Goal: Information Seeking & Learning: Learn about a topic

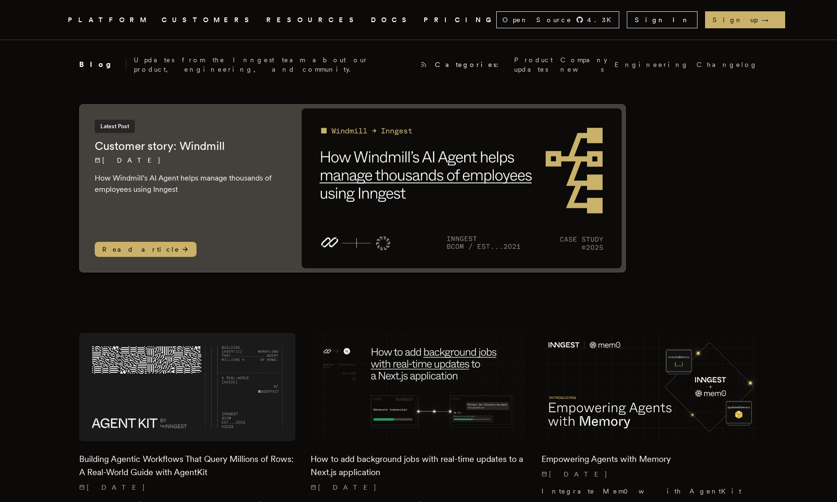
click at [371, 19] on link "DOCS" at bounding box center [391, 20] width 41 height 12
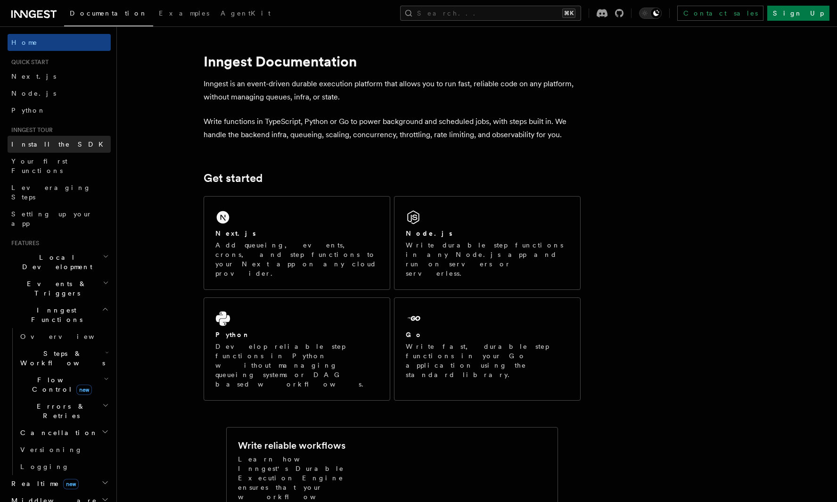
click at [68, 147] on link "Install the SDK" at bounding box center [59, 144] width 103 height 17
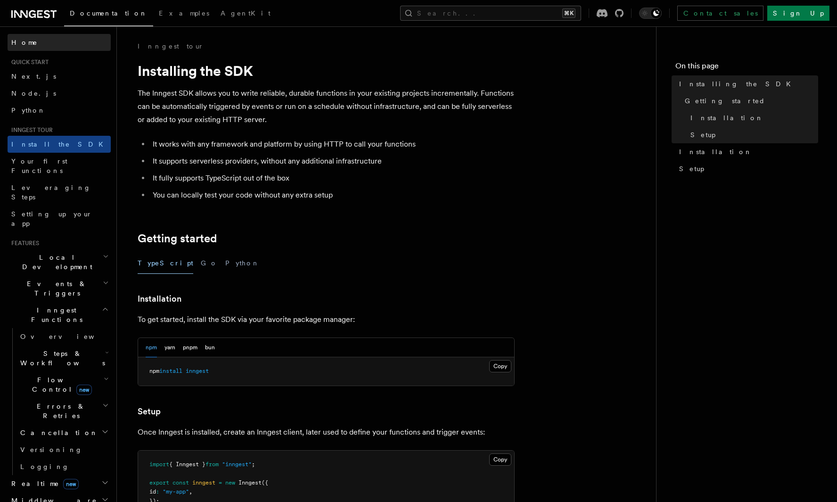
click at [52, 44] on link "Home" at bounding box center [59, 42] width 103 height 17
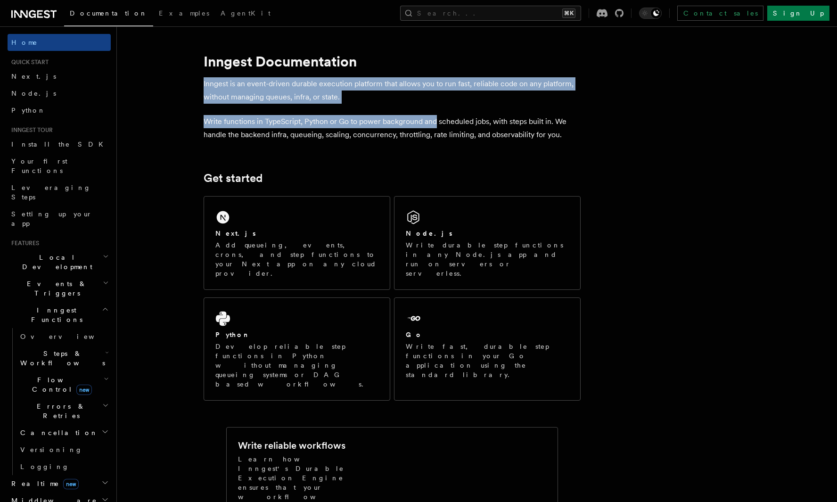
drag, startPoint x: 204, startPoint y: 88, endPoint x: 463, endPoint y: 129, distance: 262.5
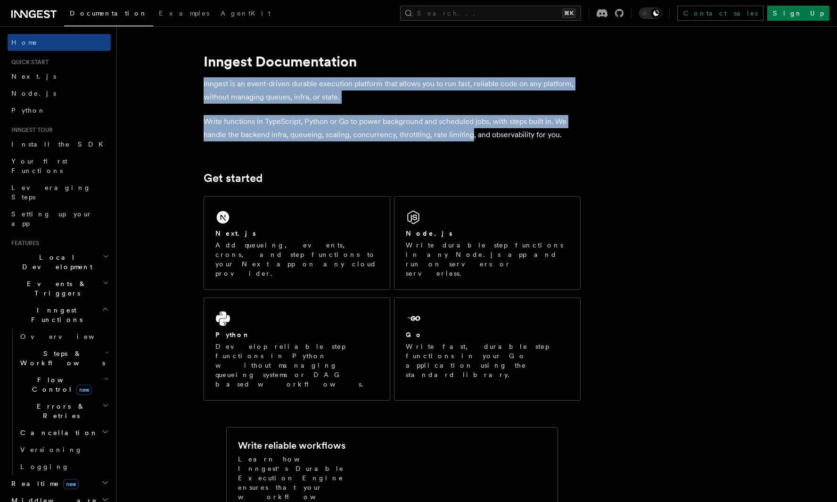
click at [463, 129] on p "Write functions in TypeScript, Python or Go to power background and scheduled j…" at bounding box center [392, 128] width 377 height 26
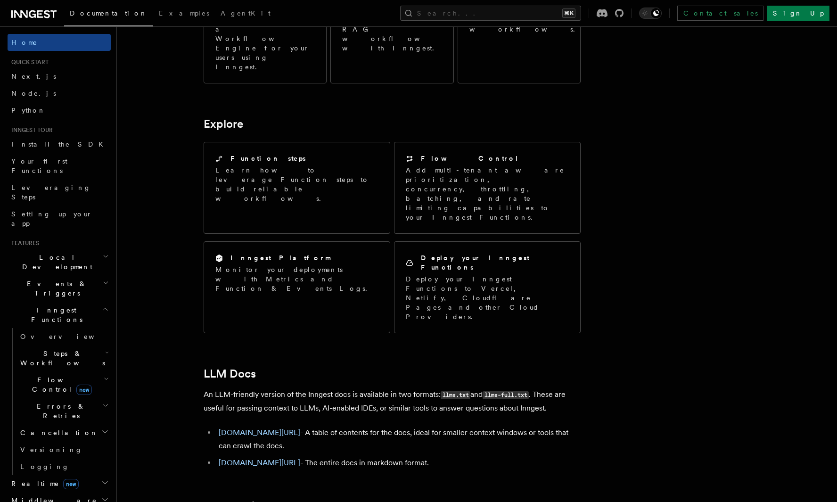
scroll to position [702, 0]
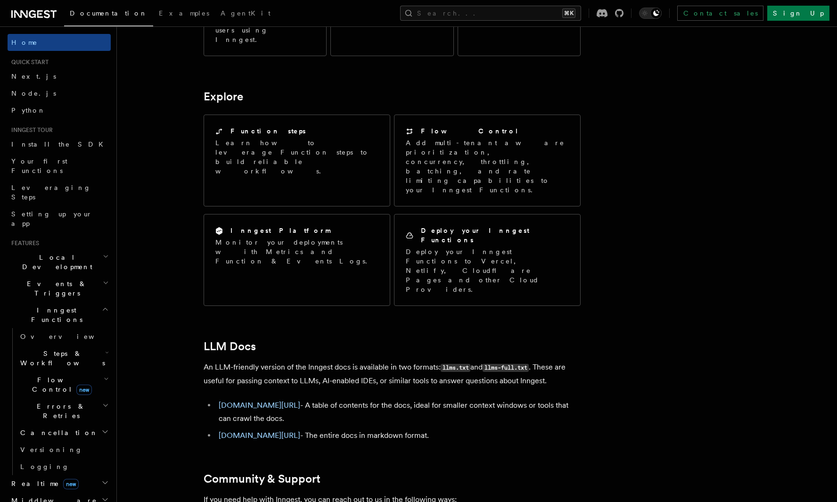
click at [25, 17] on icon at bounding box center [33, 13] width 45 height 11
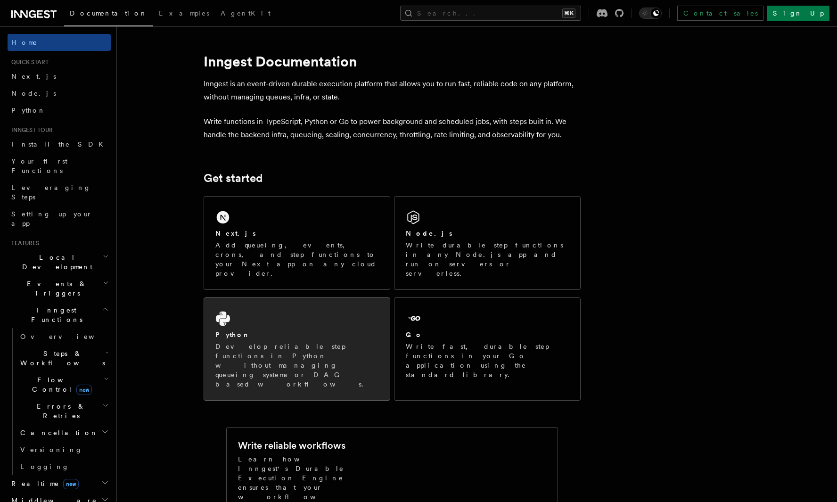
click at [257, 342] on p "Develop reliable step functions in Python without managing queueing systems or …" at bounding box center [296, 365] width 163 height 47
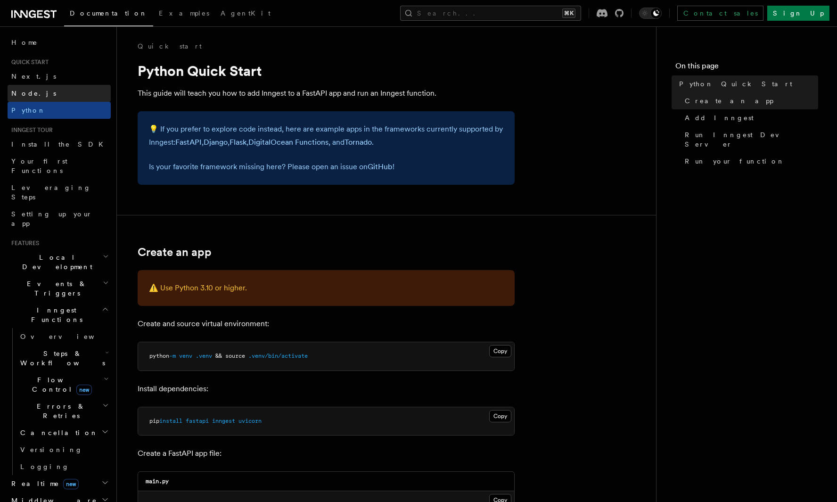
click at [57, 93] on link "Node.js" at bounding box center [59, 93] width 103 height 17
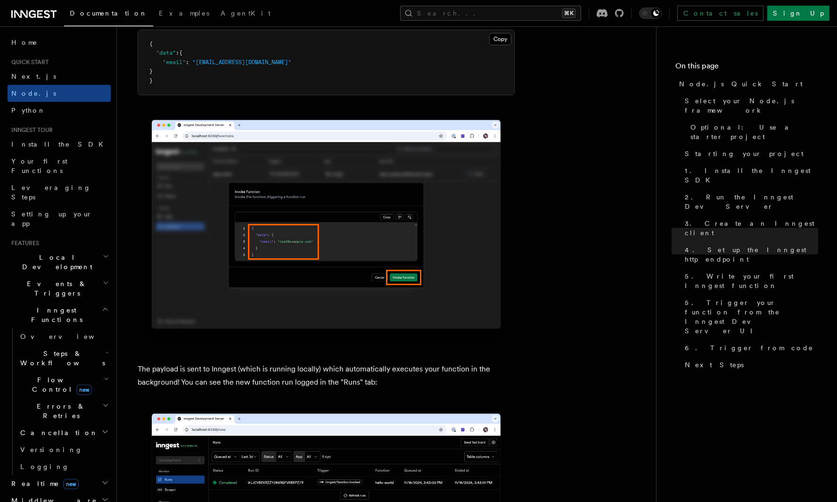
scroll to position [3074, 0]
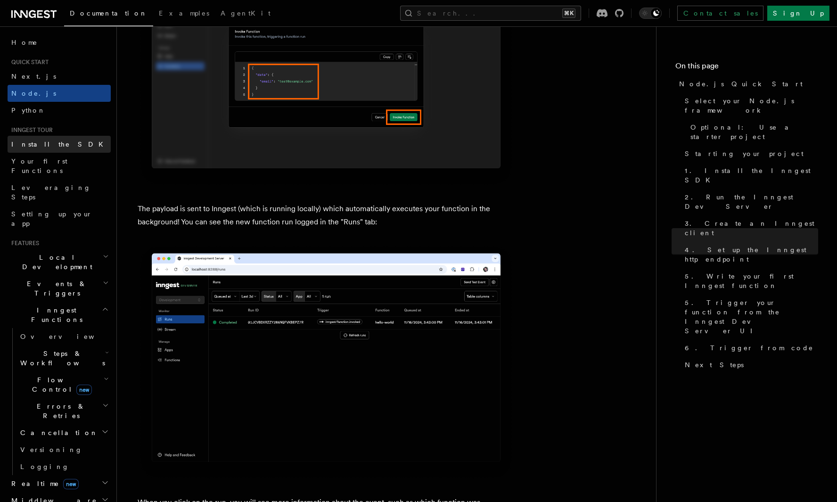
click at [91, 143] on link "Install the SDK" at bounding box center [59, 144] width 103 height 17
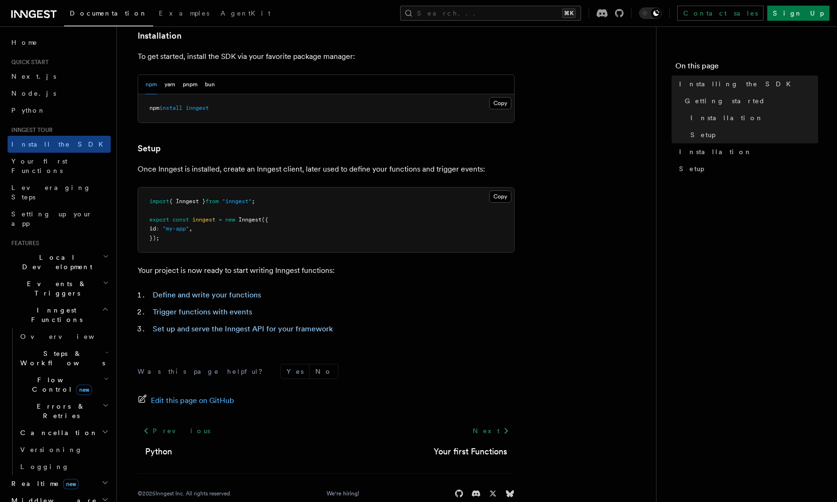
scroll to position [282, 0]
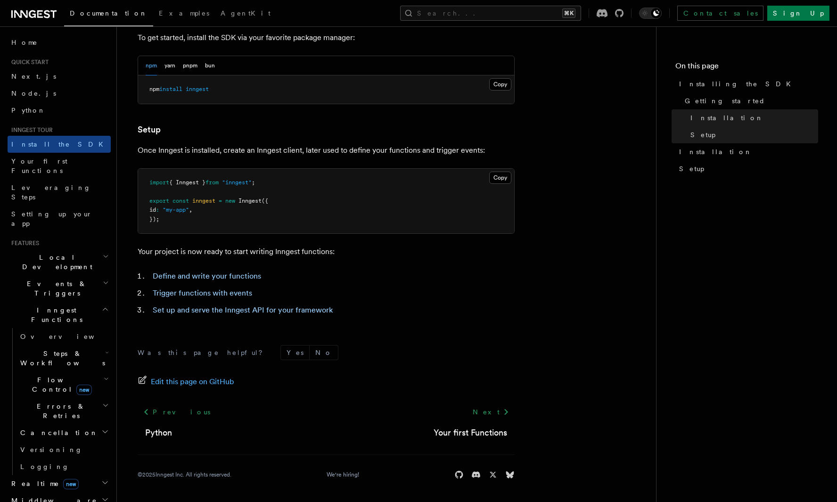
click at [70, 249] on h2 "Local Development" at bounding box center [59, 262] width 103 height 26
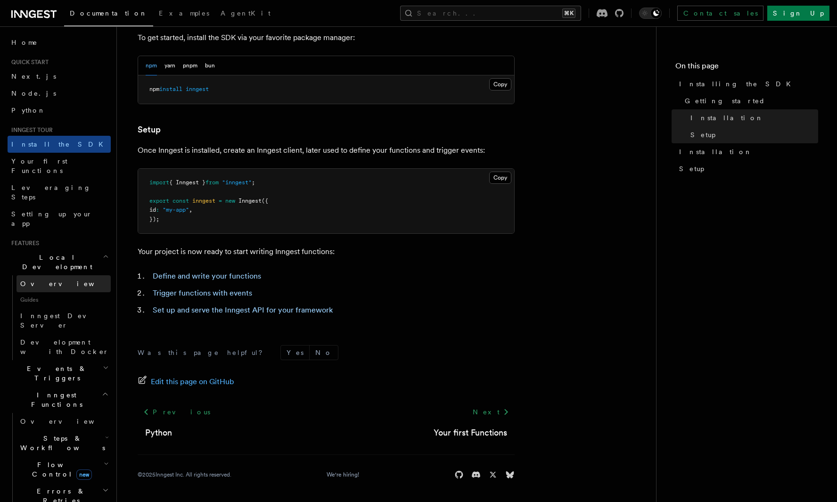
click at [57, 275] on link "Overview" at bounding box center [63, 283] width 94 height 17
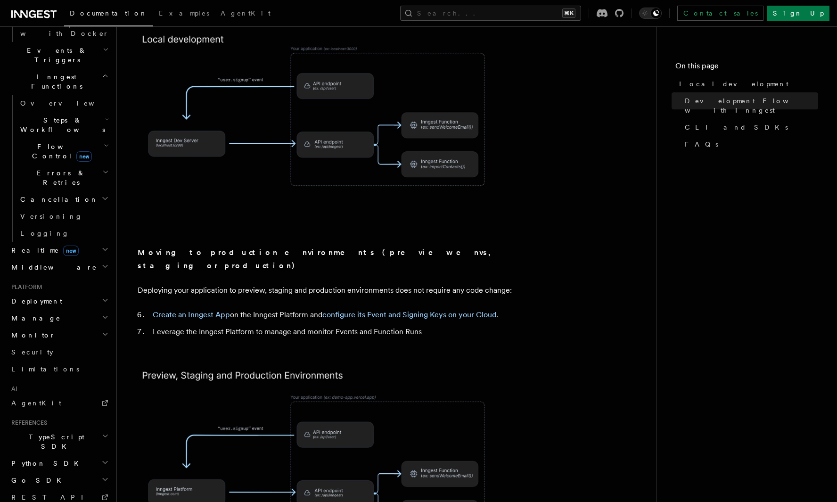
scroll to position [697, 0]
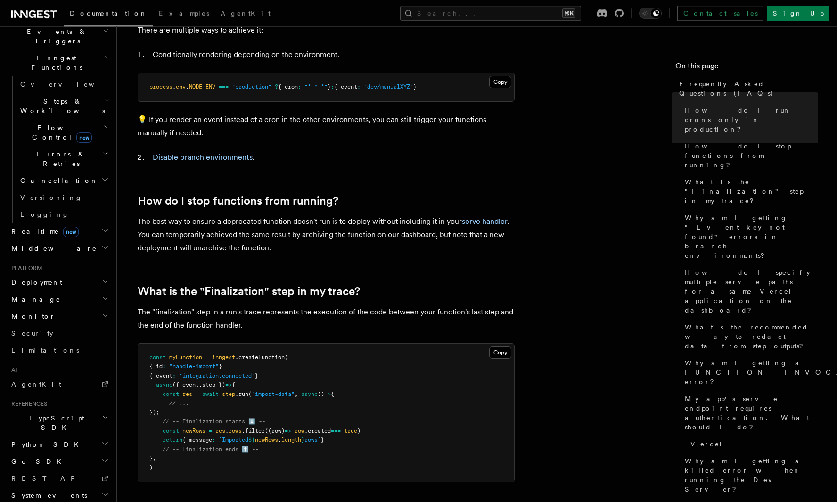
scroll to position [310, 0]
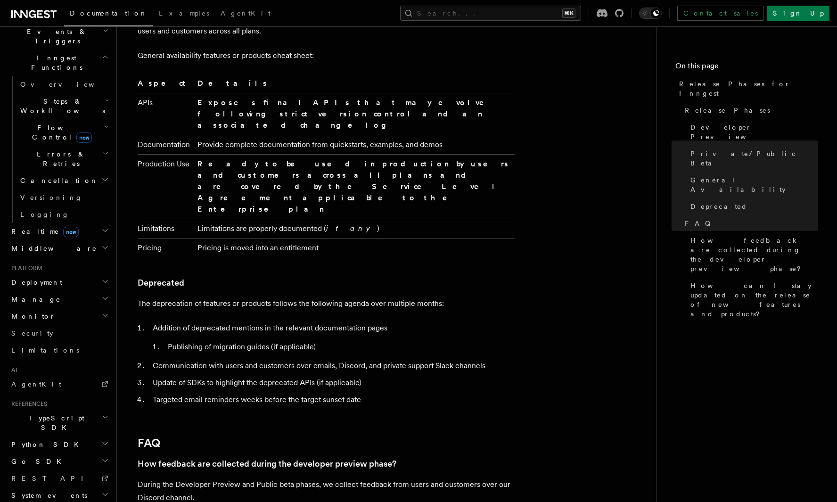
scroll to position [1538, 0]
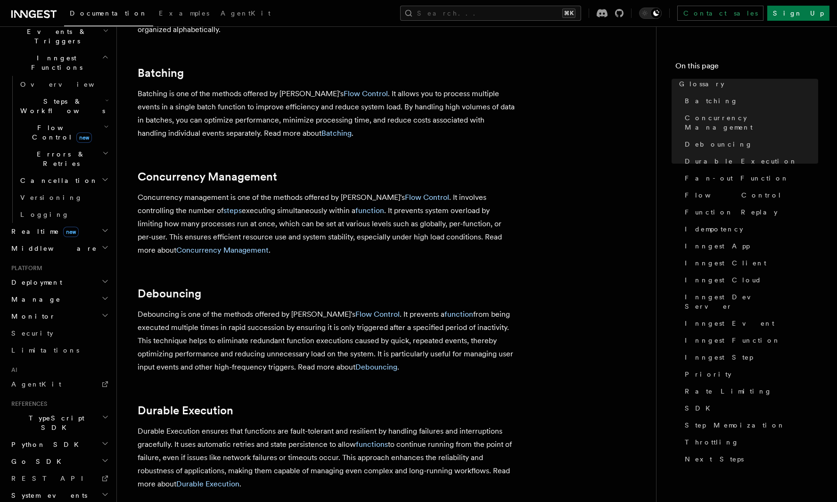
scroll to position [67, 0]
click at [64, 342] on link "Limitations" at bounding box center [59, 350] width 103 height 17
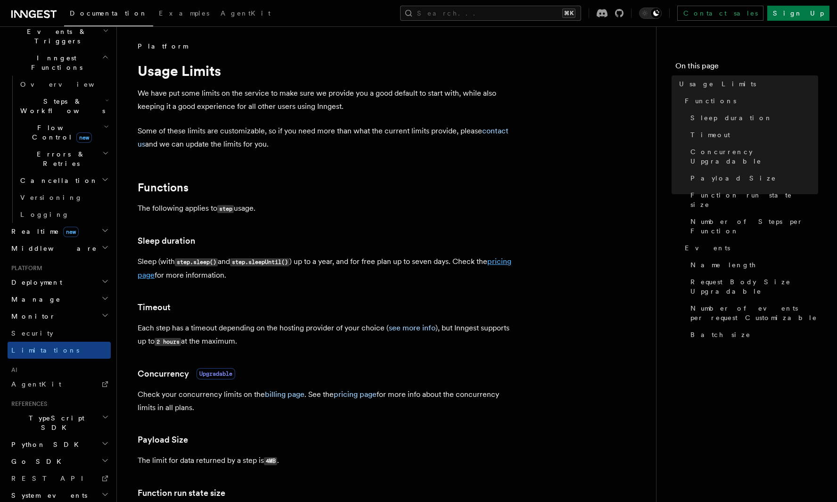
click at [163, 278] on link "pricing page" at bounding box center [325, 268] width 374 height 23
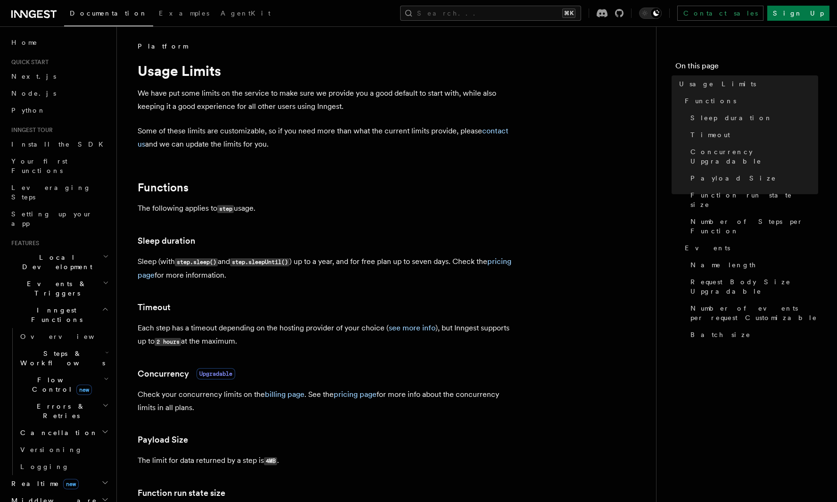
click at [145, 329] on p "Each step has a timeout depending on the hosting provider of your choice ( see …" at bounding box center [326, 334] width 377 height 27
drag, startPoint x: 145, startPoint y: 329, endPoint x: 278, endPoint y: 323, distance: 133.0
click at [278, 323] on p "Each step has a timeout depending on the hosting provider of your choice ( see …" at bounding box center [326, 334] width 377 height 27
click at [139, 344] on p "Each step has a timeout depending on the hosting provider of your choice ( see …" at bounding box center [326, 334] width 377 height 27
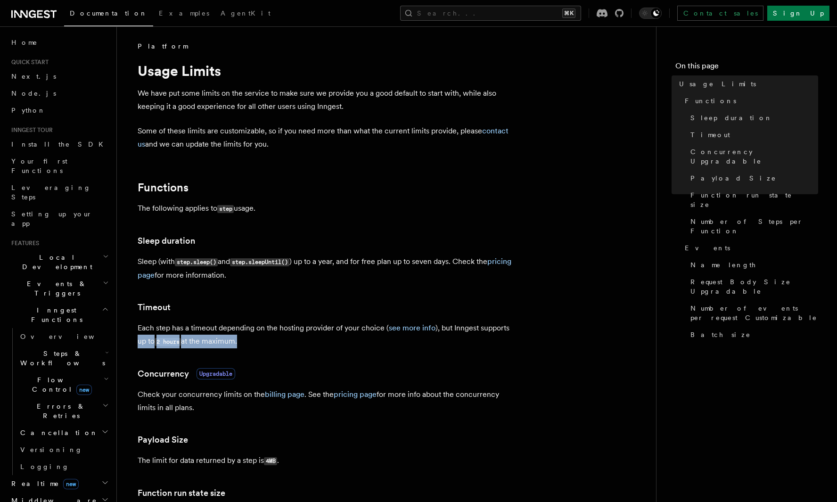
drag, startPoint x: 139, startPoint y: 344, endPoint x: 219, endPoint y: 344, distance: 80.6
click at [219, 344] on p "Each step has a timeout depending on the hosting provider of your choice ( see …" at bounding box center [326, 334] width 377 height 27
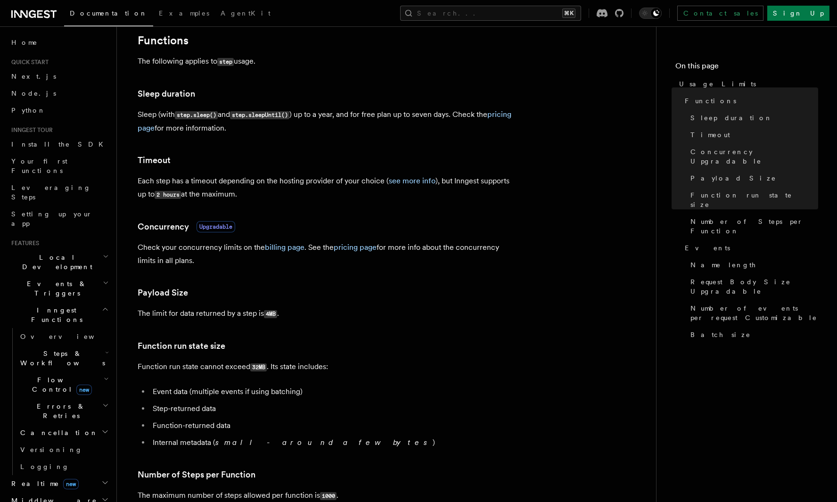
scroll to position [149, 0]
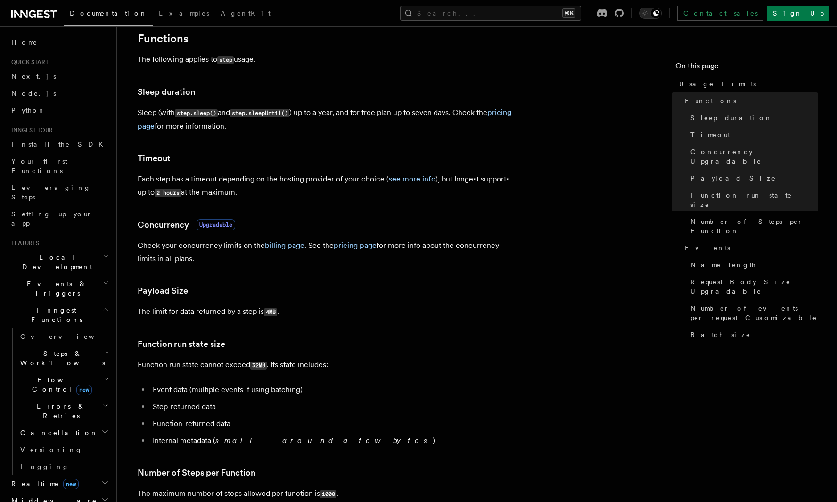
click at [146, 367] on p "Function run state cannot exceed 32MB . Its state includes:" at bounding box center [326, 365] width 377 height 14
drag, startPoint x: 146, startPoint y: 367, endPoint x: 245, endPoint y: 367, distance: 99.0
click at [244, 367] on p "Function run state cannot exceed 32MB . Its state includes:" at bounding box center [326, 365] width 377 height 14
click at [245, 367] on p "Function run state cannot exceed 32MB . Its state includes:" at bounding box center [326, 365] width 377 height 14
drag, startPoint x: 245, startPoint y: 367, endPoint x: 301, endPoint y: 364, distance: 56.2
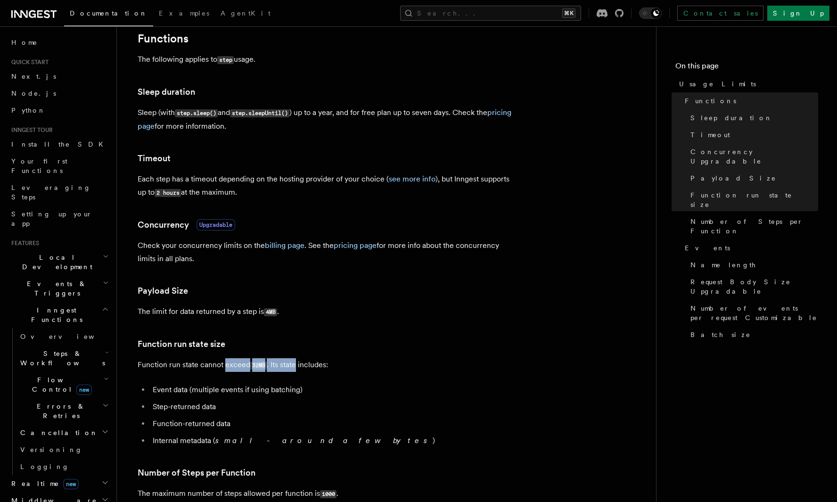
click at [297, 364] on p "Function run state cannot exceed 32MB . Its state includes:" at bounding box center [326, 365] width 377 height 14
click at [301, 364] on p "Function run state cannot exceed 32MB . Its state includes:" at bounding box center [326, 365] width 377 height 14
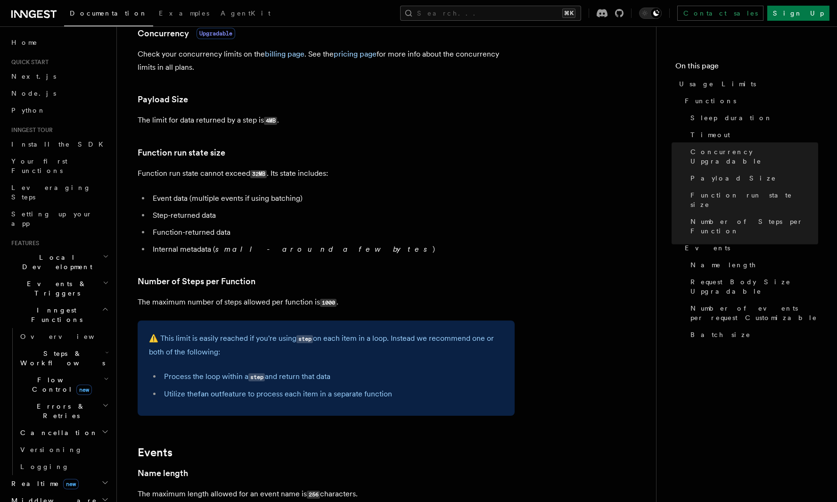
scroll to position [342, 0]
click at [144, 304] on p "The maximum number of steps allowed per function is 1000 ." at bounding box center [326, 301] width 377 height 14
drag, startPoint x: 144, startPoint y: 304, endPoint x: 247, endPoint y: 301, distance: 103.3
click at [247, 301] on p "The maximum number of steps allowed per function is 1000 ." at bounding box center [326, 301] width 377 height 14
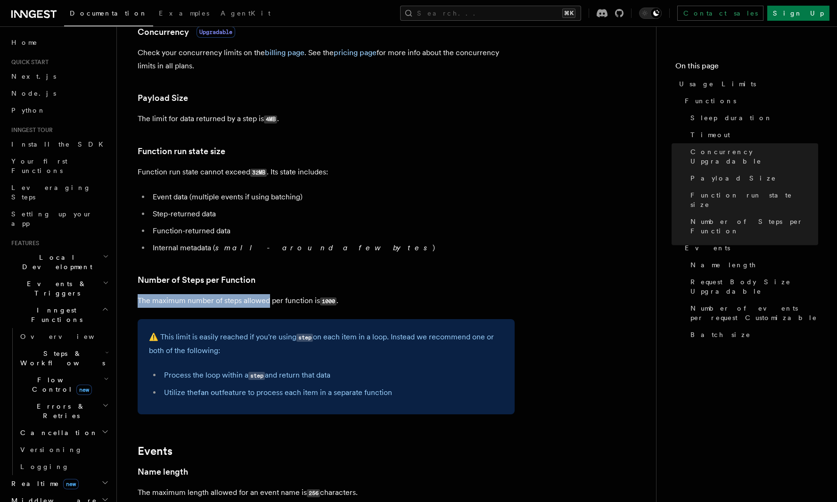
click at [247, 301] on p "The maximum number of steps allowed per function is 1000 ." at bounding box center [326, 301] width 377 height 14
click at [210, 340] on p "⚠️ This limit is easily reached if you're using step on each item in a loop. In…" at bounding box center [326, 343] width 354 height 27
drag, startPoint x: 210, startPoint y: 340, endPoint x: 291, endPoint y: 338, distance: 81.6
click at [290, 338] on p "⚠️ This limit is easily reached if you're using step on each item in a loop. In…" at bounding box center [326, 343] width 354 height 27
click at [322, 344] on p "⚠️ This limit is easily reached if you're using step on each item in a loop. In…" at bounding box center [326, 343] width 354 height 27
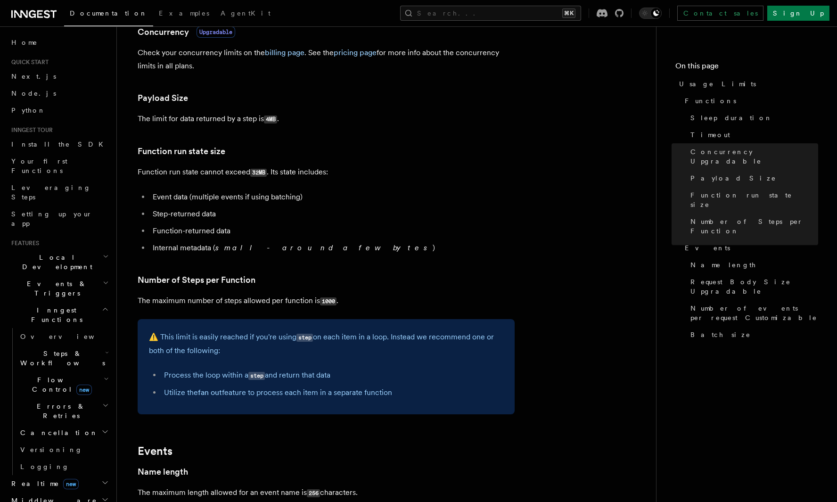
click at [273, 342] on p "⚠️ This limit is easily reached if you're using step on each item in a loop. In…" at bounding box center [326, 343] width 354 height 27
drag, startPoint x: 273, startPoint y: 342, endPoint x: 339, endPoint y: 341, distance: 66.5
click at [338, 341] on p "⚠️ This limit is easily reached if you're using step on each item in a loop. In…" at bounding box center [326, 343] width 354 height 27
click at [339, 341] on p "⚠️ This limit is easily reached if you're using step on each item in a loop. In…" at bounding box center [326, 343] width 354 height 27
click at [171, 377] on li "Process the loop within a step and return that data" at bounding box center [332, 376] width 342 height 14
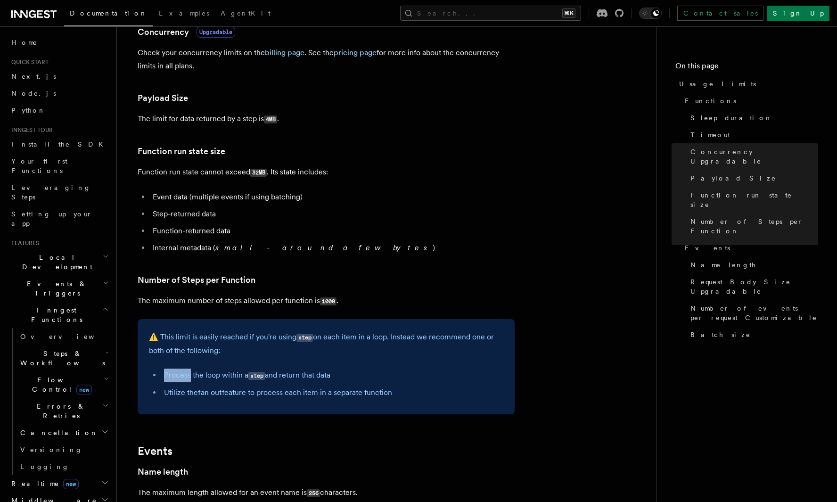
drag, startPoint x: 171, startPoint y: 377, endPoint x: 202, endPoint y: 377, distance: 31.1
click at [188, 377] on li "Process the loop within a step and return that data" at bounding box center [332, 376] width 342 height 14
click at [208, 377] on li "Process the loop within a step and return that data" at bounding box center [332, 376] width 342 height 14
drag, startPoint x: 208, startPoint y: 377, endPoint x: 302, endPoint y: 377, distance: 94.3
click at [301, 377] on li "Process the loop within a step and return that data" at bounding box center [332, 376] width 342 height 14
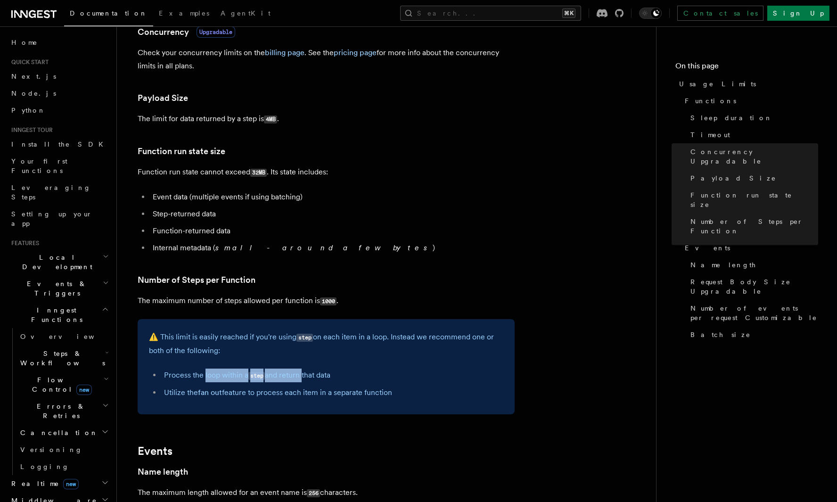
click at [302, 377] on li "Process the loop within a step and return that data" at bounding box center [332, 376] width 342 height 14
click at [187, 394] on li "Utilize the fan out feature to process each item in a separate function" at bounding box center [332, 392] width 342 height 13
drag, startPoint x: 187, startPoint y: 394, endPoint x: 325, endPoint y: 394, distance: 137.6
click at [323, 394] on li "Utilize the fan out feature to process each item in a separate function" at bounding box center [332, 392] width 342 height 13
click at [325, 394] on li "Utilize the fan out feature to process each item in a separate function" at bounding box center [332, 392] width 342 height 13
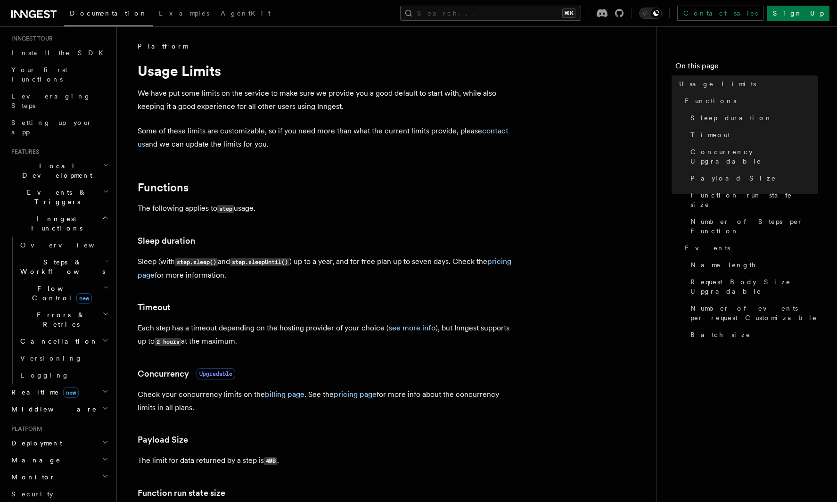
scroll to position [94, 0]
click at [97, 181] on h2 "Events & Triggers" at bounding box center [59, 194] width 103 height 26
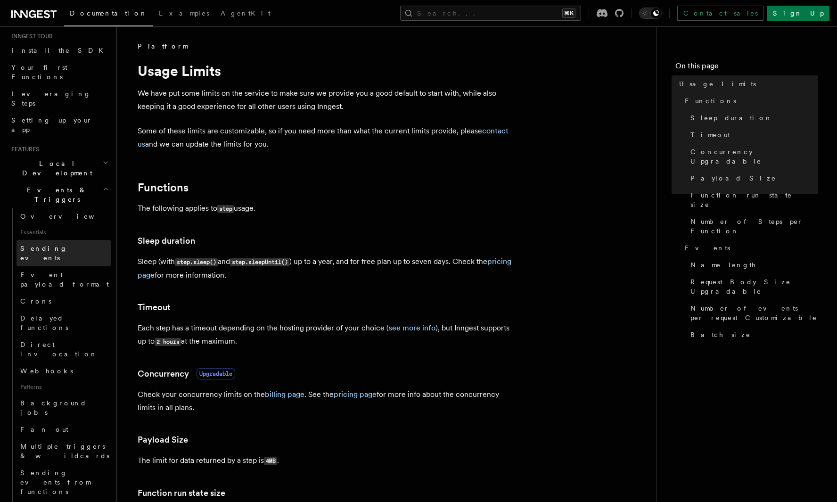
click at [74, 240] on link "Sending events" at bounding box center [63, 253] width 94 height 26
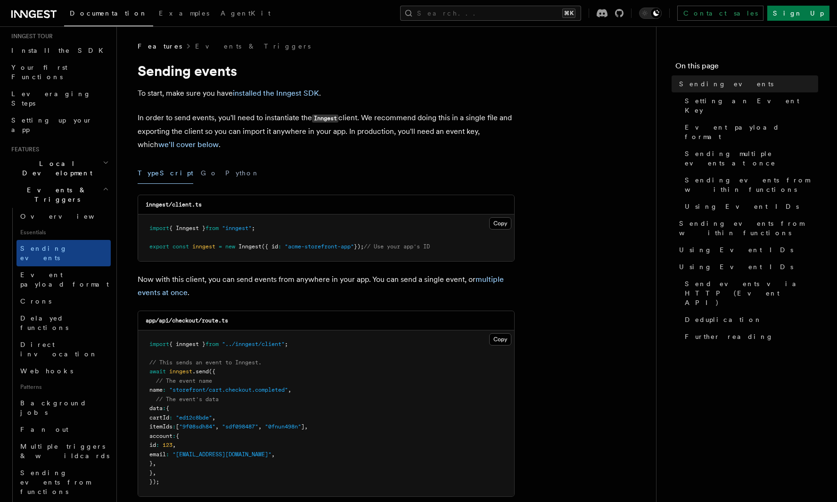
scroll to position [8, 0]
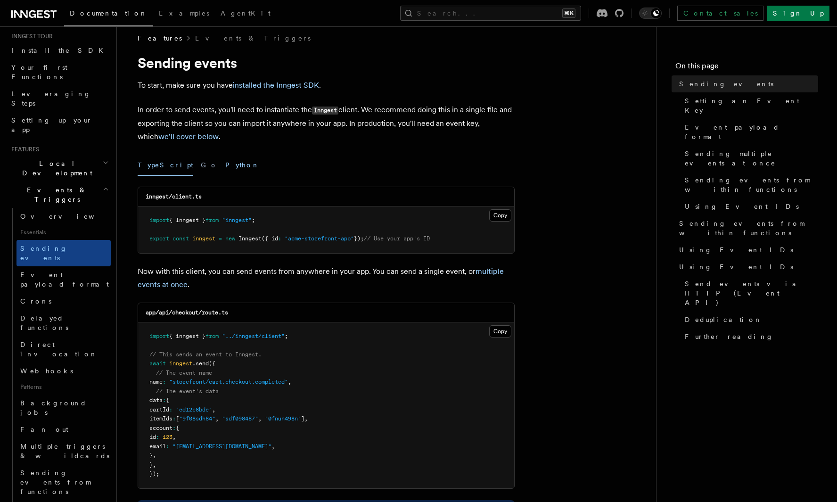
click at [225, 166] on button "Python" at bounding box center [242, 165] width 34 height 21
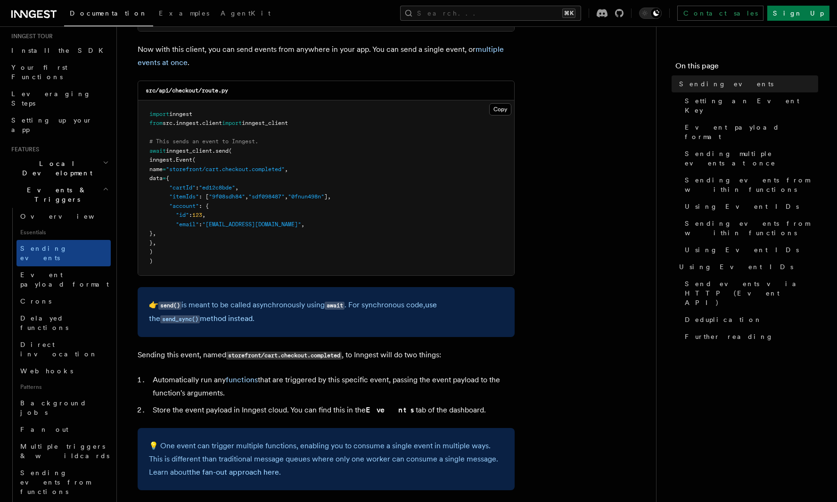
scroll to position [233, 0]
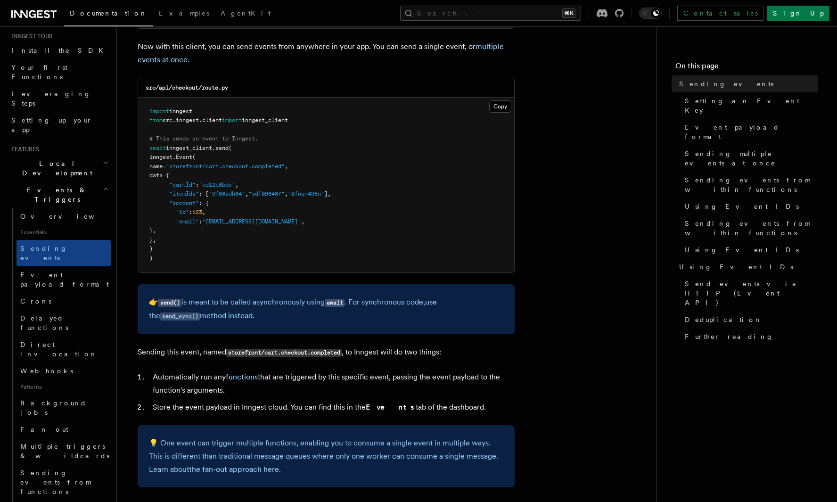
click at [244, 305] on p "👉 send() is meant to be called asynchronously using await . For synchronous cod…" at bounding box center [326, 309] width 354 height 27
drag, startPoint x: 244, startPoint y: 305, endPoint x: 287, endPoint y: 305, distance: 42.9
click at [255, 305] on p "👉 send() is meant to be called asynchronously using await . For synchronous cod…" at bounding box center [326, 309] width 354 height 27
click at [293, 305] on p "👉 send() is meant to be called asynchronously using await . For synchronous cod…" at bounding box center [326, 309] width 354 height 27
click at [78, 336] on link "Direct invocation" at bounding box center [63, 349] width 94 height 26
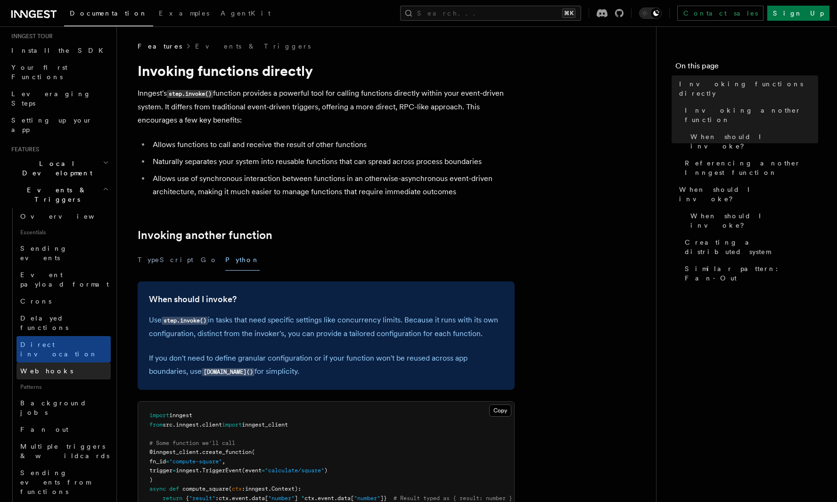
click at [72, 362] on link "Webhooks" at bounding box center [63, 370] width 94 height 17
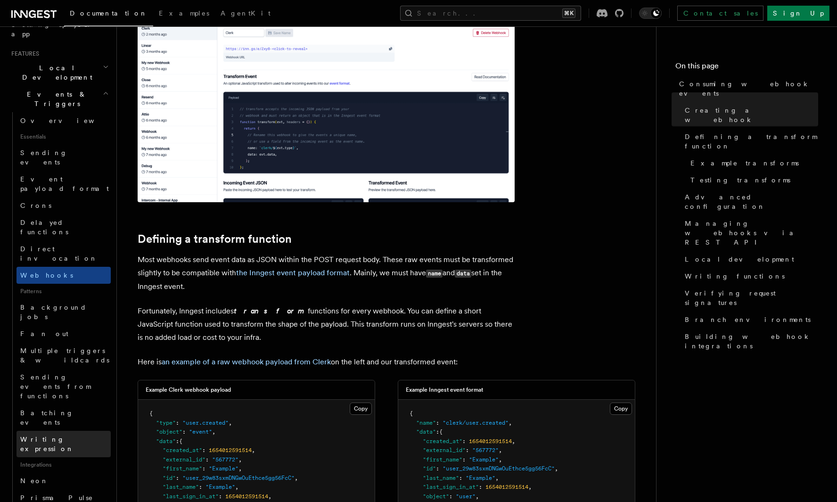
scroll to position [197, 0]
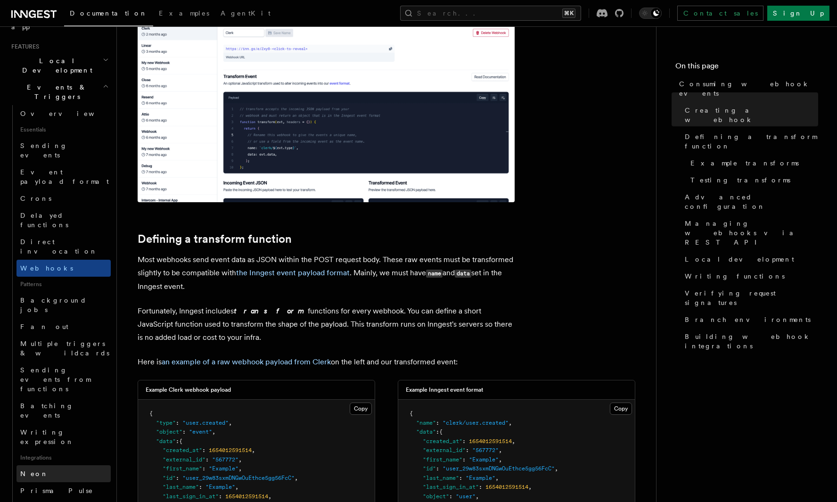
click at [63, 465] on link "Neon" at bounding box center [63, 473] width 94 height 17
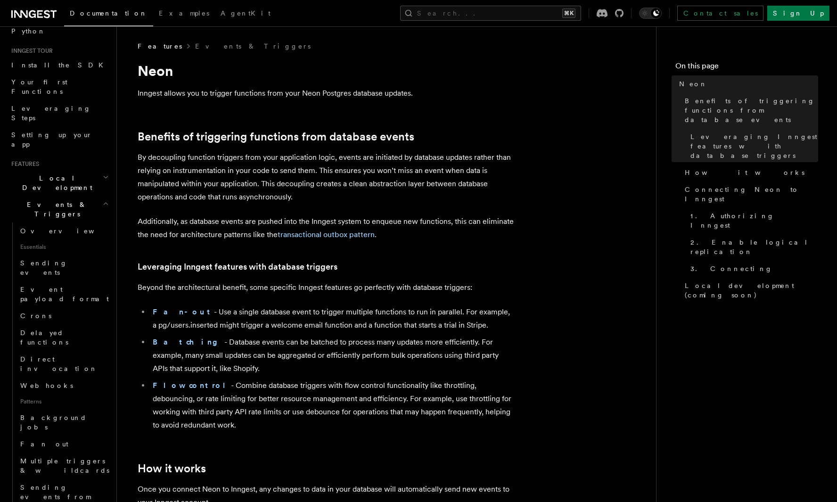
scroll to position [79, 0]
click at [98, 170] on h2 "Local Development" at bounding box center [59, 183] width 103 height 26
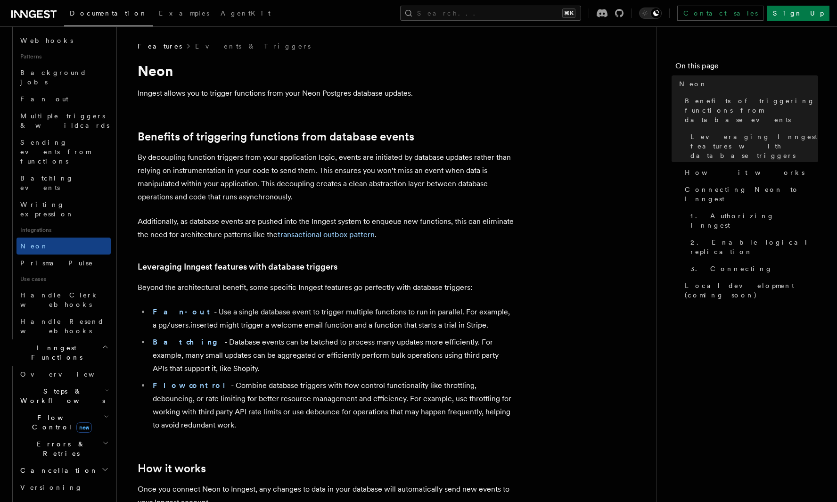
scroll to position [533, 0]
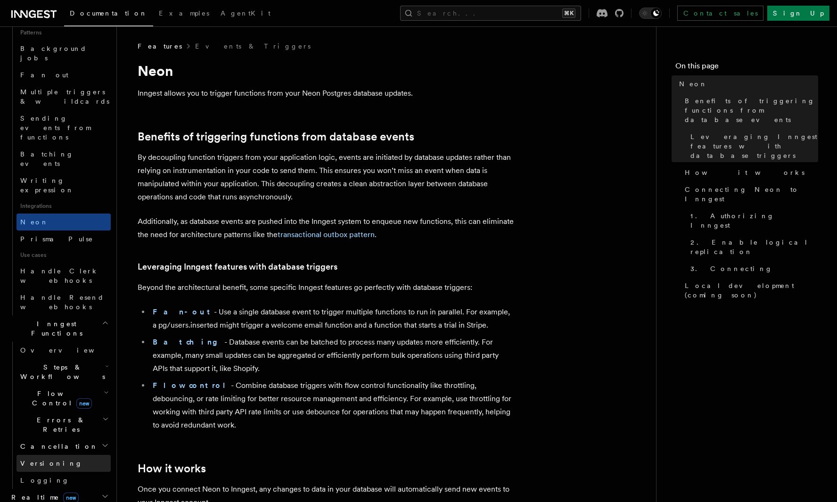
click at [47, 460] on span "Versioning" at bounding box center [51, 464] width 62 height 8
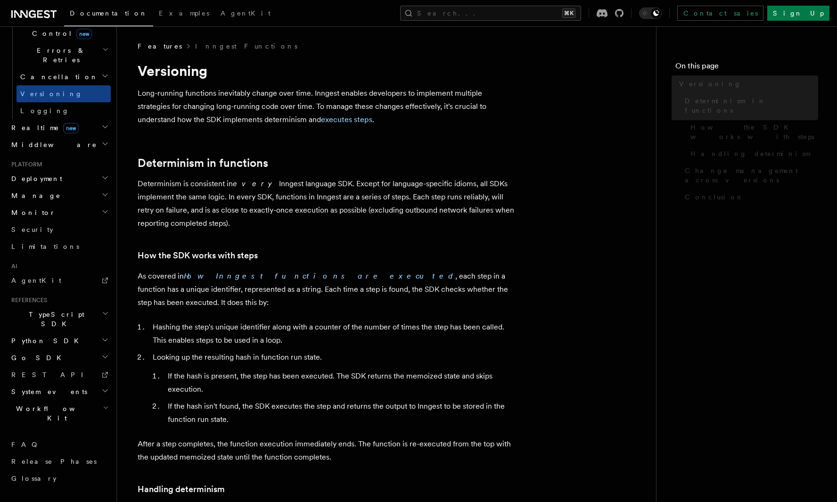
scroll to position [252, 0]
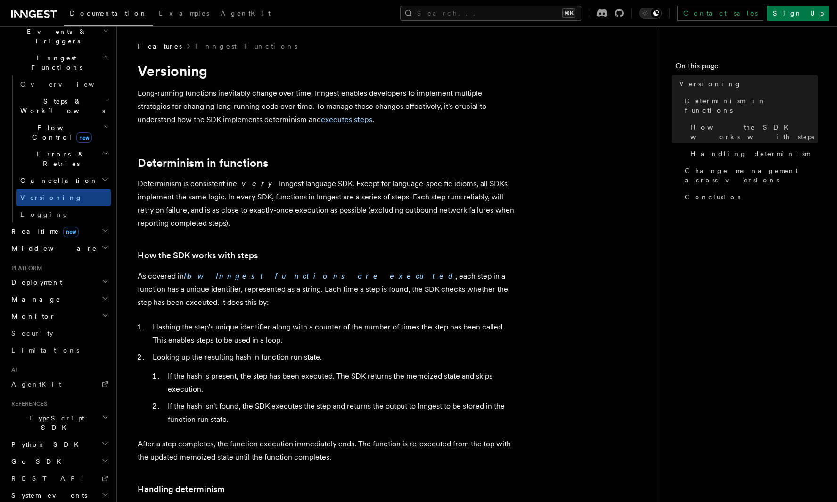
click at [104, 280] on icon "button" at bounding box center [105, 281] width 5 height 2
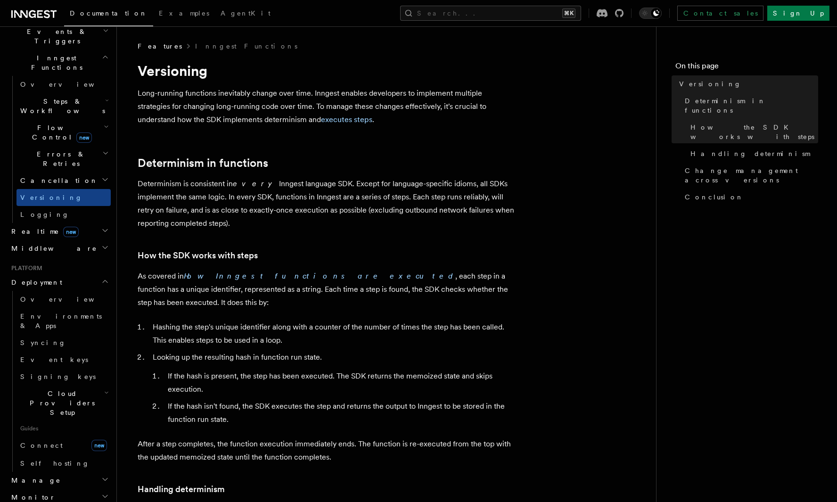
click at [104, 389] on icon "button" at bounding box center [106, 393] width 5 height 8
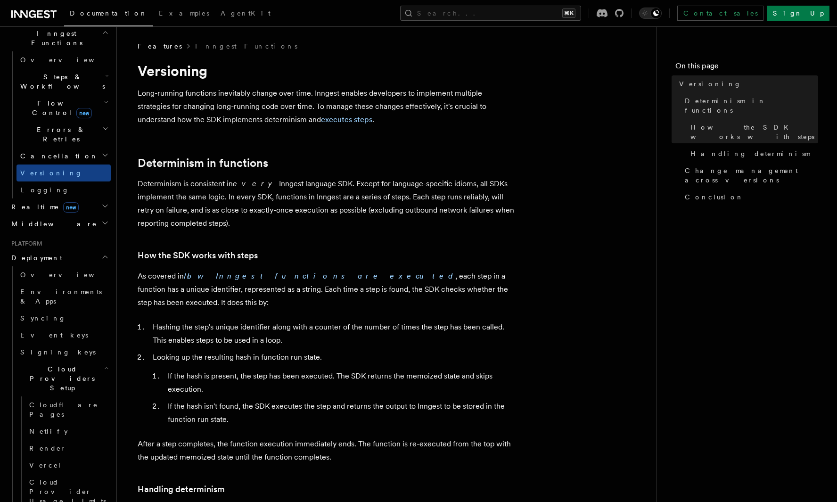
scroll to position [280, 0]
click at [101, 357] on h2 "Cloud Providers Setup" at bounding box center [63, 375] width 94 height 36
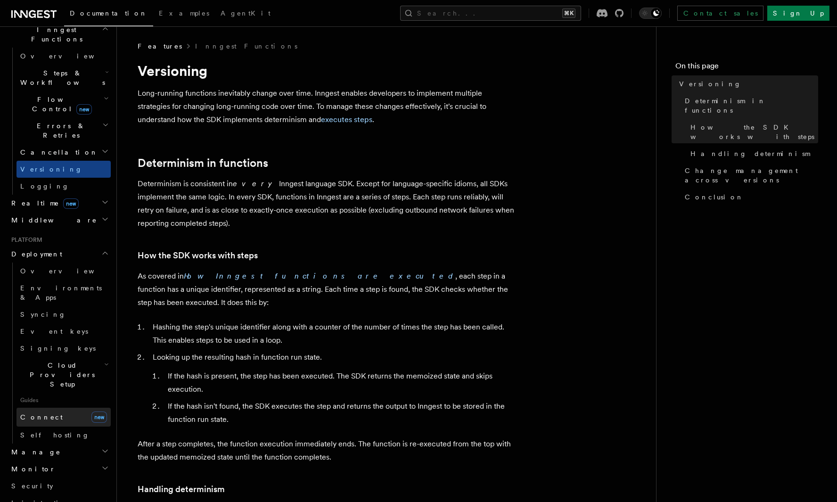
click at [67, 408] on link "Connect new" at bounding box center [63, 417] width 94 height 19
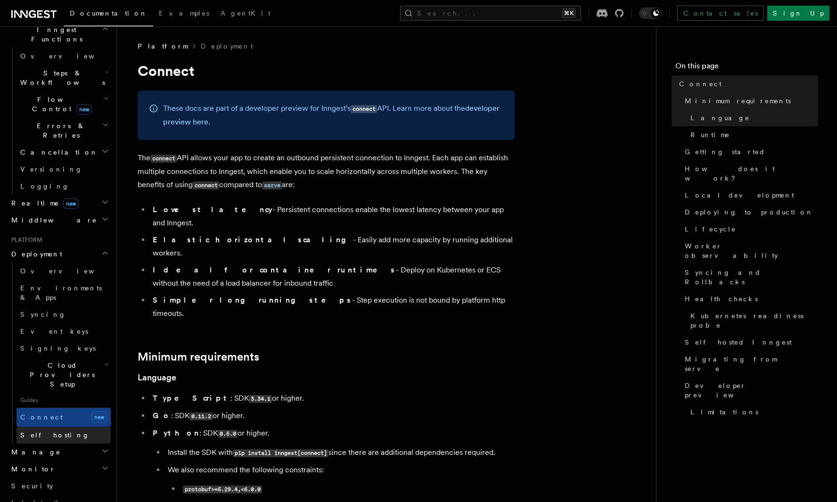
click at [64, 427] on link "Self hosting" at bounding box center [63, 435] width 94 height 17
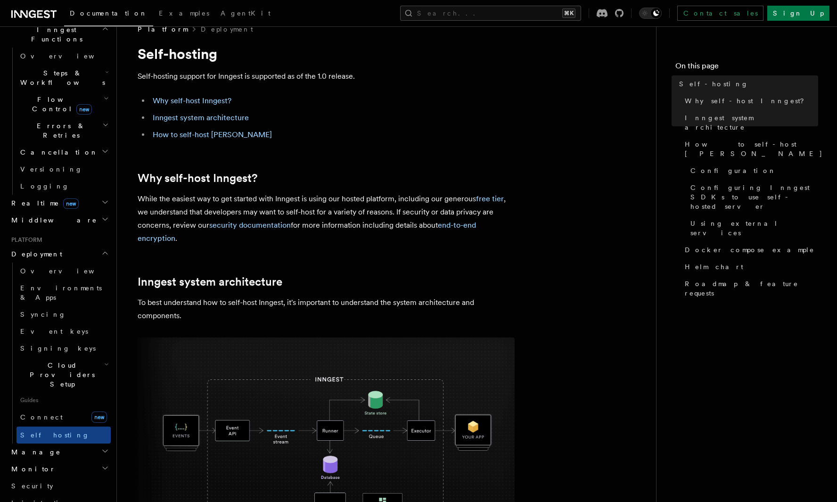
scroll to position [24, 0]
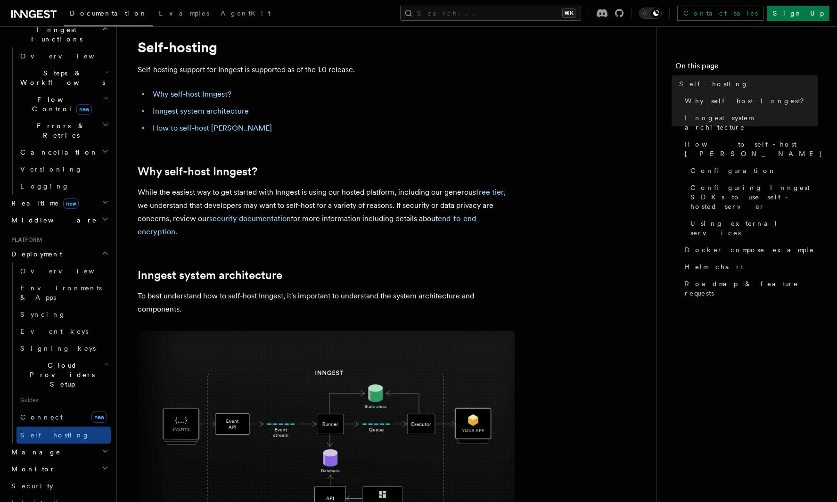
click at [83, 444] on h2 "Manage" at bounding box center [59, 452] width 103 height 17
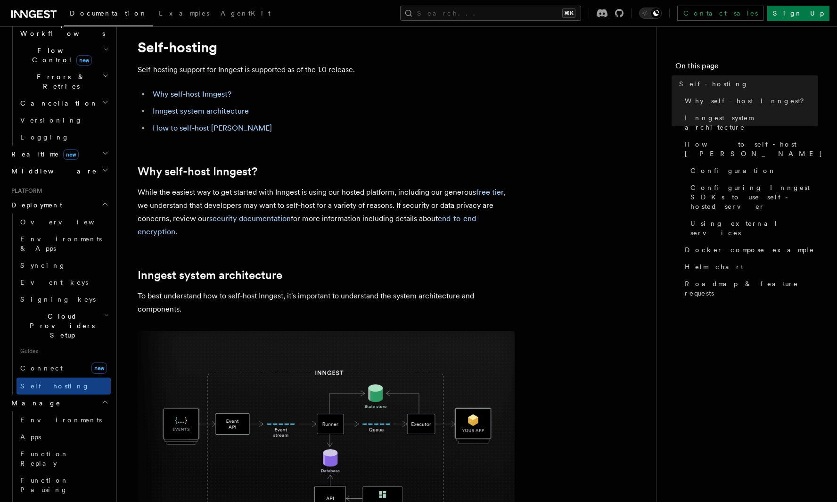
scroll to position [341, 0]
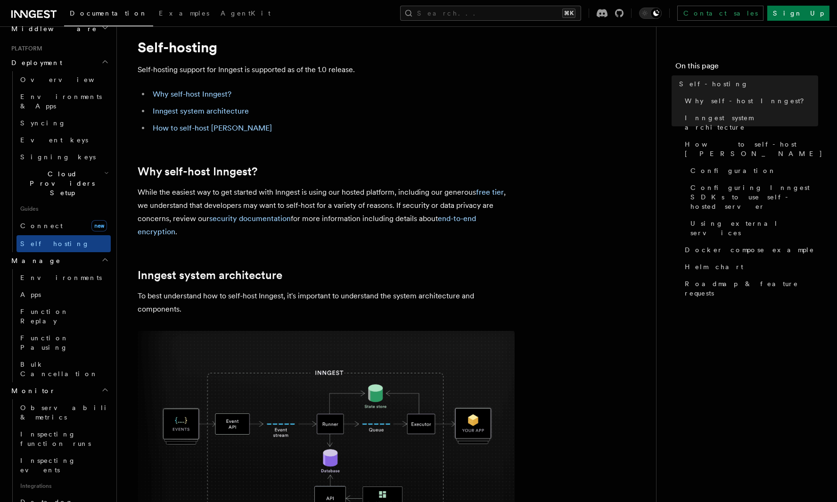
scroll to position [481, 0]
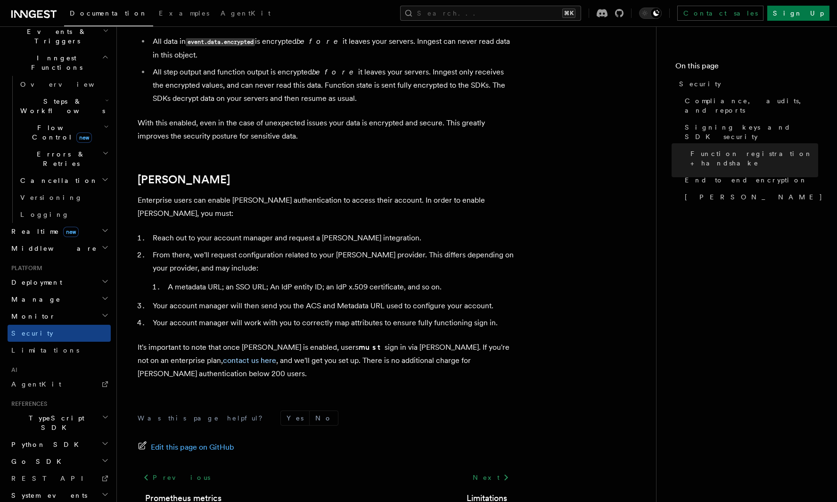
scroll to position [928, 0]
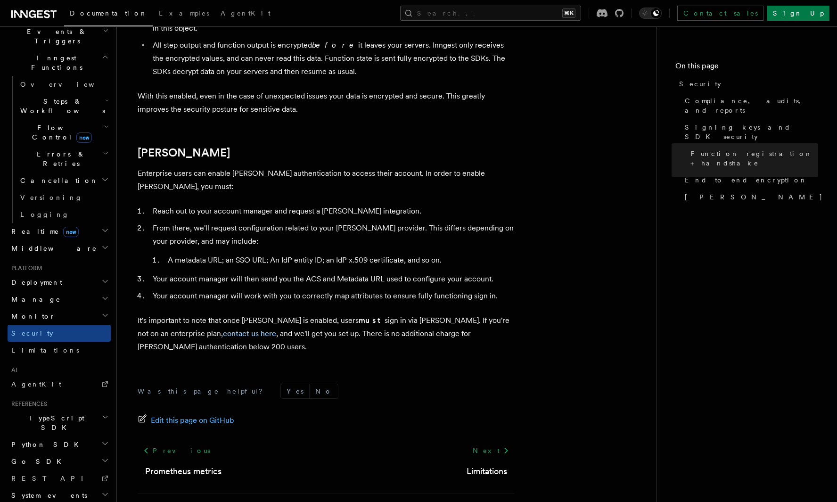
click at [99, 436] on h2 "Python SDK" at bounding box center [59, 444] width 103 height 17
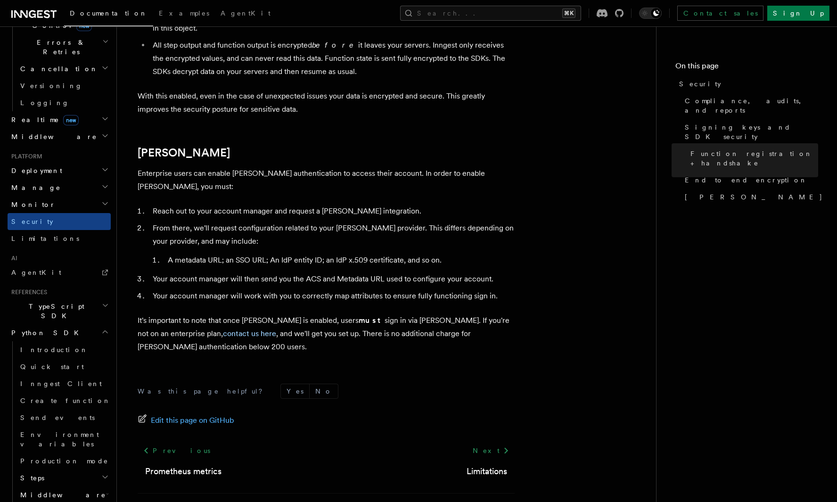
scroll to position [367, 0]
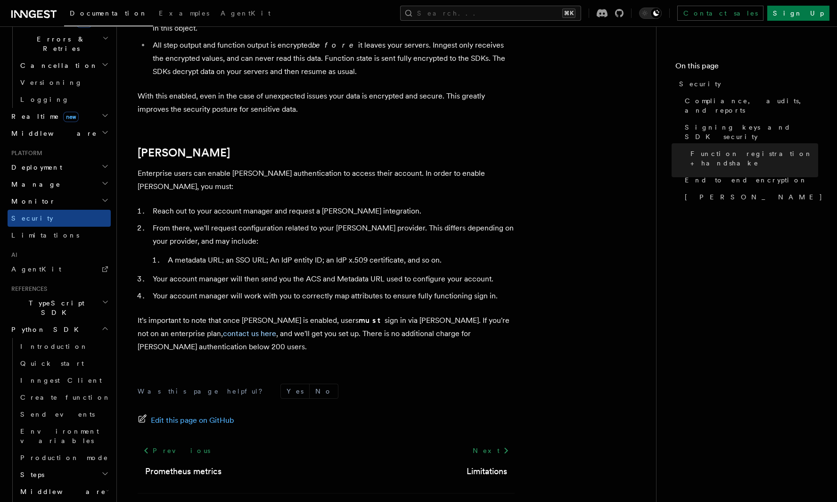
click at [106, 321] on h2 "Python SDK" at bounding box center [59, 329] width 103 height 17
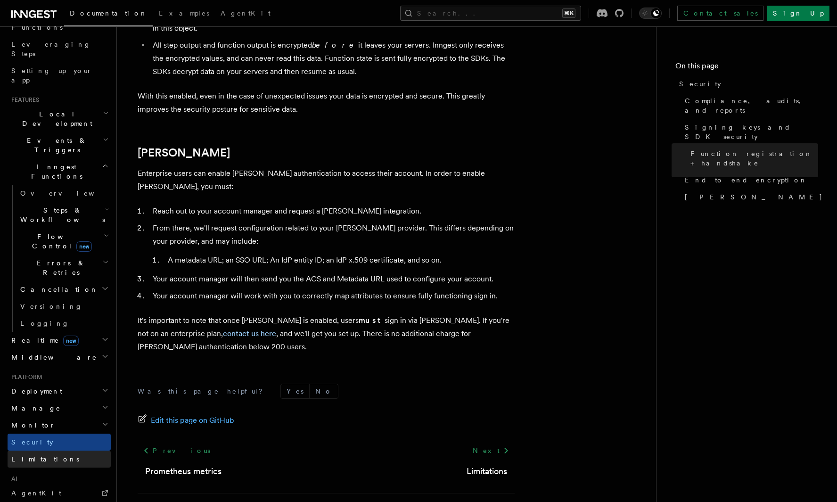
scroll to position [130, 0]
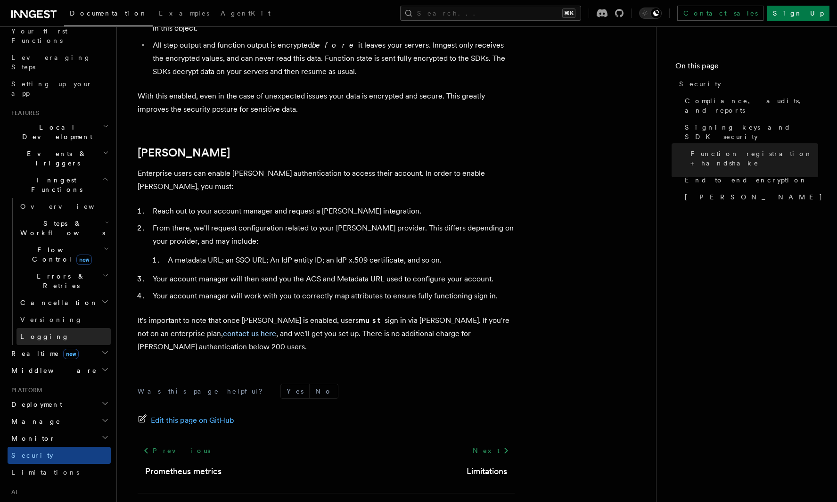
click at [43, 333] on span "Logging" at bounding box center [44, 337] width 49 height 8
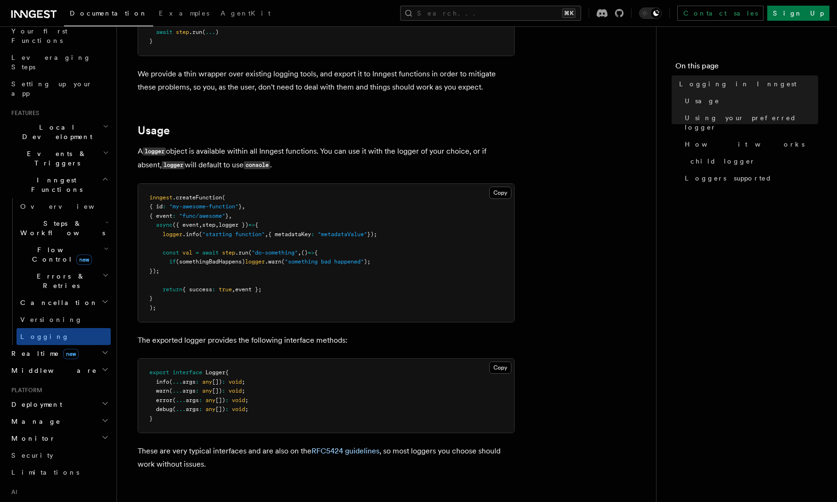
scroll to position [266, 0]
click at [700, 118] on span "Using your preferred logger" at bounding box center [751, 122] width 133 height 19
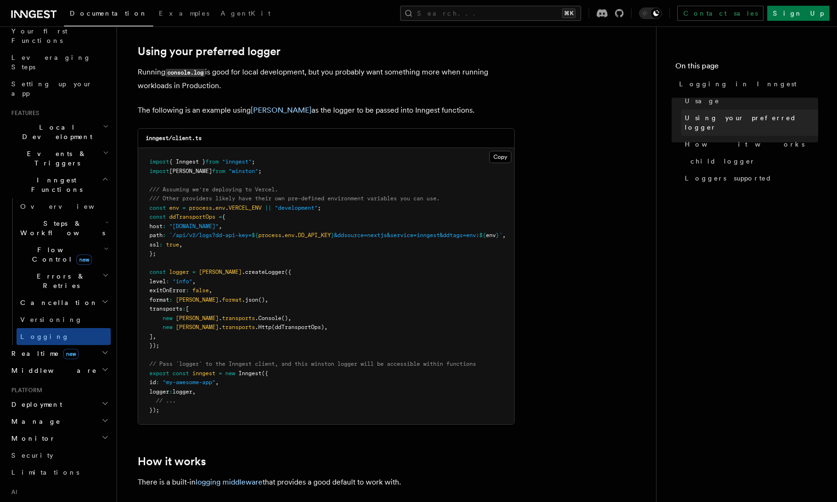
scroll to position [723, 0]
click at [222, 76] on p "Running console.log is good for local development, but you probably want someth…" at bounding box center [326, 79] width 377 height 27
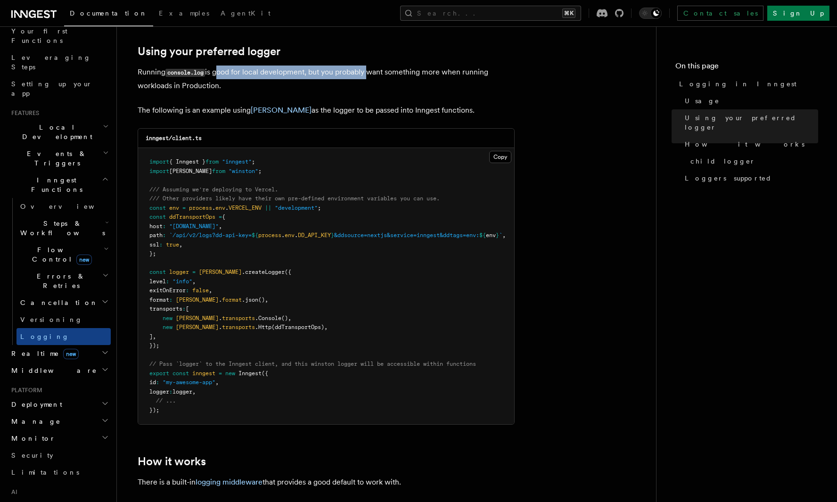
drag, startPoint x: 222, startPoint y: 76, endPoint x: 364, endPoint y: 73, distance: 142.4
click at [363, 73] on p "Running console.log is good for local development, but you probably want someth…" at bounding box center [326, 79] width 377 height 27
click at [159, 112] on p "The following is an example using winston as the logger to be passed into Innge…" at bounding box center [326, 110] width 377 height 13
click at [163, 112] on p "The following is an example using winston as the logger to be passed into Innge…" at bounding box center [326, 110] width 377 height 13
click at [181, 112] on p "The following is an example using winston as the logger to be passed into Innge…" at bounding box center [326, 110] width 377 height 13
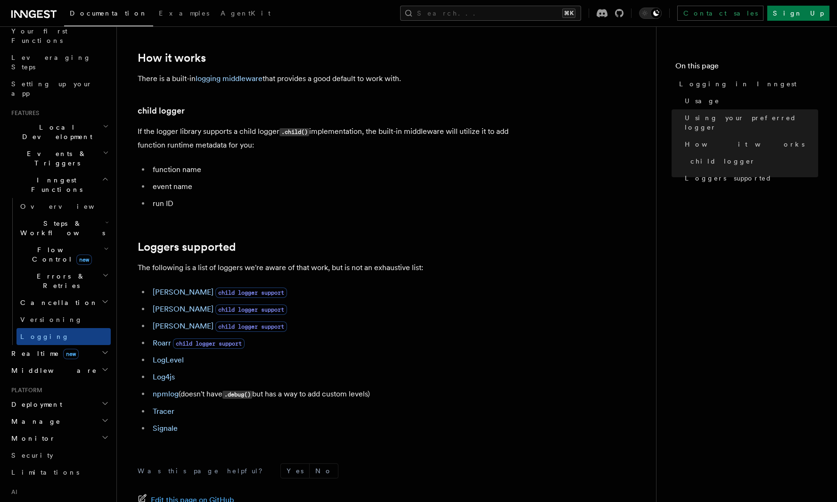
scroll to position [1133, 0]
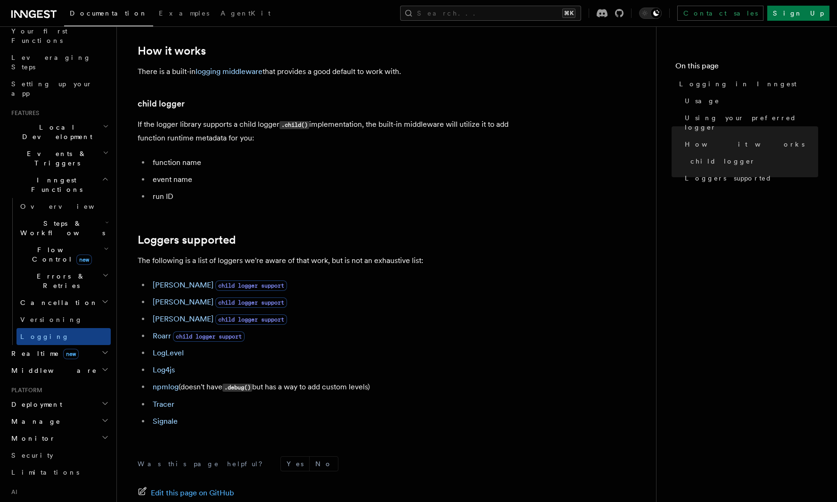
click at [144, 264] on p "The following is a list of loggers we're aware of that work, but is not an exha…" at bounding box center [326, 260] width 377 height 13
drag, startPoint x: 144, startPoint y: 264, endPoint x: 348, endPoint y: 266, distance: 204.6
click at [348, 266] on p "The following is a list of loggers we're aware of that work, but is not an exha…" at bounding box center [326, 260] width 377 height 13
click at [337, 264] on p "The following is a list of loggers we're aware of that work, but is not an exha…" at bounding box center [326, 260] width 377 height 13
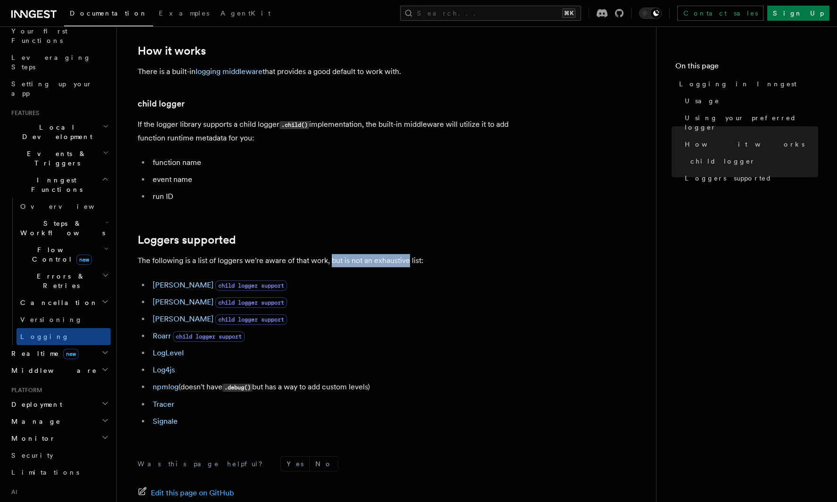
drag, startPoint x: 337, startPoint y: 264, endPoint x: 397, endPoint y: 262, distance: 60.9
click at [397, 262] on p "The following is a list of loggers we're aware of that work, but is not an exha…" at bounding box center [326, 260] width 377 height 13
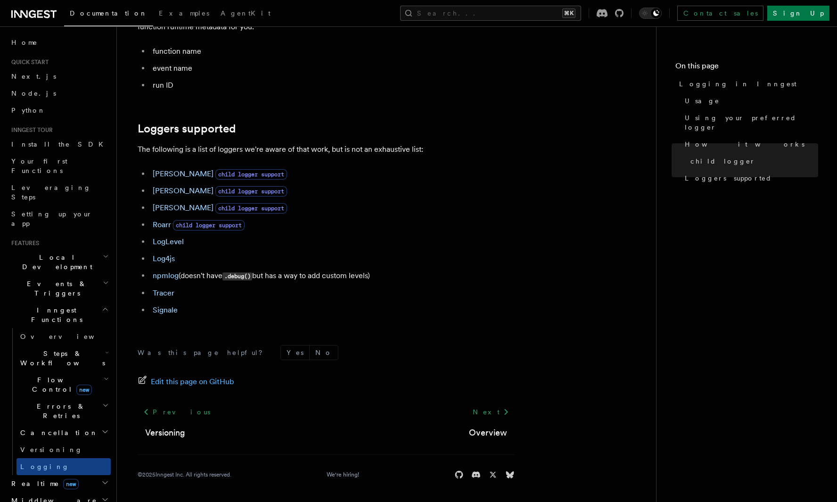
scroll to position [11, 0]
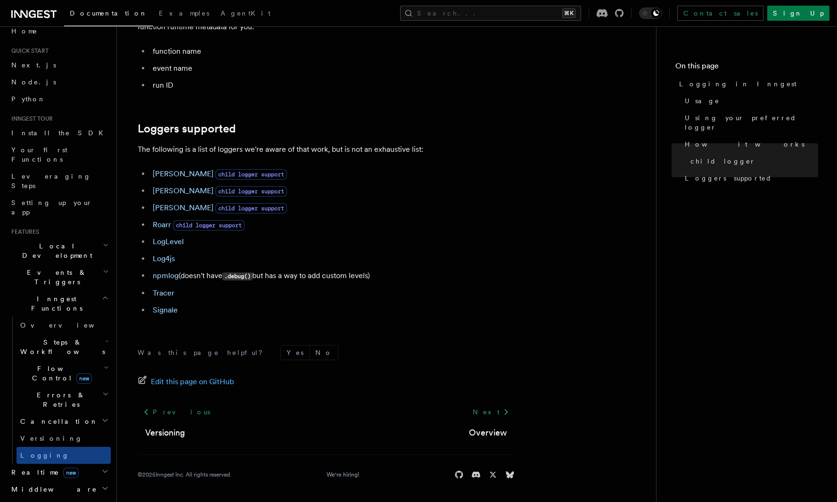
click at [87, 238] on h2 "Local Development" at bounding box center [59, 251] width 103 height 26
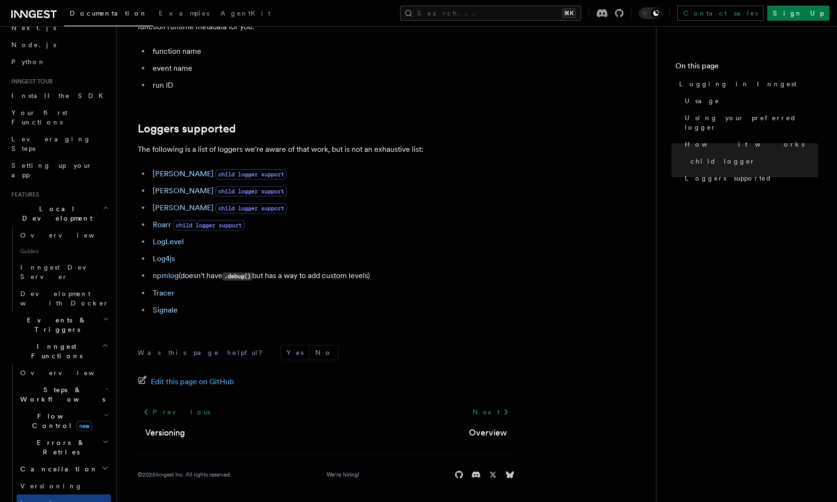
scroll to position [60, 0]
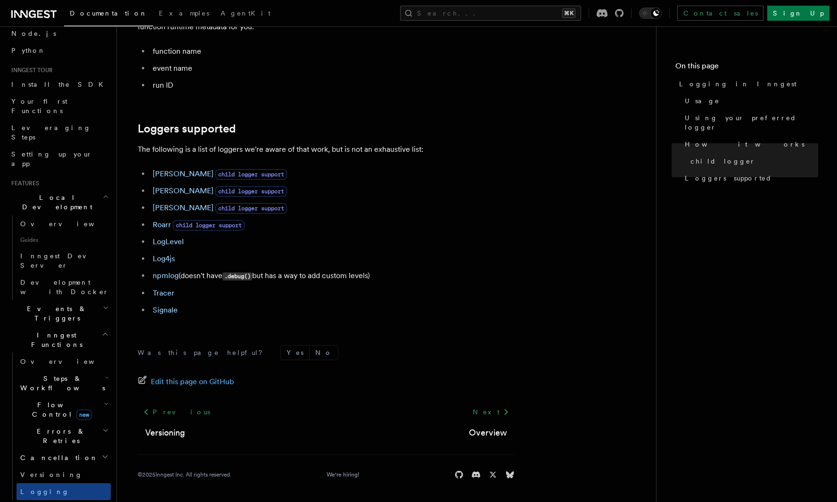
click at [87, 327] on h2 "Inngest Functions" at bounding box center [59, 340] width 103 height 26
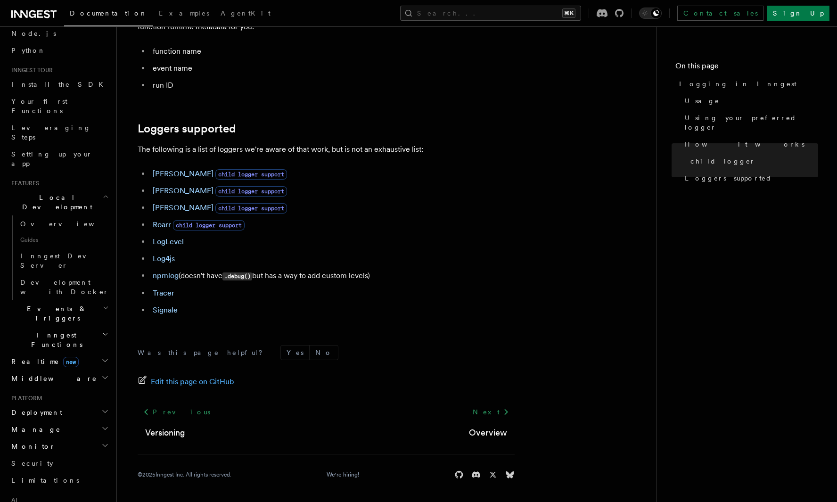
click at [91, 327] on h2 "Inngest Functions" at bounding box center [59, 340] width 103 height 26
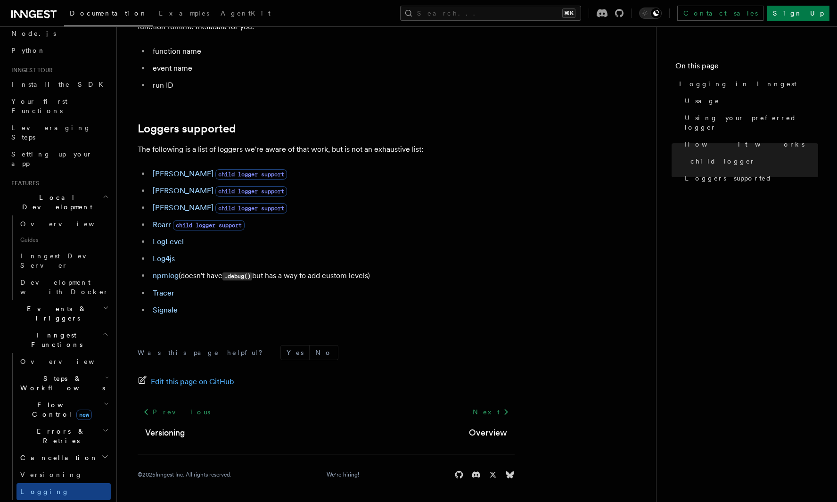
click at [91, 300] on h2 "Events & Triggers" at bounding box center [59, 313] width 103 height 26
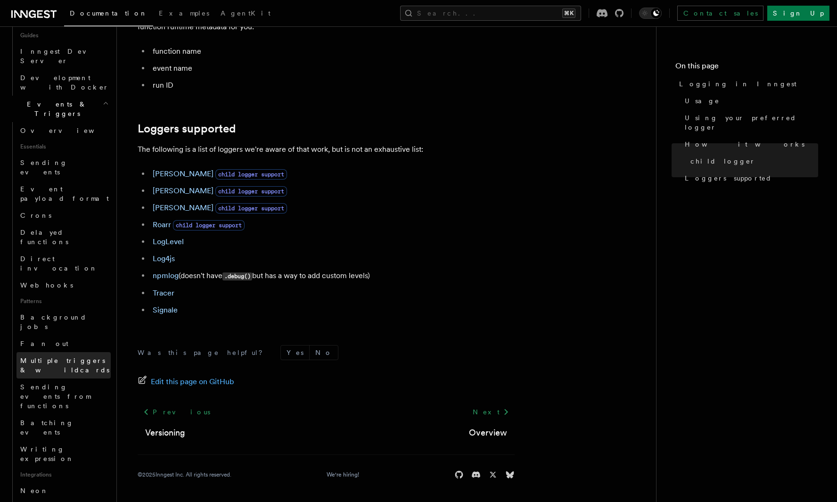
scroll to position [265, 0]
click at [521, 18] on button "Search... ⌘K" at bounding box center [490, 13] width 181 height 15
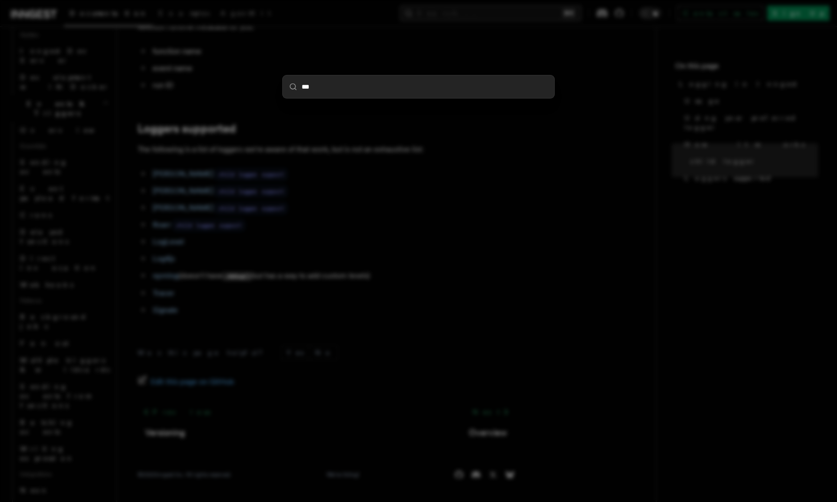
type input "****"
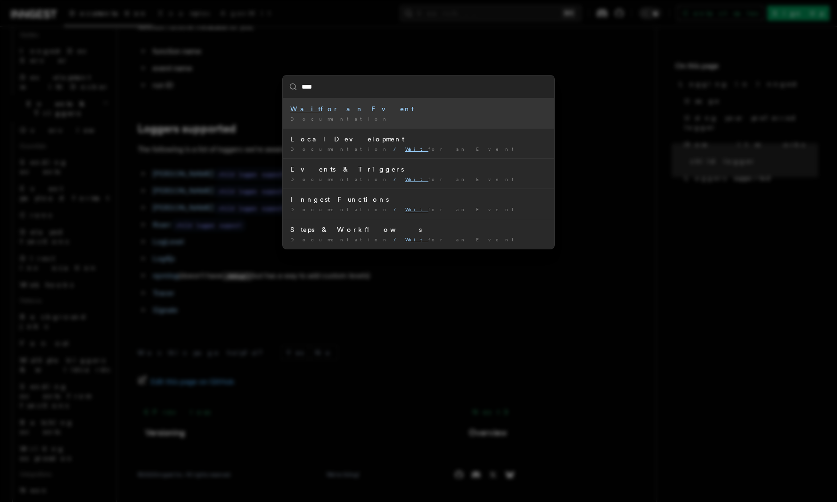
click at [326, 110] on div "Wait for an Event" at bounding box center [418, 108] width 256 height 9
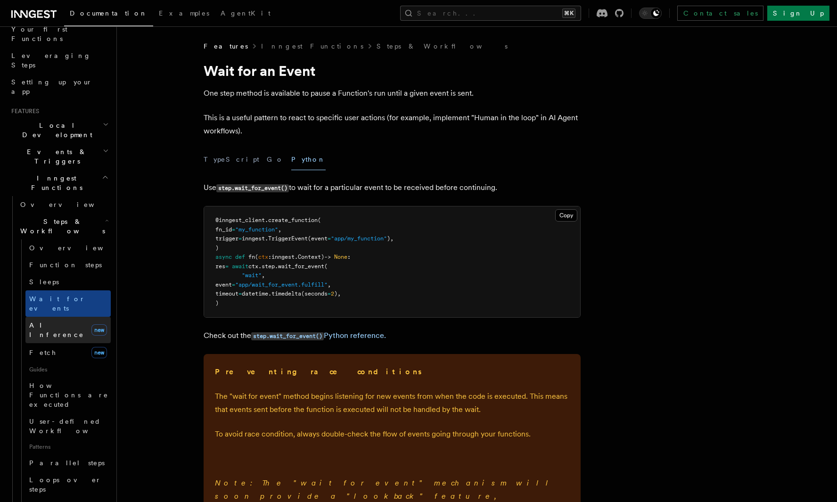
scroll to position [132, 0]
click at [106, 220] on icon "button" at bounding box center [107, 220] width 2 height 1
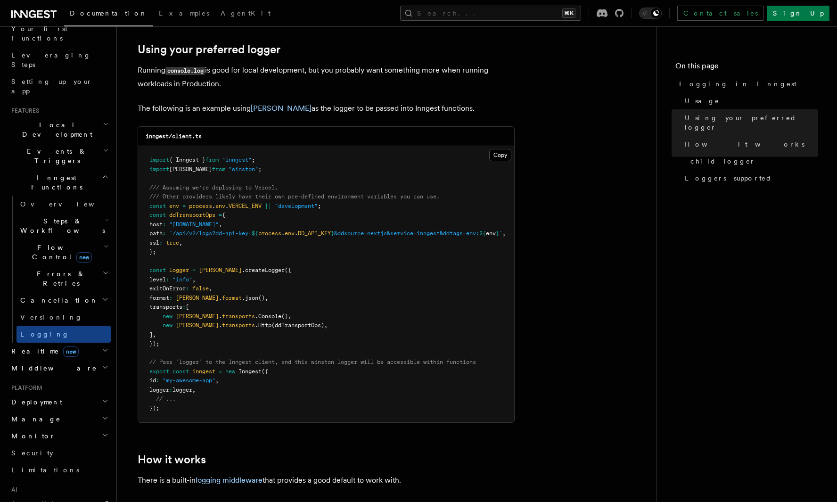
scroll to position [723, 0]
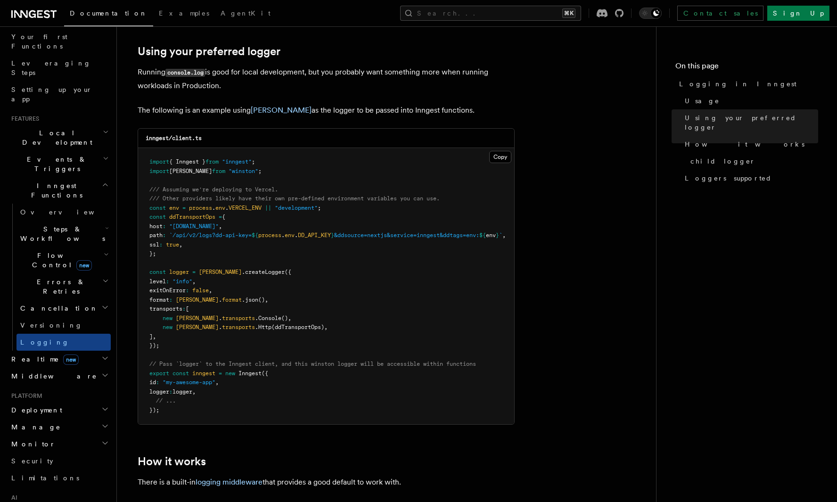
scroll to position [123, 0]
click at [81, 222] on h2 "Steps & Workflows" at bounding box center [63, 235] width 94 height 26
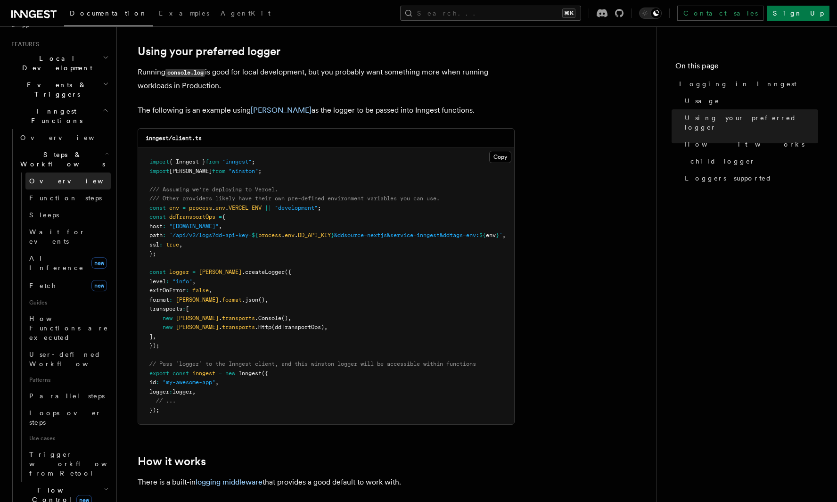
scroll to position [239, 0]
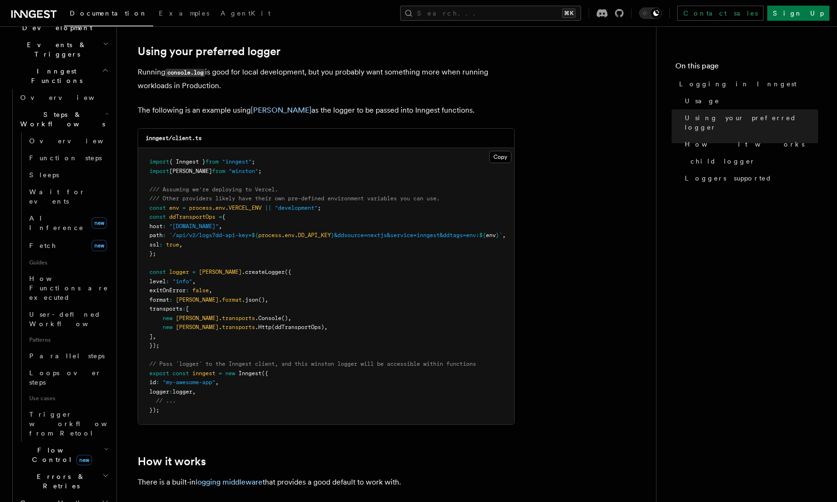
click at [89, 442] on h2 "Flow Control new" at bounding box center [63, 455] width 94 height 26
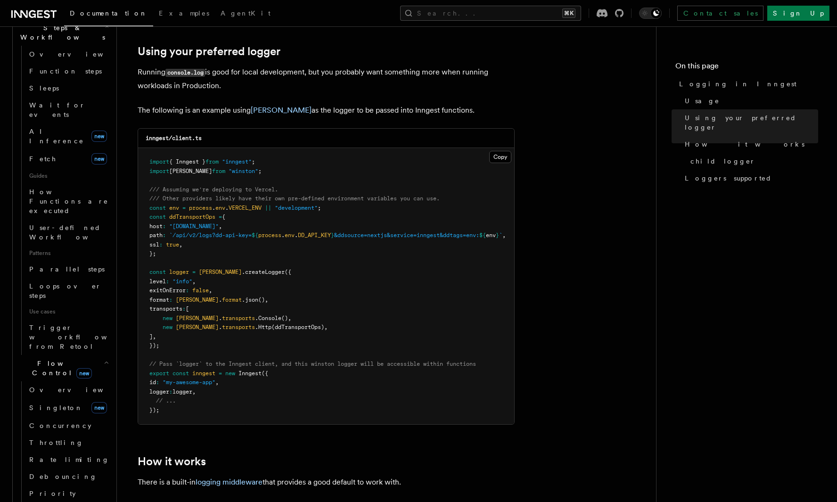
scroll to position [335, 0]
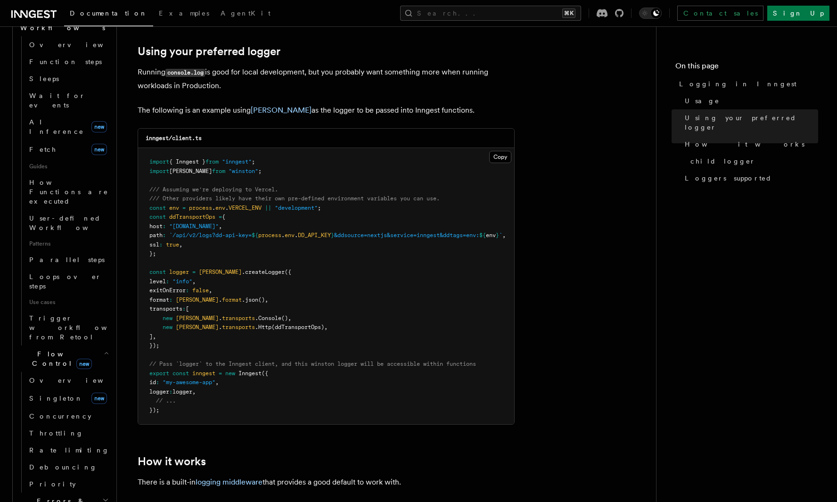
click at [82, 493] on h2 "Errors & Retries" at bounding box center [63, 506] width 94 height 26
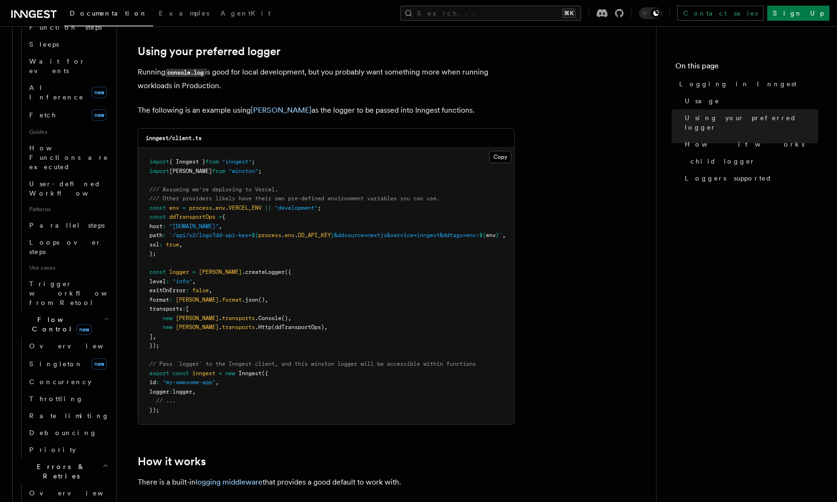
scroll to position [377, 0]
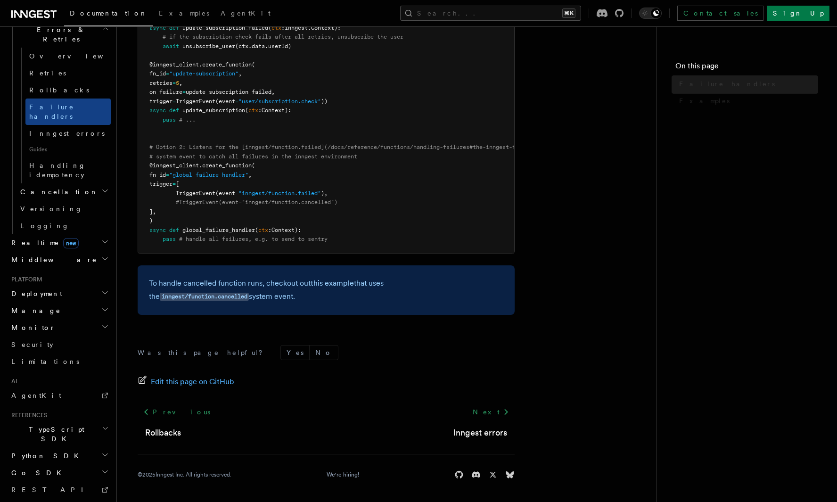
scroll to position [369, 0]
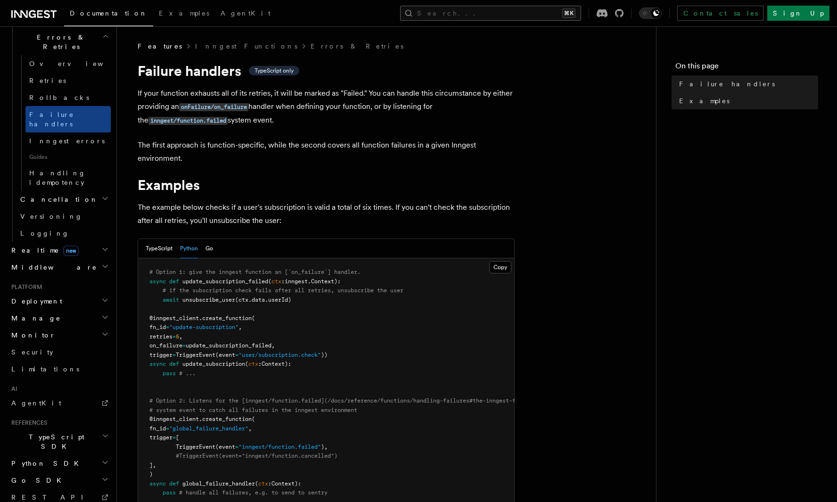
click at [548, 12] on button "Search... ⌘K" at bounding box center [490, 13] width 181 height 15
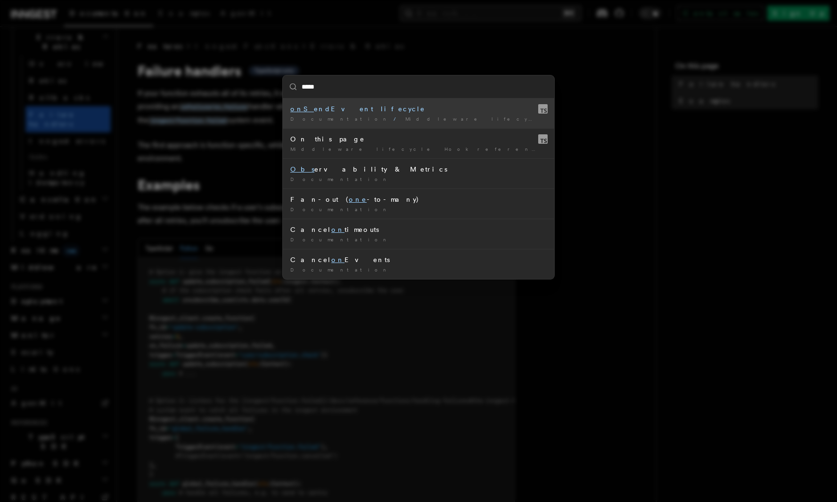
type input "******"
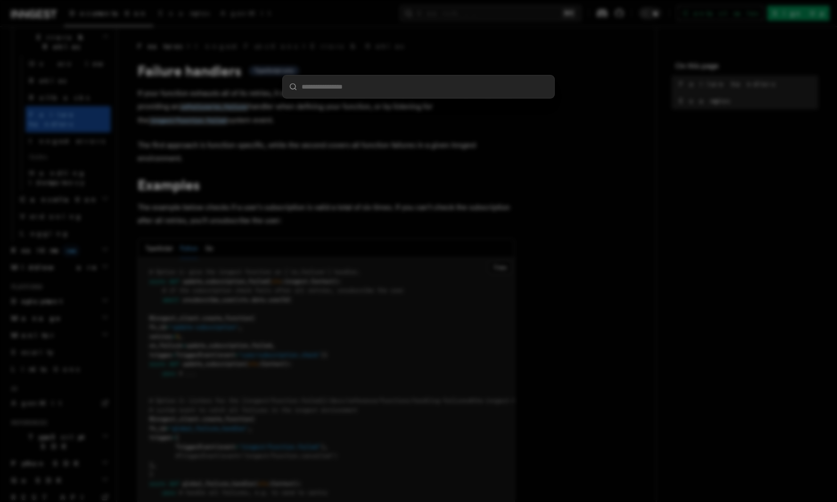
click at [599, 177] on div at bounding box center [418, 251] width 837 height 502
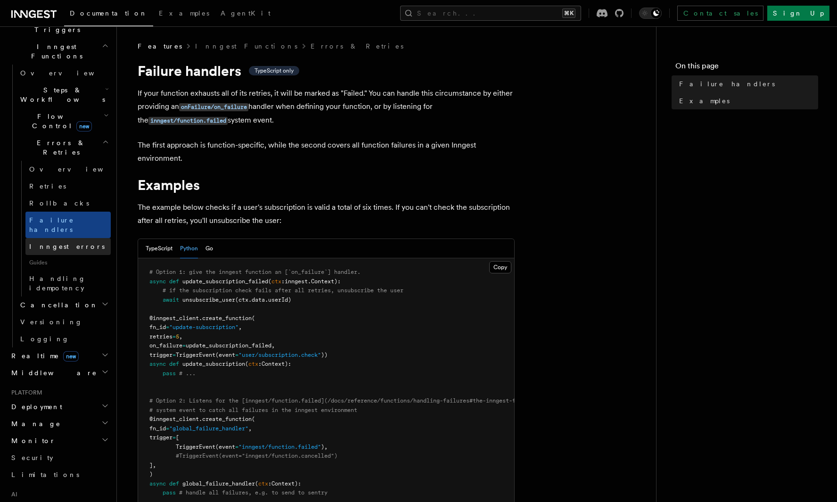
scroll to position [263, 0]
click at [67, 275] on span "Handling idempotency" at bounding box center [57, 283] width 57 height 17
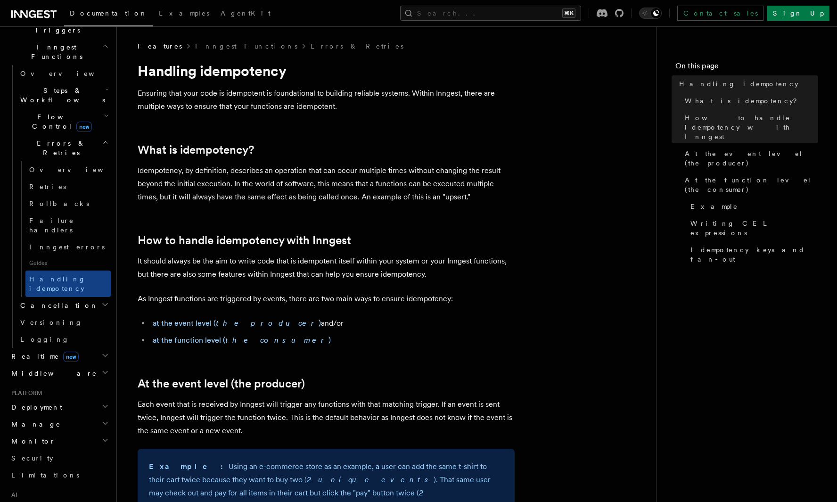
scroll to position [23, 0]
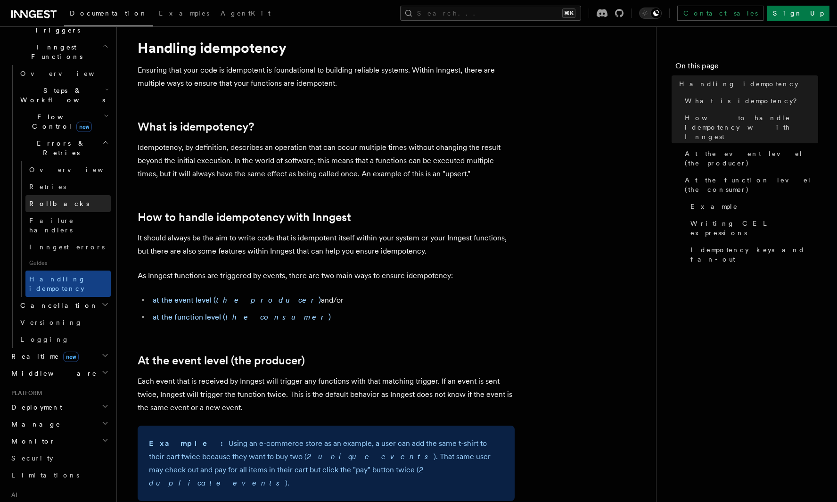
click at [67, 195] on link "Rollbacks" at bounding box center [67, 203] width 85 height 17
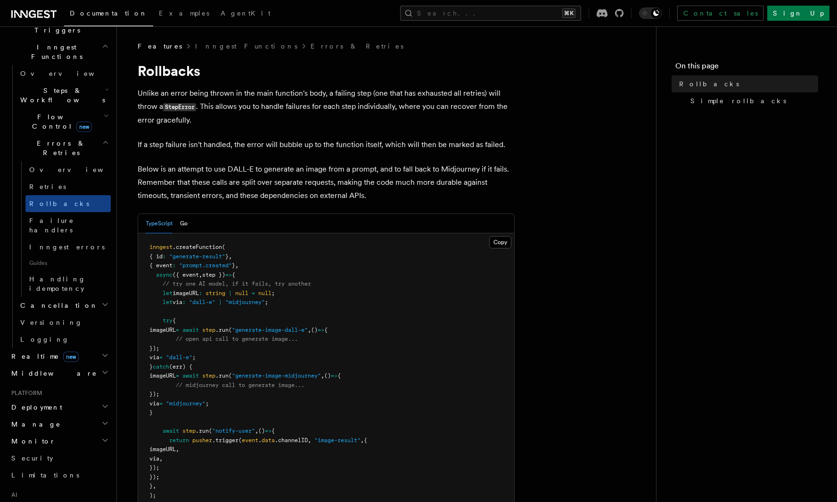
click at [73, 297] on h2 "Cancellation" at bounding box center [63, 305] width 94 height 17
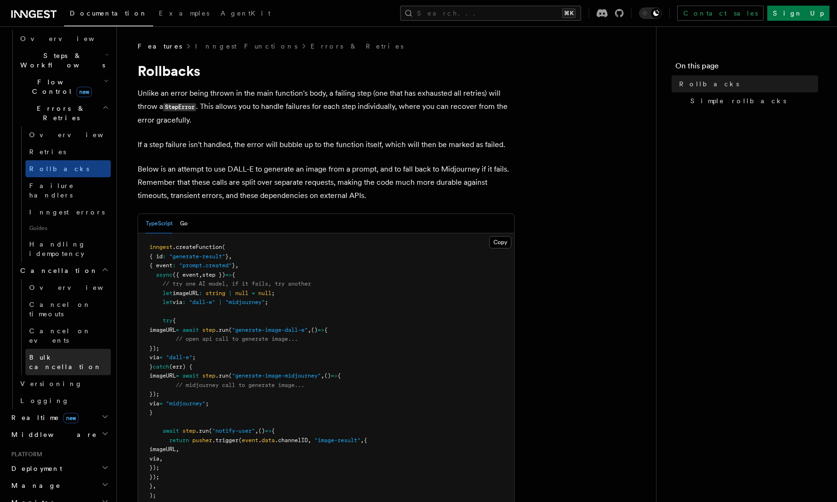
scroll to position [324, 0]
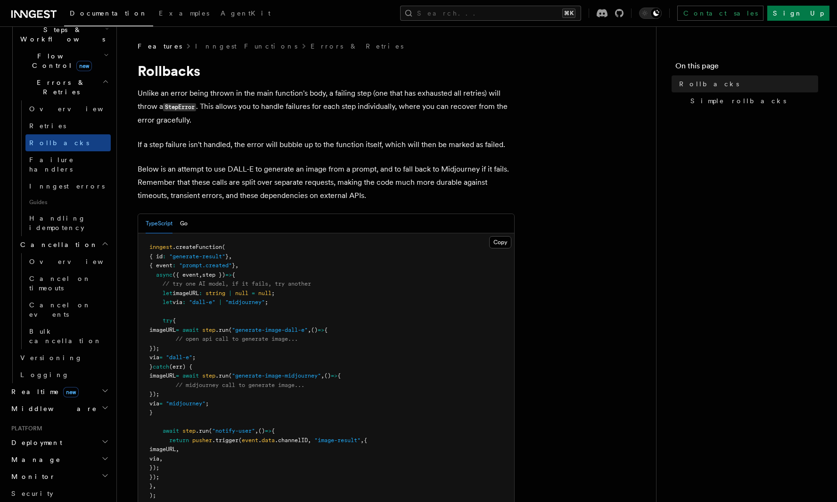
click at [91, 383] on h2 "Realtime new" at bounding box center [59, 391] width 103 height 17
click at [55, 400] on link "Overview" at bounding box center [63, 408] width 94 height 17
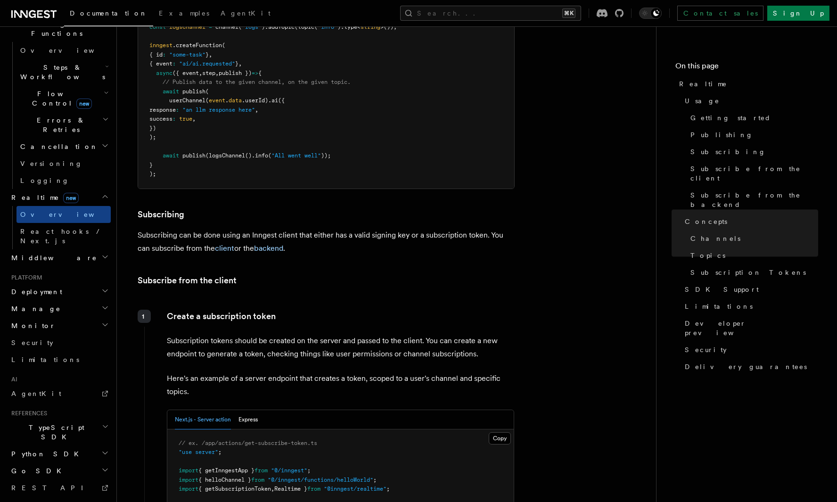
scroll to position [638, 0]
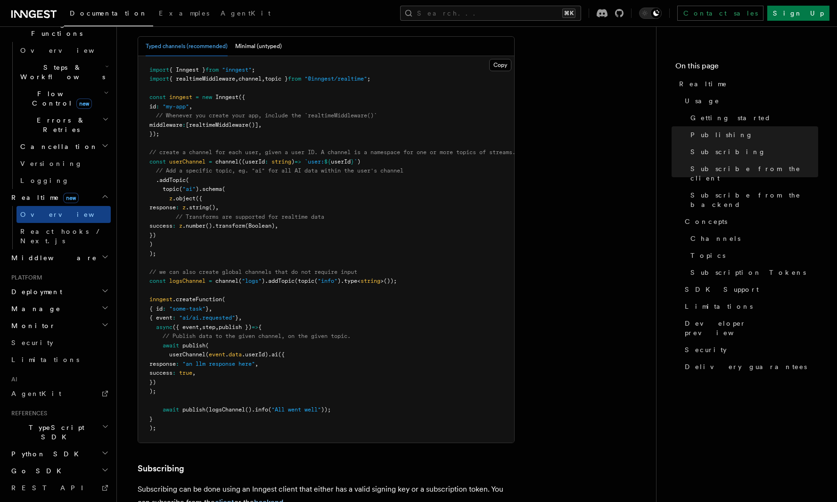
click at [80, 249] on h2 "Middleware" at bounding box center [59, 257] width 103 height 17
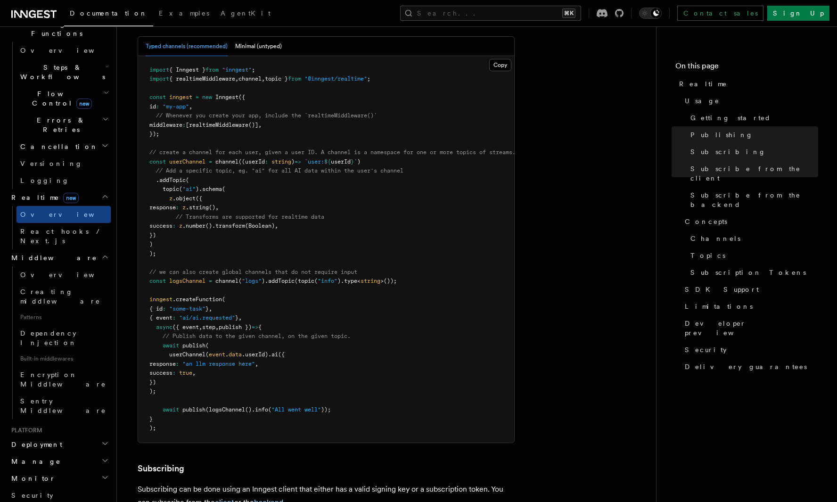
scroll to position [314, 0]
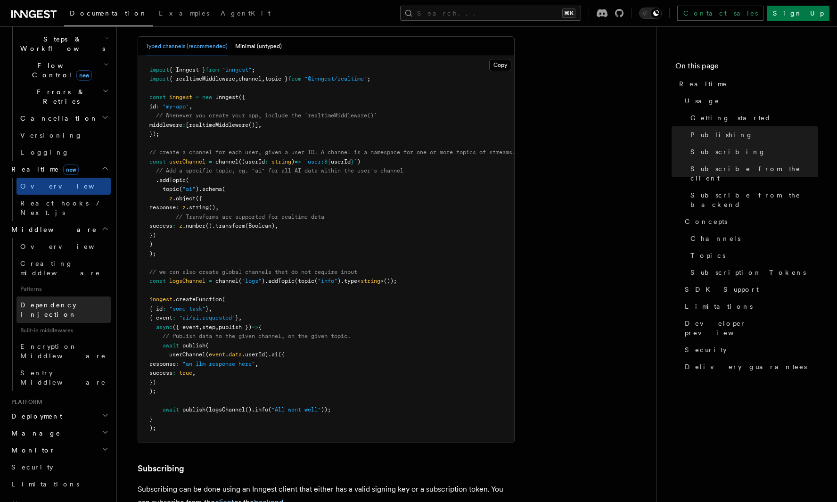
click at [62, 296] on link "Dependency Injection" at bounding box center [63, 309] width 94 height 26
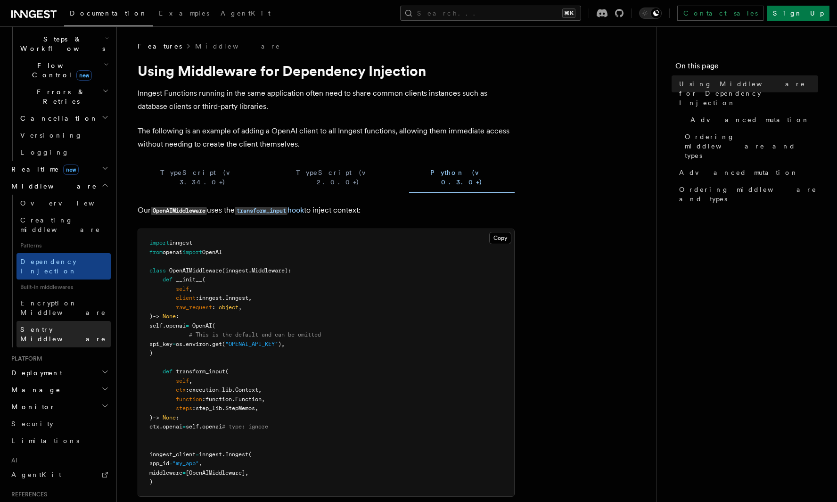
click at [75, 326] on span "Sentry Middleware" at bounding box center [63, 334] width 86 height 17
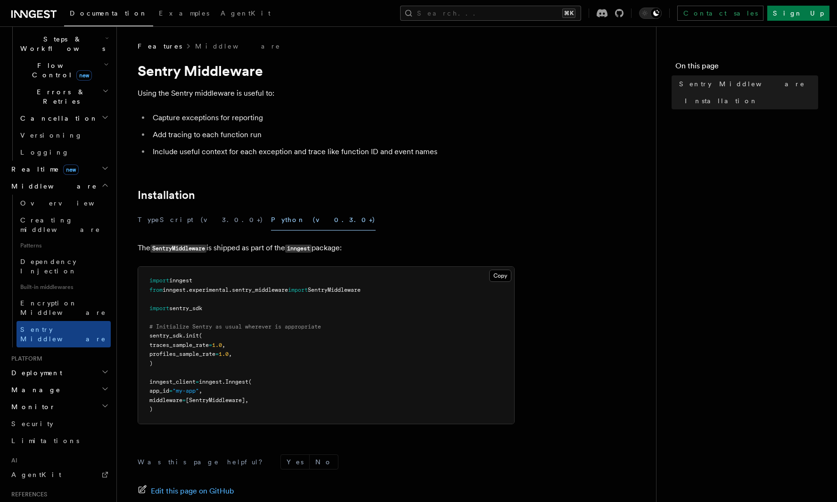
click at [88, 364] on h2 "Deployment" at bounding box center [59, 372] width 103 height 17
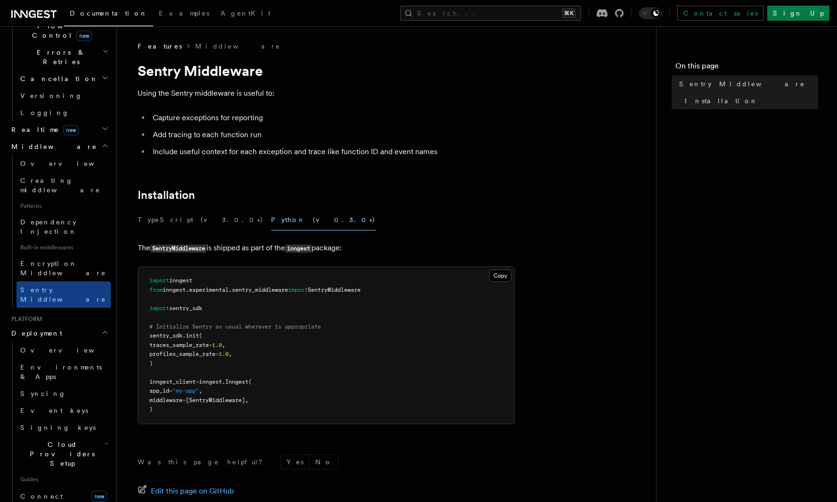
scroll to position [364, 0]
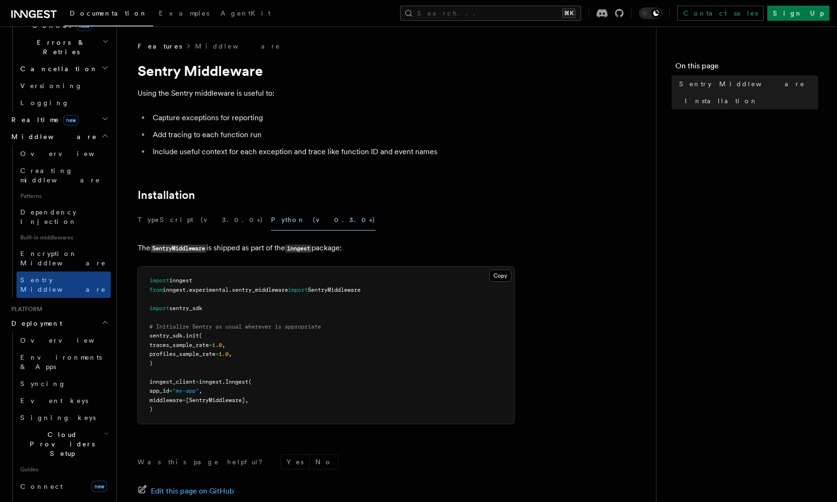
click at [84, 430] on span "Cloud Providers Setup" at bounding box center [60, 444] width 88 height 28
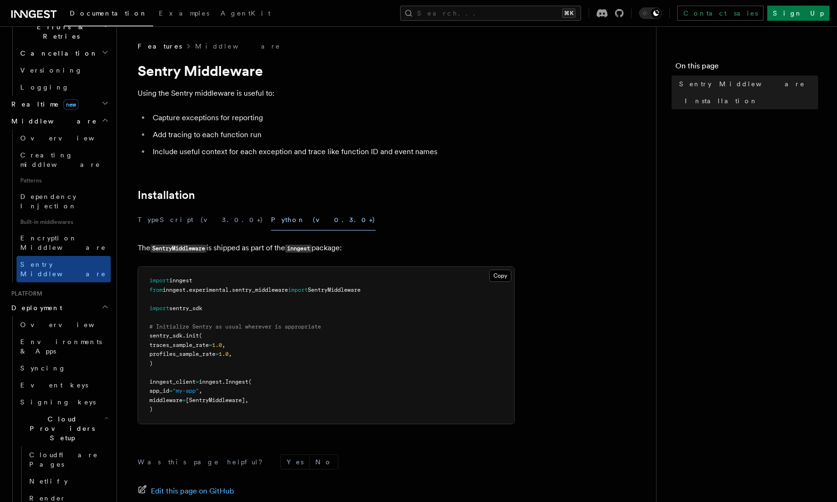
scroll to position [380, 0]
click at [59, 450] on span "Cloudflare Pages" at bounding box center [63, 458] width 69 height 17
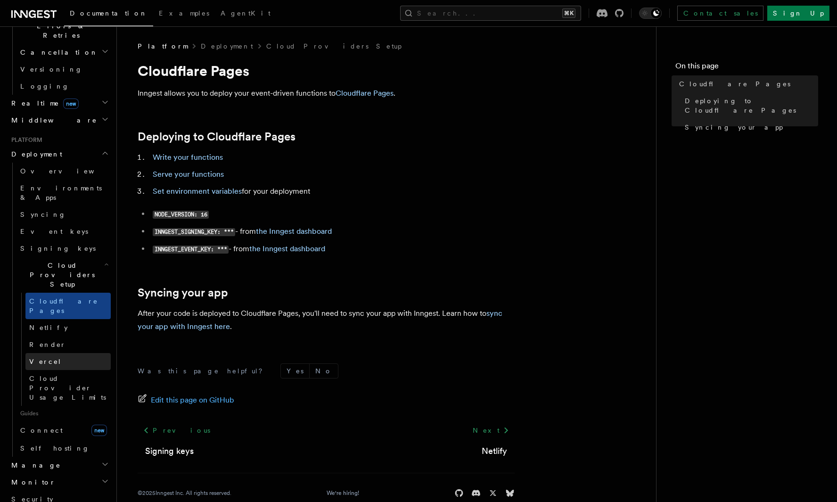
click at [55, 353] on link "Vercel" at bounding box center [67, 361] width 85 height 17
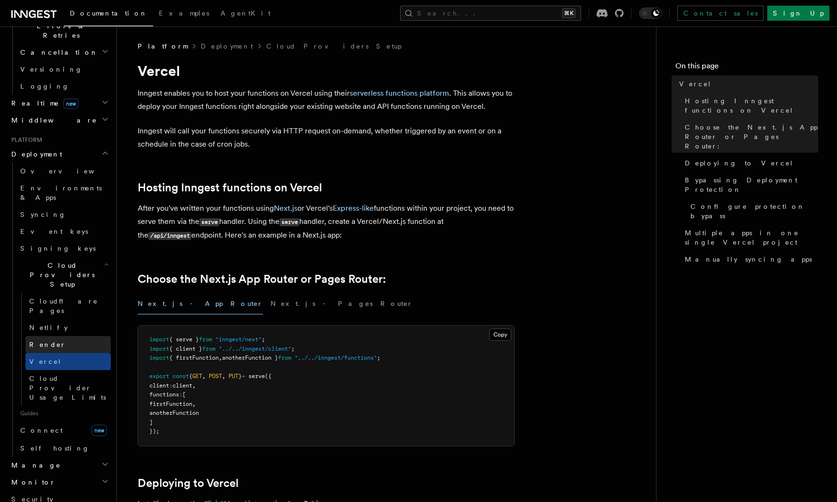
click at [52, 336] on link "Render" at bounding box center [67, 344] width 85 height 17
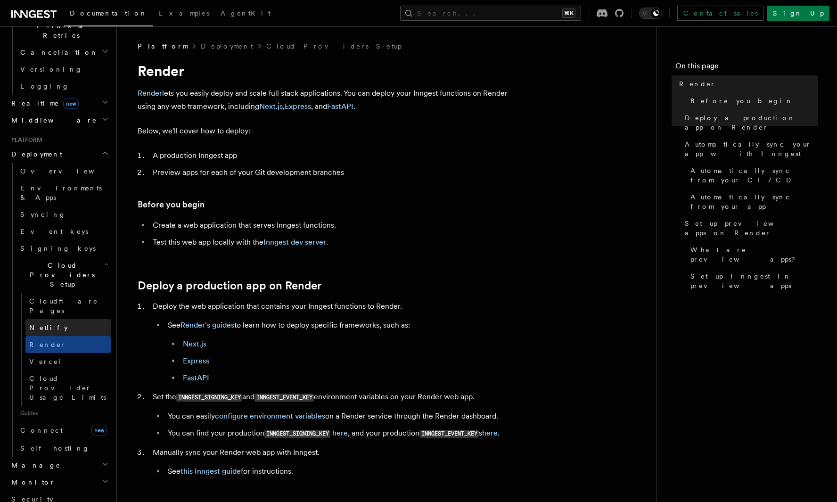
click at [52, 319] on link "Netlify" at bounding box center [67, 327] width 85 height 17
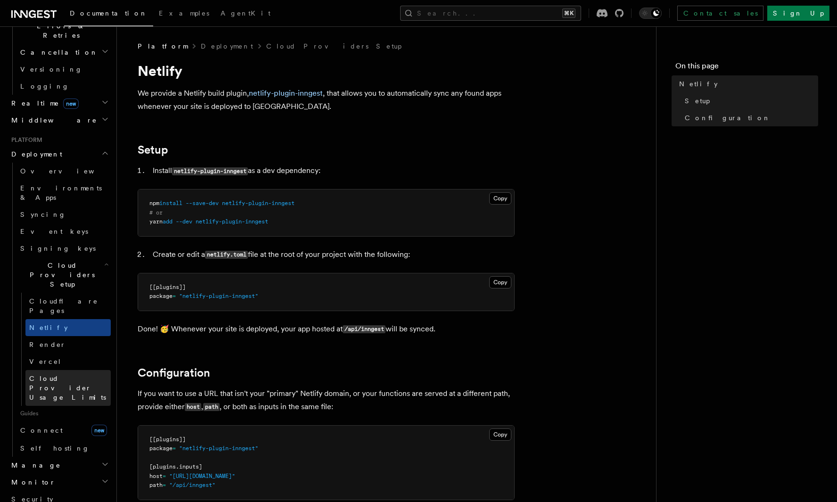
click at [63, 374] on span "Cloud Provider Usage Limits" at bounding box center [70, 388] width 82 height 28
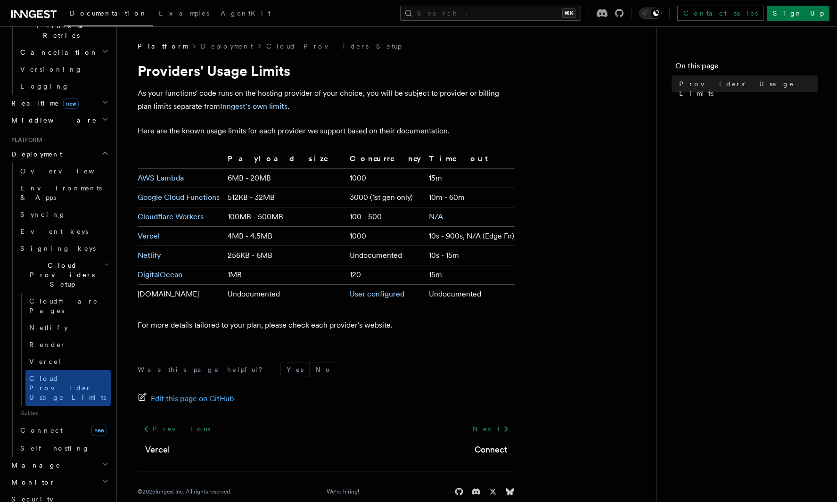
click at [143, 93] on p "As your functions' code runs on the hosting provider of your choice, you will b…" at bounding box center [326, 100] width 377 height 26
drag, startPoint x: 143, startPoint y: 93, endPoint x: 232, endPoint y: 99, distance: 89.8
click at [232, 99] on p "As your functions' code runs on the hosting provider of your choice, you will b…" at bounding box center [326, 100] width 377 height 26
click at [196, 95] on p "As your functions' code runs on the hosting provider of your choice, you will b…" at bounding box center [326, 100] width 377 height 26
click at [144, 94] on p "As your functions' code runs on the hosting provider of your choice, you will b…" at bounding box center [326, 100] width 377 height 26
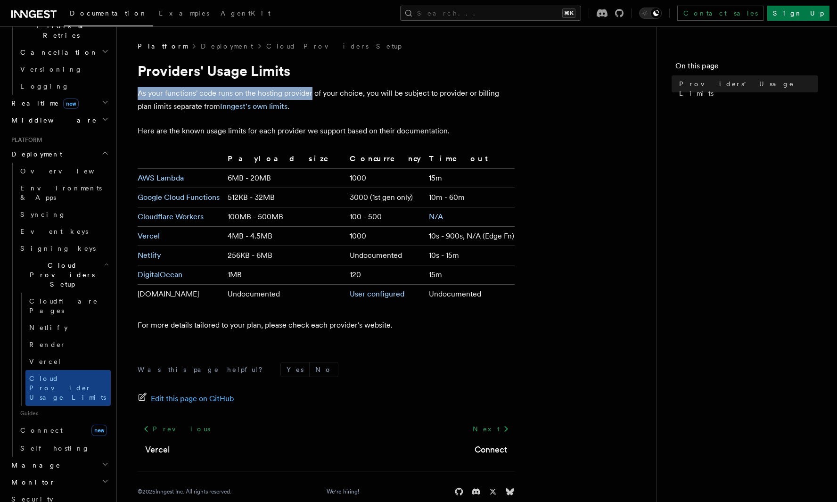
drag, startPoint x: 144, startPoint y: 94, endPoint x: 315, endPoint y: 88, distance: 171.7
click at [315, 88] on p "As your functions' code runs on the hosting provider of your choice, you will b…" at bounding box center [326, 100] width 377 height 26
click at [266, 90] on p "As your functions' code runs on the hosting provider of your choice, you will b…" at bounding box center [326, 100] width 377 height 26
drag, startPoint x: 266, startPoint y: 90, endPoint x: 383, endPoint y: 90, distance: 117.4
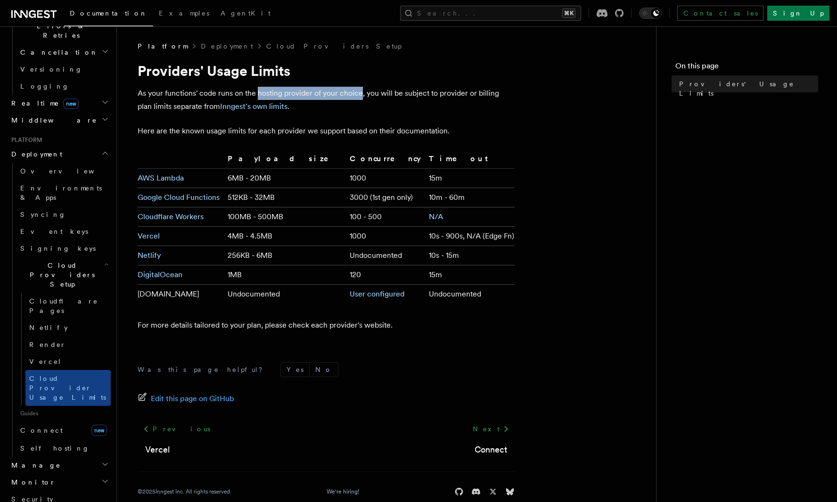
click at [383, 90] on p "As your functions' code runs on the hosting provider of your choice, you will b…" at bounding box center [326, 100] width 377 height 26
click at [374, 93] on p "As your functions' code runs on the hosting provider of your choice, you will b…" at bounding box center [326, 100] width 377 height 26
drag, startPoint x: 374, startPoint y: 93, endPoint x: 460, endPoint y: 94, distance: 85.8
click at [460, 94] on p "As your functions' code runs on the hosting provider of your choice, you will b…" at bounding box center [326, 100] width 377 height 26
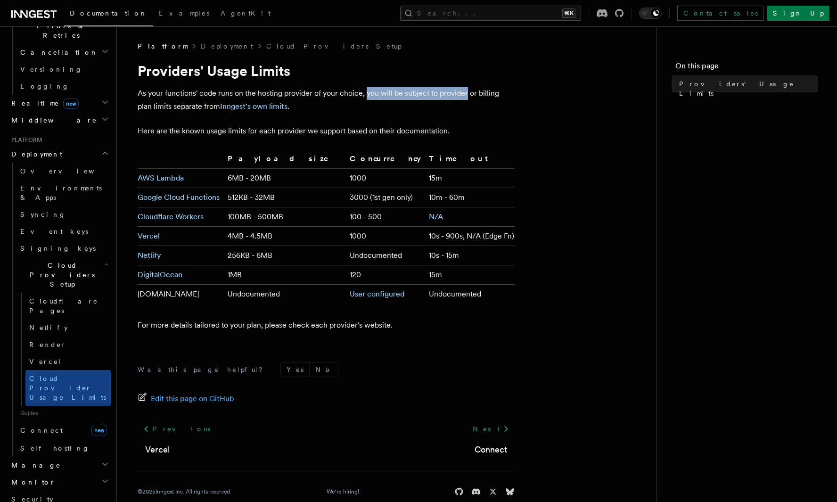
click at [460, 94] on p "As your functions' code runs on the hosting provider of your choice, you will b…" at bounding box center [326, 100] width 377 height 26
click at [140, 134] on p "Here are the known usage limits for each provider we support based on their doc…" at bounding box center [326, 130] width 377 height 13
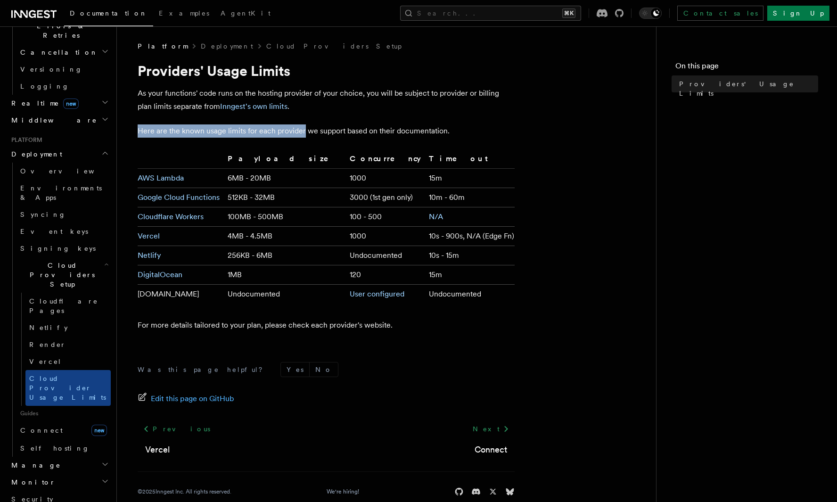
drag, startPoint x: 140, startPoint y: 134, endPoint x: 315, endPoint y: 140, distance: 175.0
click at [315, 140] on article "Platform Deployment Cloud Providers Setup Providers' Usage Limits As your funct…" at bounding box center [386, 279] width 509 height 477
click at [310, 139] on article "Platform Deployment Cloud Providers Setup Providers' Usage Limits As your funct…" at bounding box center [386, 279] width 509 height 477
click at [280, 137] on p "Here are the known usage limits for each provider we support based on their doc…" at bounding box center [326, 130] width 377 height 13
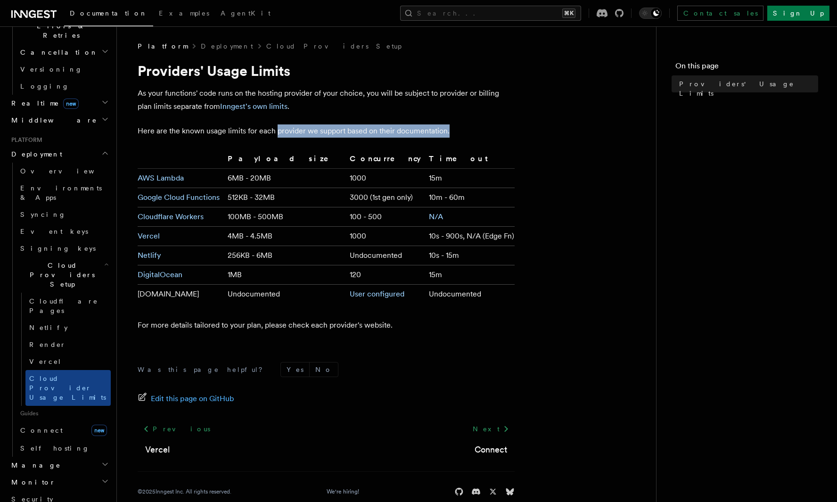
drag, startPoint x: 280, startPoint y: 137, endPoint x: 483, endPoint y: 139, distance: 202.2
click at [483, 139] on article "Platform Deployment Cloud Providers Setup Providers' Usage Limits As your funct…" at bounding box center [386, 279] width 509 height 477
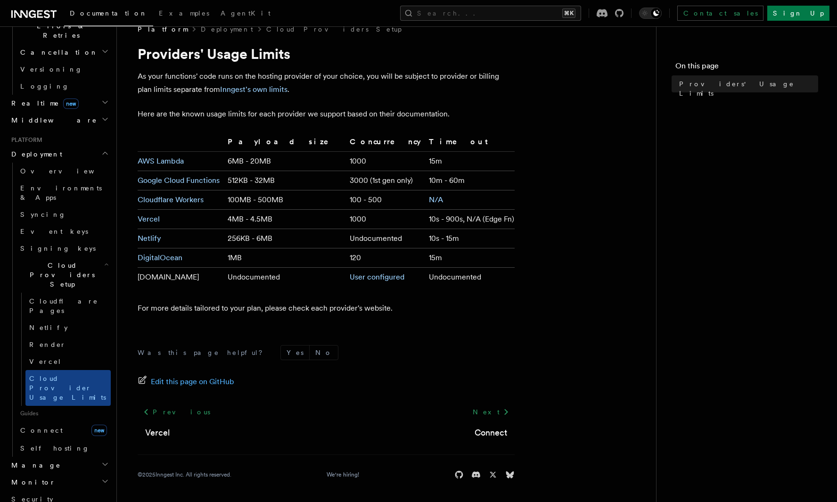
scroll to position [16, 0]
click at [68, 457] on h2 "Manage" at bounding box center [59, 465] width 103 height 17
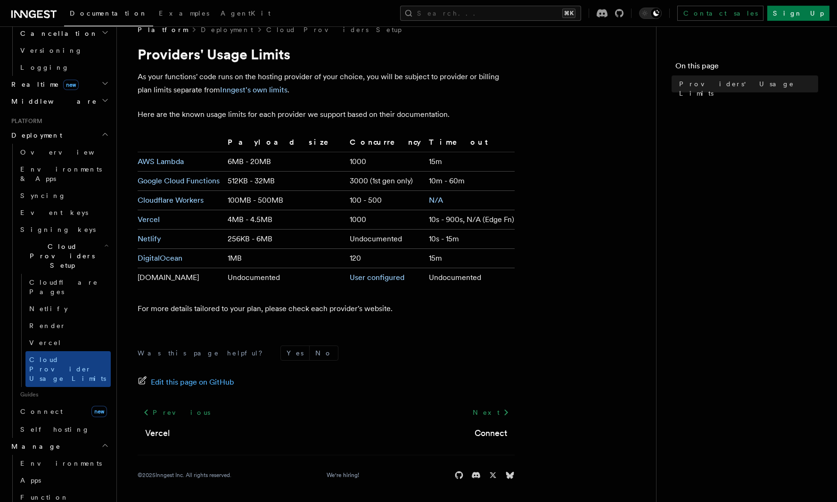
scroll to position [417, 0]
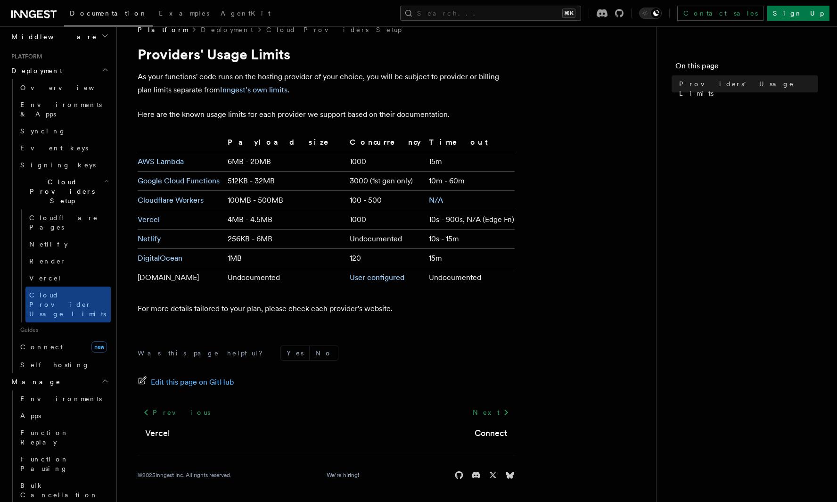
scroll to position [478, 0]
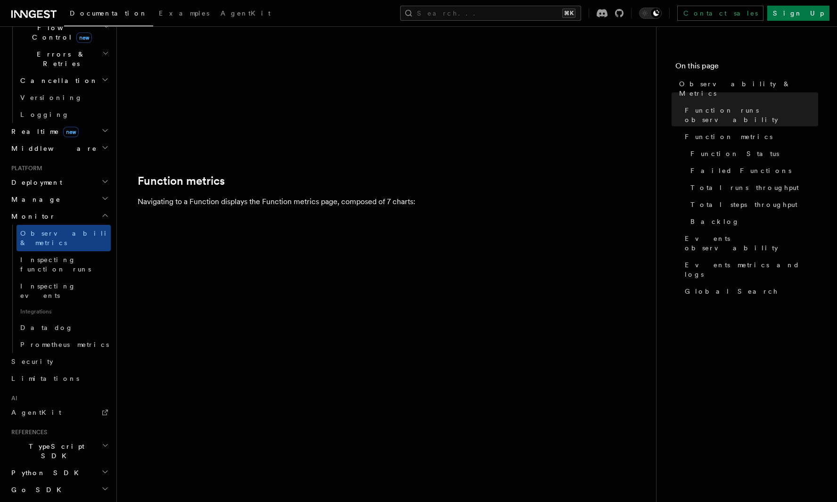
scroll to position [350, 0]
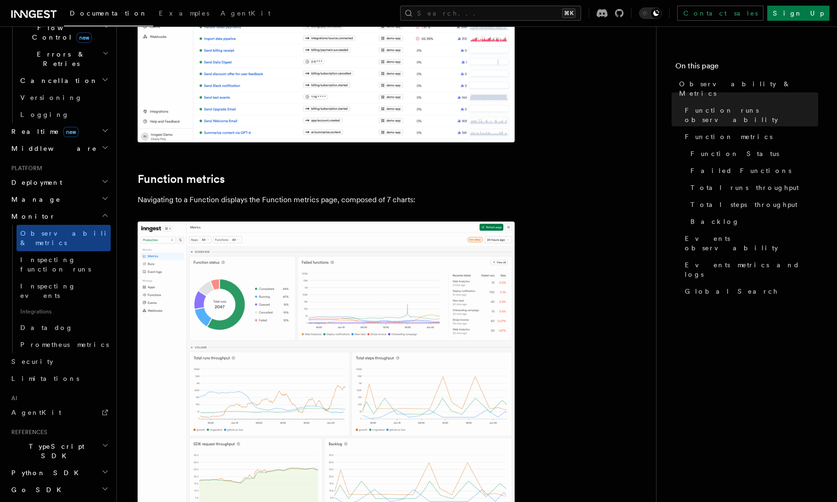
click at [395, 322] on img at bounding box center [326, 420] width 377 height 396
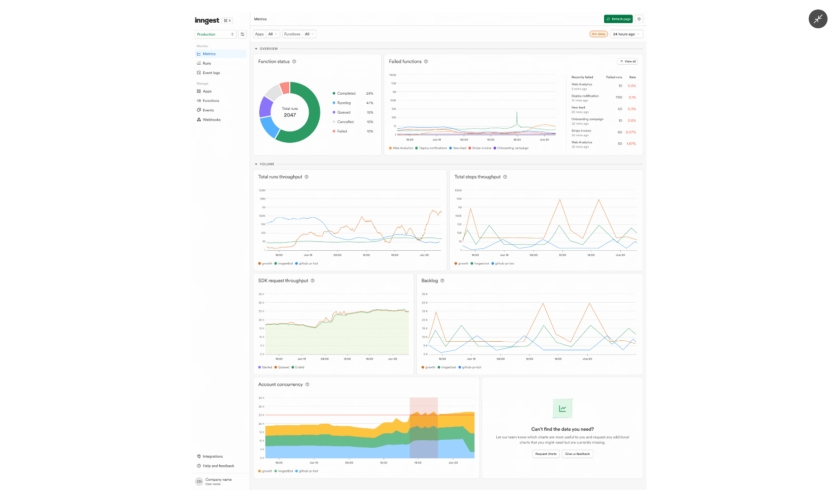
click at [462, 158] on img at bounding box center [419, 251] width 456 height 478
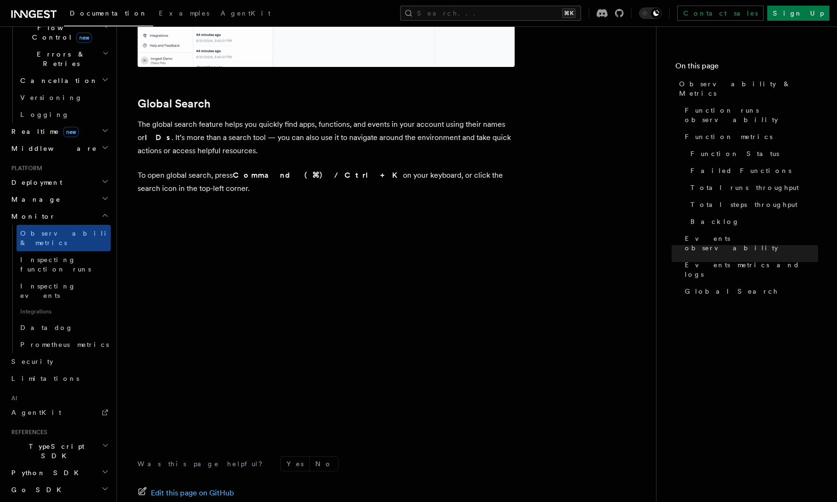
scroll to position [3069, 0]
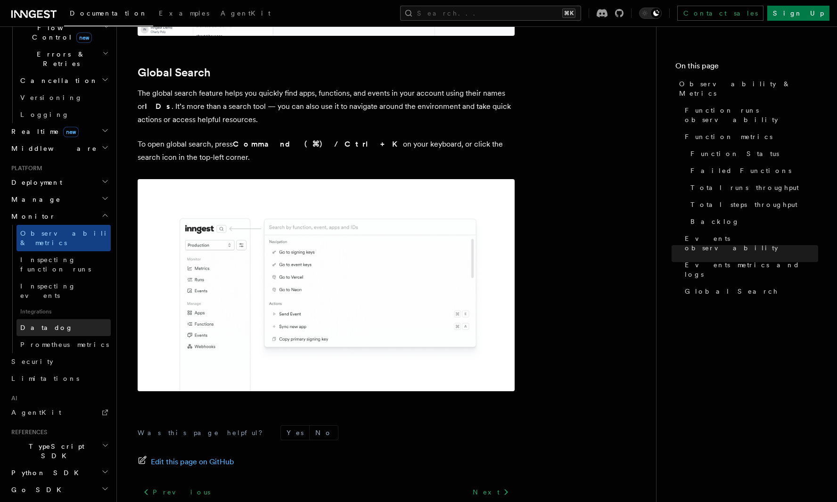
click at [63, 319] on link "Datadog" at bounding box center [63, 327] width 94 height 17
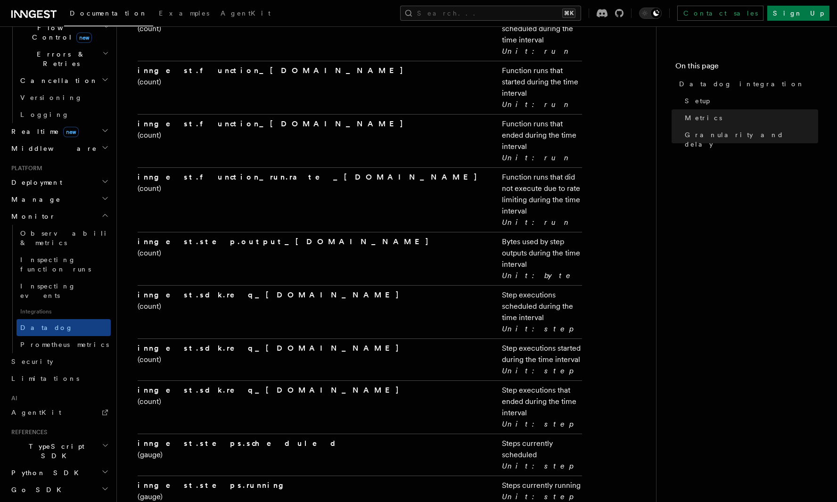
scroll to position [1658, 0]
click at [55, 336] on link "Prometheus metrics" at bounding box center [63, 344] width 94 height 17
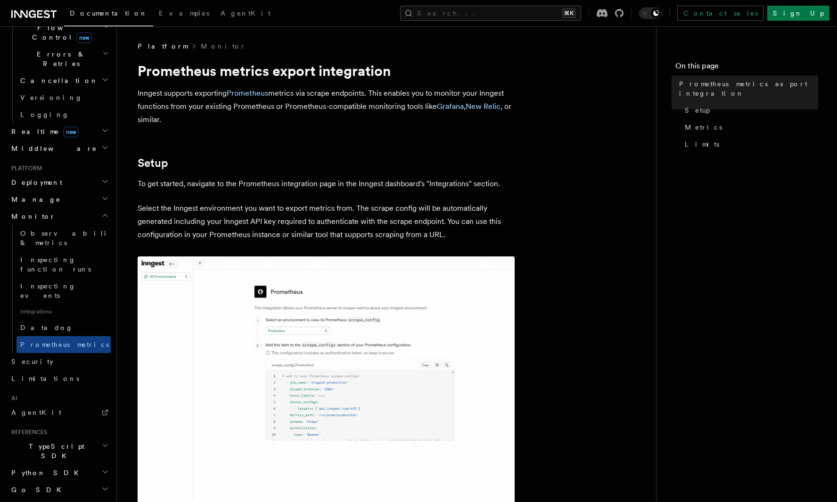
click at [242, 108] on p "Inngest supports exporting Prometheus metrics via scrape endpoints. This enable…" at bounding box center [326, 107] width 377 height 40
drag, startPoint x: 242, startPoint y: 108, endPoint x: 363, endPoint y: 108, distance: 121.1
click at [263, 108] on p "Inngest supports exporting Prometheus metrics via scrape endpoints. This enable…" at bounding box center [326, 107] width 377 height 40
click at [364, 108] on p "Inngest supports exporting Prometheus metrics via scrape endpoints. This enable…" at bounding box center [326, 107] width 377 height 40
click at [37, 353] on link "Security" at bounding box center [59, 361] width 103 height 17
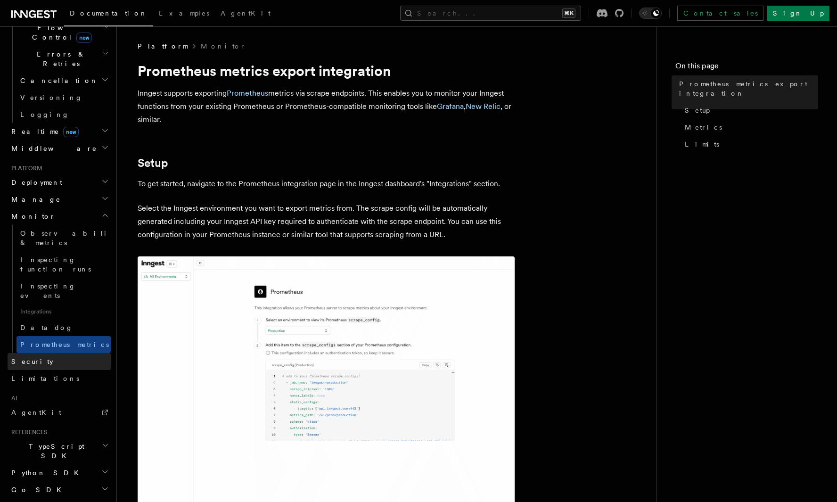
scroll to position [252, 0]
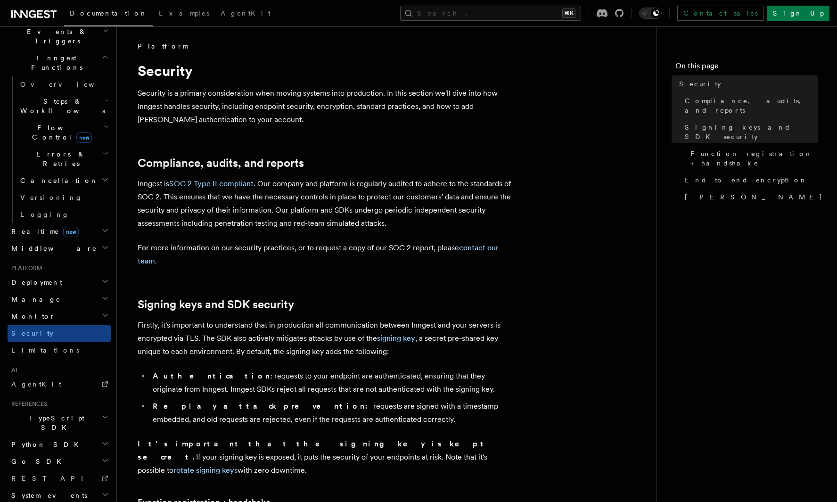
click at [93, 436] on h2 "Python SDK" at bounding box center [59, 444] width 103 height 17
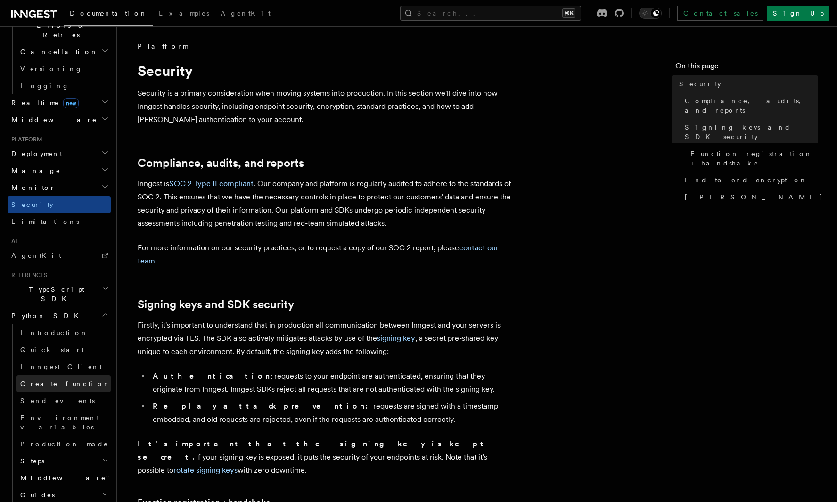
scroll to position [399, 0]
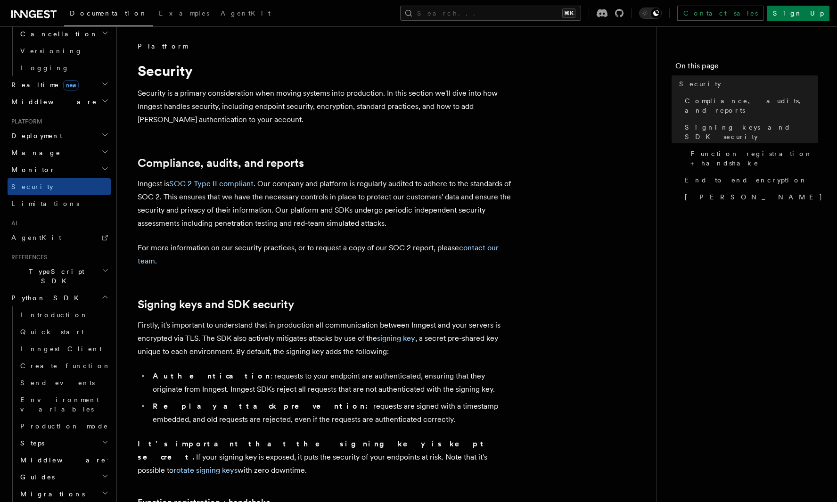
click at [101, 435] on h2 "Steps" at bounding box center [63, 443] width 94 height 17
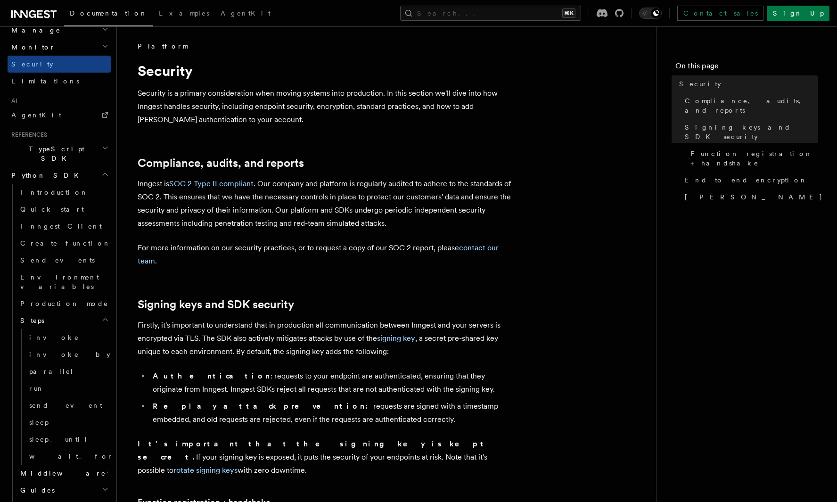
scroll to position [539, 0]
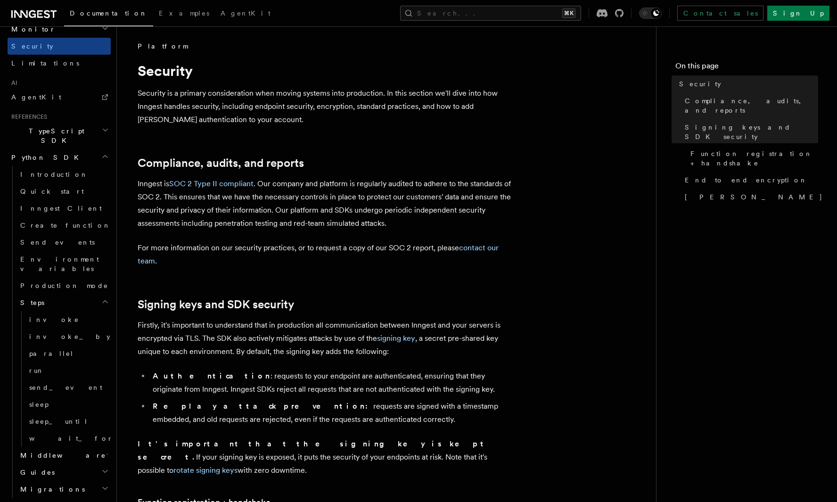
click at [83, 447] on h2 "Middleware" at bounding box center [63, 455] width 94 height 17
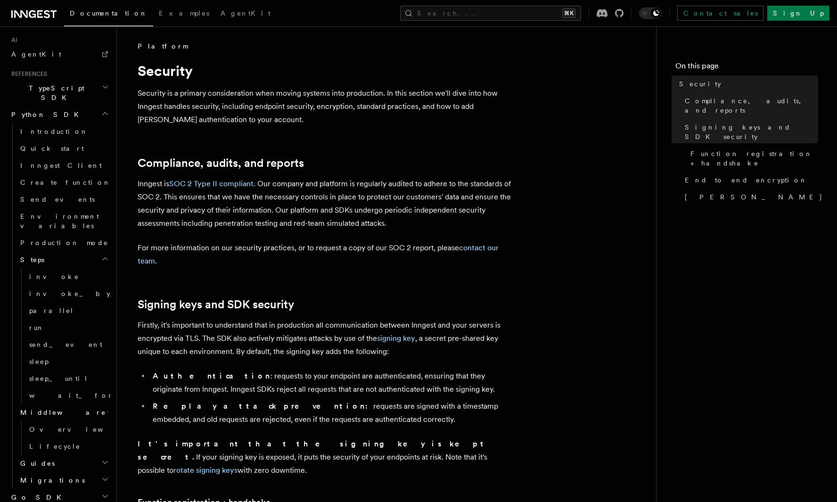
scroll to position [598, 0]
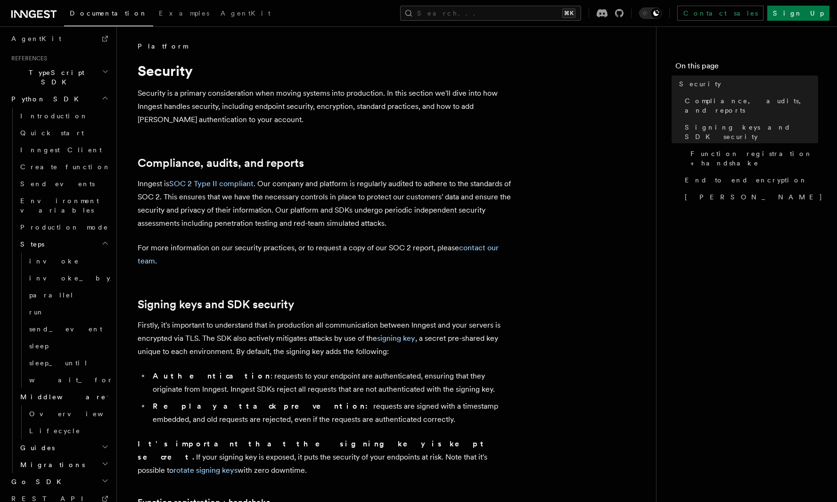
click at [87, 439] on h2 "Guides" at bounding box center [63, 447] width 94 height 17
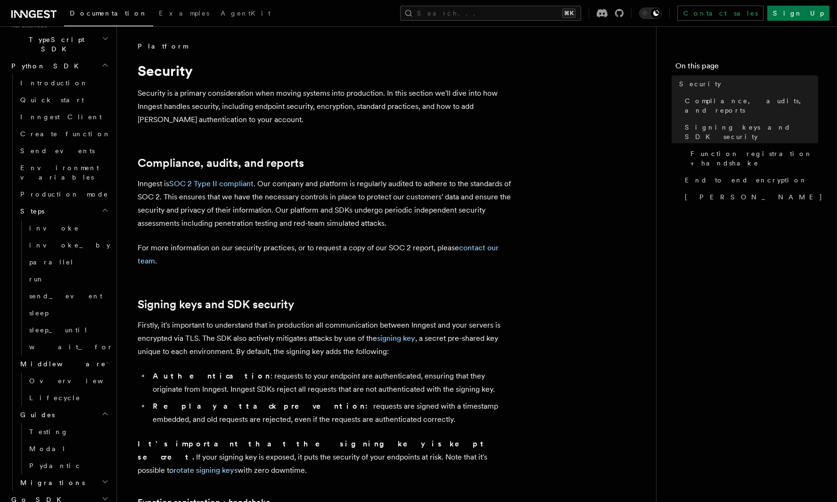
scroll to position [647, 0]
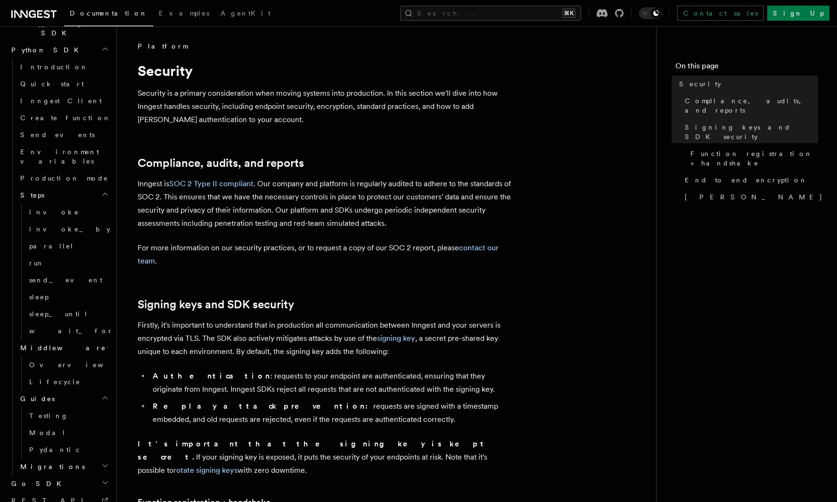
click at [69, 458] on h2 "Migrations" at bounding box center [63, 466] width 94 height 17
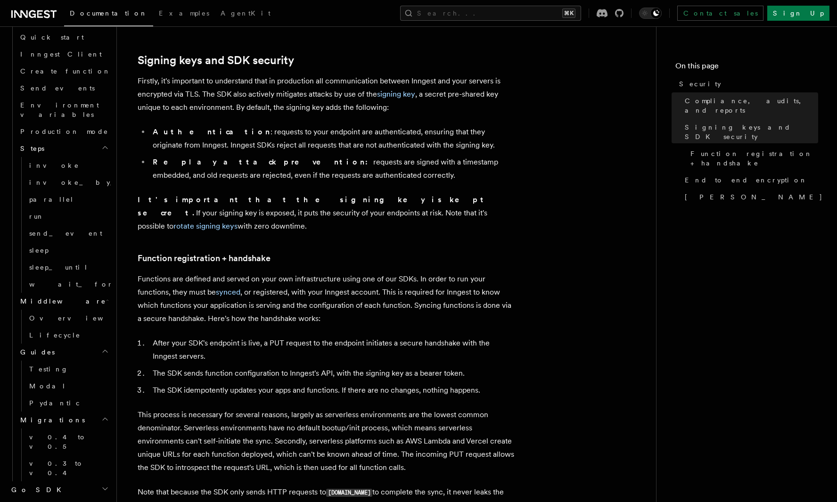
scroll to position [258, 0]
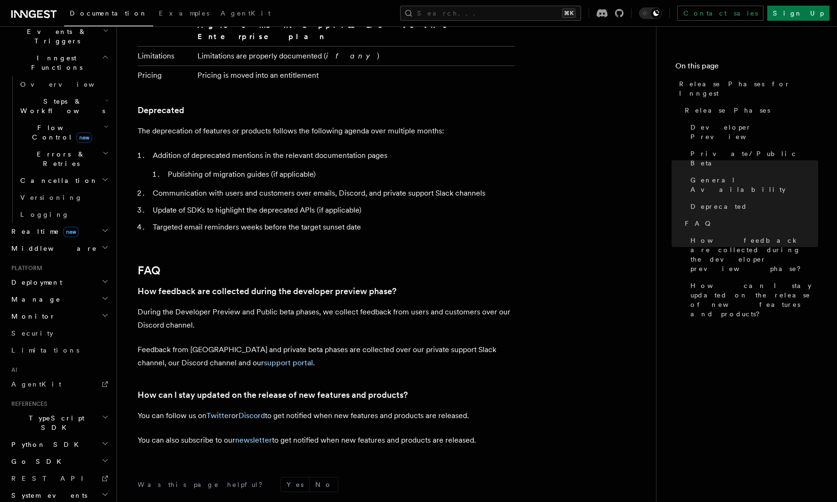
scroll to position [1621, 0]
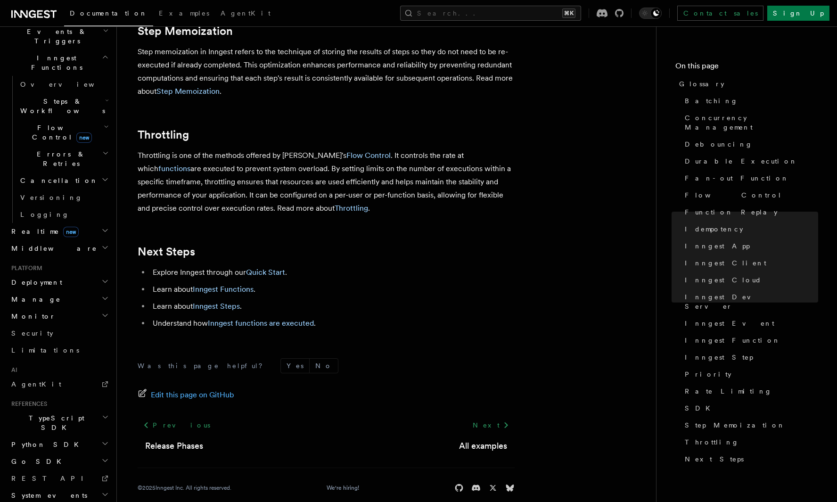
scroll to position [2069, 0]
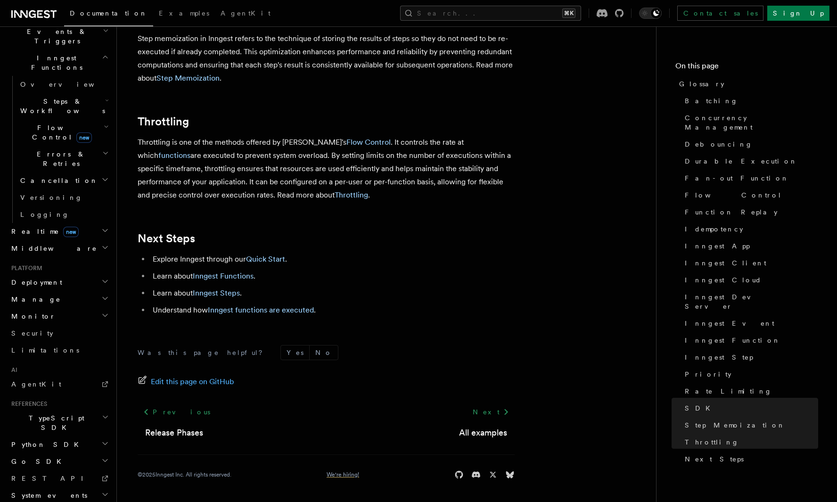
click at [353, 475] on link "We're hiring!" at bounding box center [343, 475] width 33 height 8
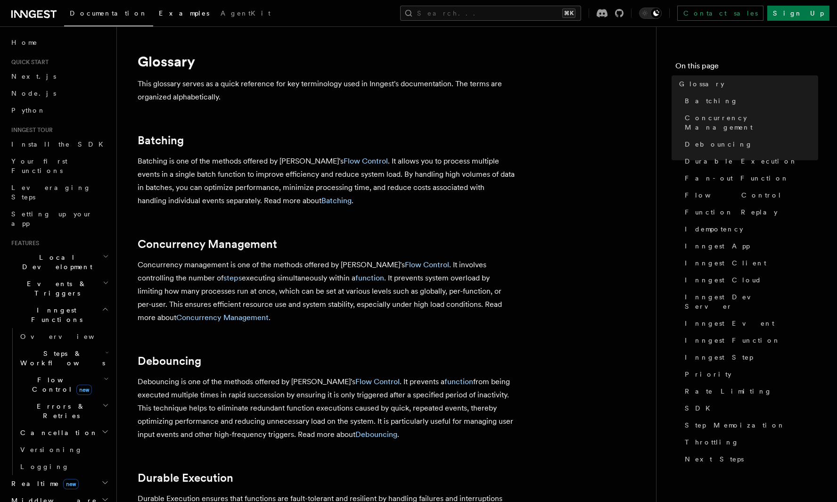
click at [159, 14] on span "Examples" at bounding box center [184, 13] width 50 height 8
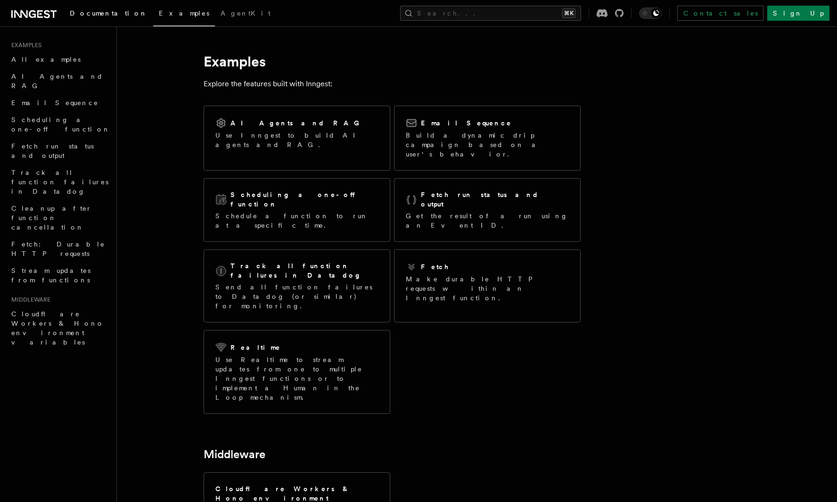
click at [91, 15] on span "Documentation" at bounding box center [109, 13] width 78 height 8
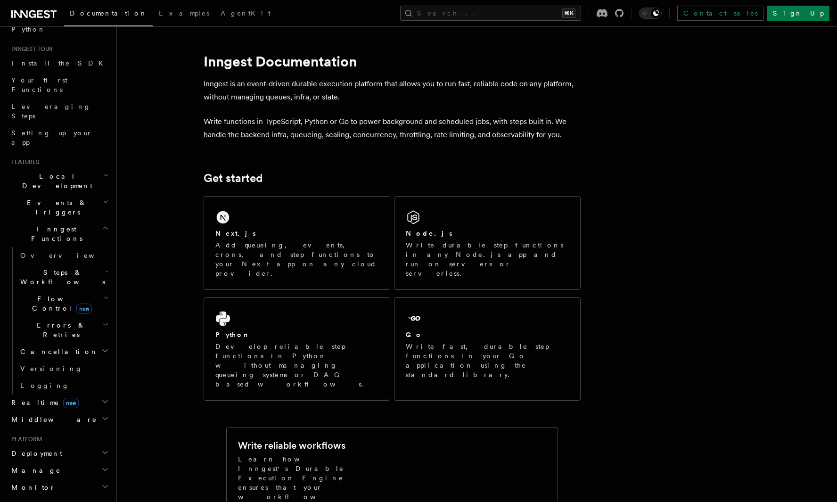
scroll to position [91, 0]
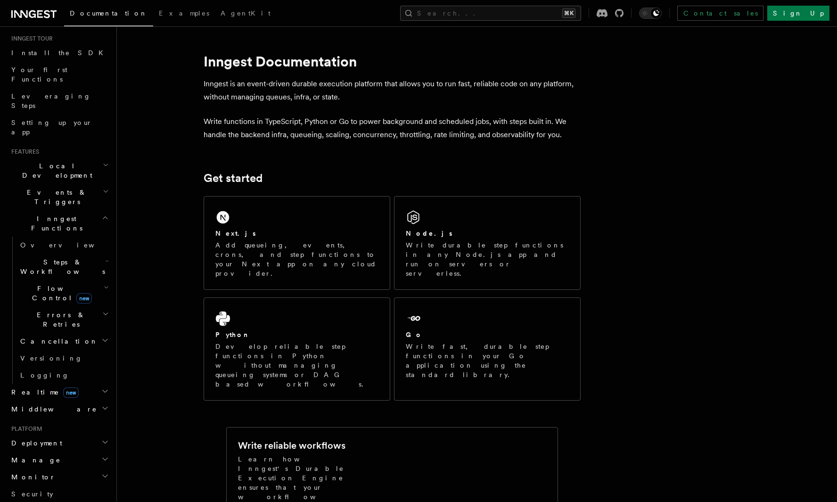
click at [91, 157] on h2 "Local Development" at bounding box center [59, 170] width 103 height 26
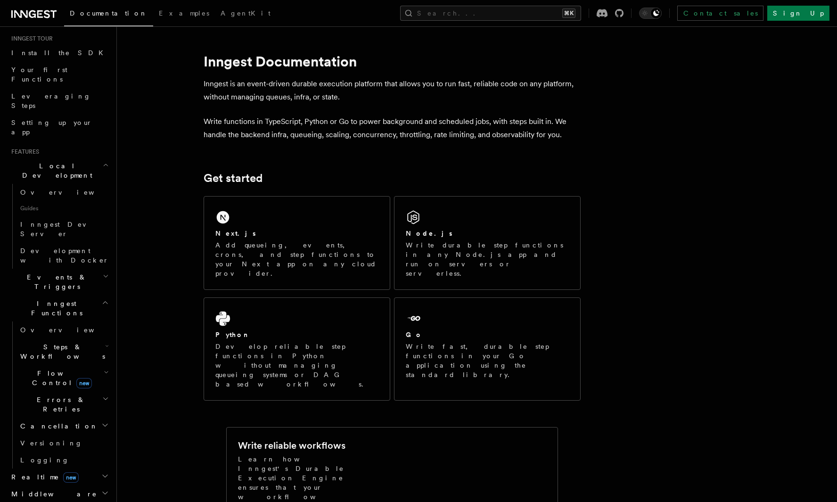
click at [75, 269] on h2 "Events & Triggers" at bounding box center [59, 282] width 103 height 26
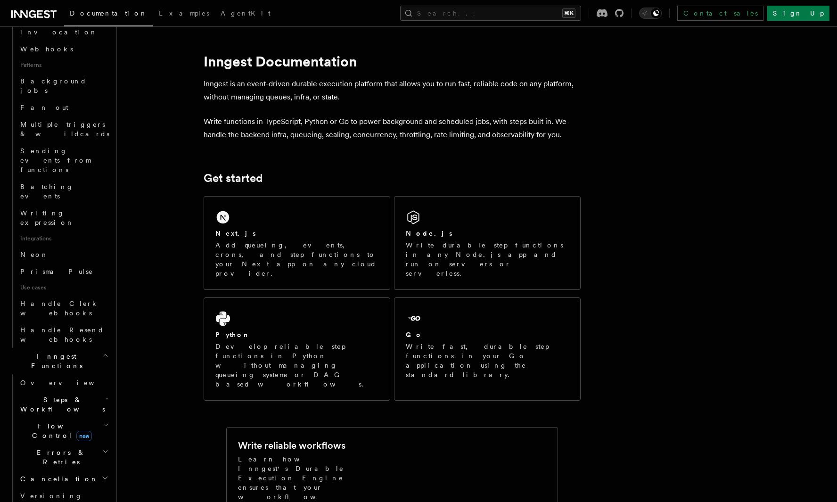
scroll to position [502, 0]
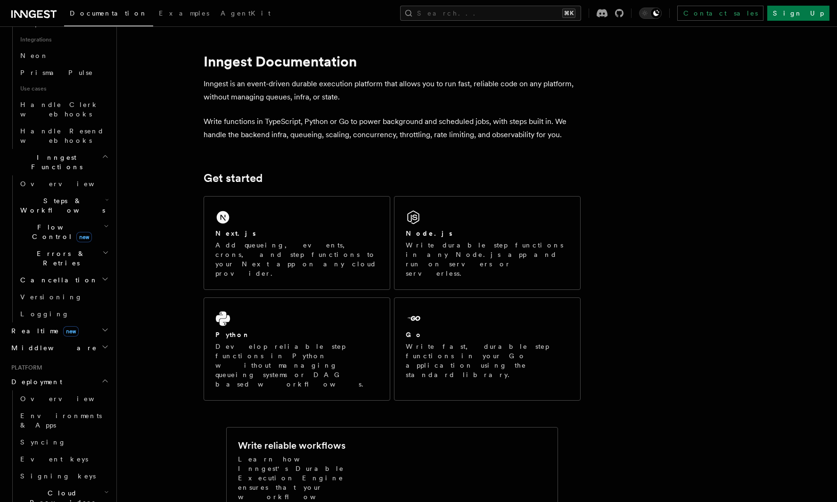
scroll to position [728, 0]
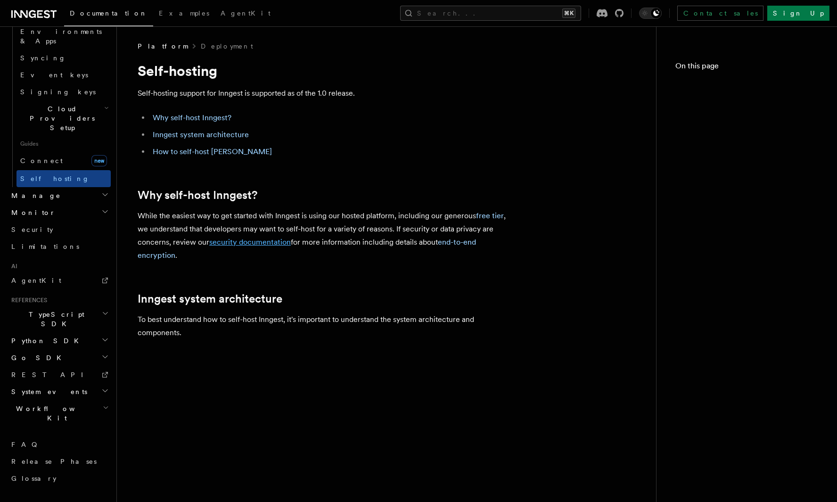
scroll to position [405, 0]
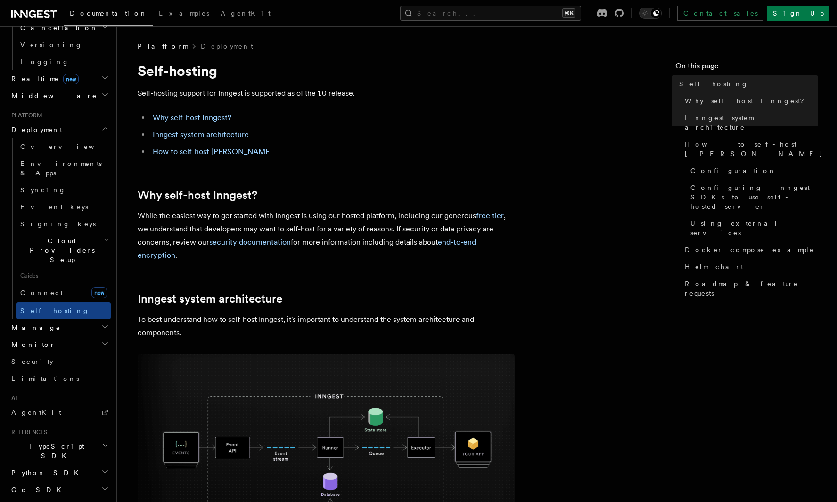
click at [144, 215] on p "While the easiest way to get started with Inngest is using our hosted platform,…" at bounding box center [326, 235] width 377 height 53
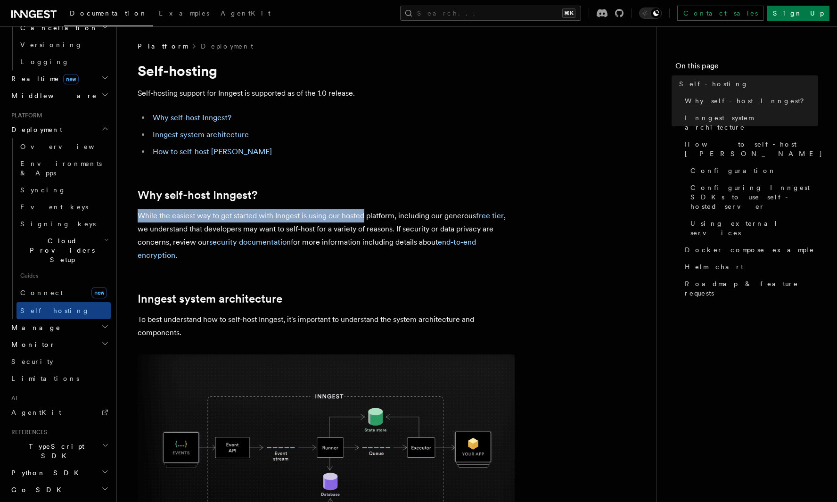
drag, startPoint x: 144, startPoint y: 215, endPoint x: 358, endPoint y: 215, distance: 213.5
click at [358, 215] on p "While the easiest way to get started with Inngest is using our hosted platform,…" at bounding box center [326, 235] width 377 height 53
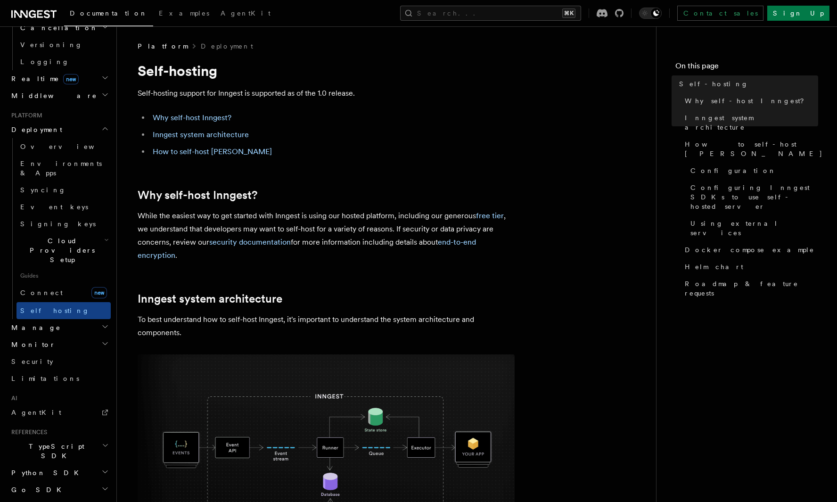
click at [375, 217] on p "While the easiest way to get started with Inngest is using our hosted platform,…" at bounding box center [326, 235] width 377 height 53
click at [146, 216] on p "While the easiest way to get started with Inngest is using our hosted platform,…" at bounding box center [326, 235] width 377 height 53
drag, startPoint x: 146, startPoint y: 216, endPoint x: 290, endPoint y: 214, distance: 144.3
click at [290, 214] on p "While the easiest way to get started with Inngest is using our hosted platform,…" at bounding box center [326, 235] width 377 height 53
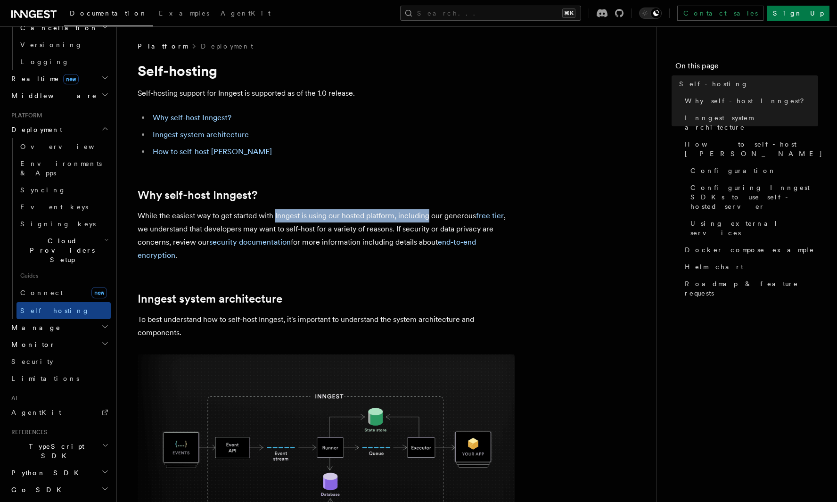
drag, startPoint x: 290, startPoint y: 214, endPoint x: 434, endPoint y: 215, distance: 144.2
click at [434, 215] on p "While the easiest way to get started with Inngest is using our hosted platform,…" at bounding box center [326, 235] width 377 height 53
click at [140, 231] on p "While the easiest way to get started with Inngest is using our hosted platform,…" at bounding box center [326, 235] width 377 height 53
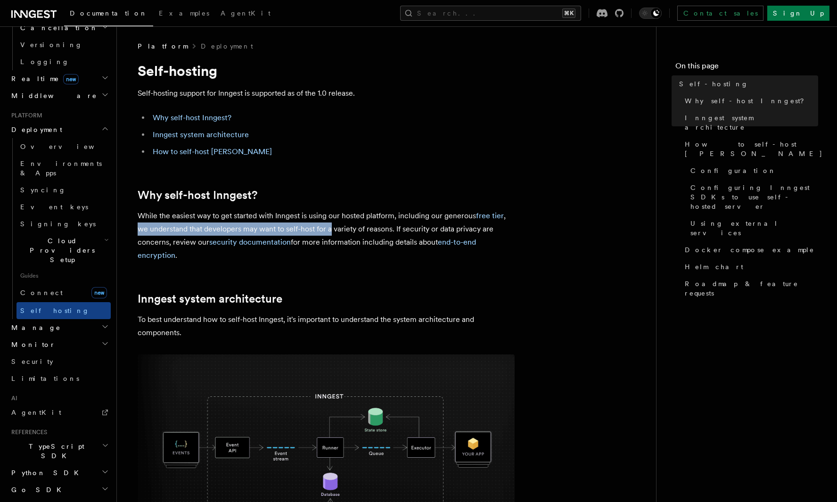
drag, startPoint x: 140, startPoint y: 231, endPoint x: 362, endPoint y: 223, distance: 222.2
click at [360, 223] on p "While the easiest way to get started with Inngest is using our hosted platform,…" at bounding box center [326, 235] width 377 height 53
click at [362, 223] on p "While the easiest way to get started with Inngest is using our hosted platform,…" at bounding box center [326, 235] width 377 height 53
click at [143, 243] on p "While the easiest way to get started with Inngest is using our hosted platform,…" at bounding box center [326, 235] width 377 height 53
drag, startPoint x: 143, startPoint y: 243, endPoint x: 171, endPoint y: 243, distance: 27.3
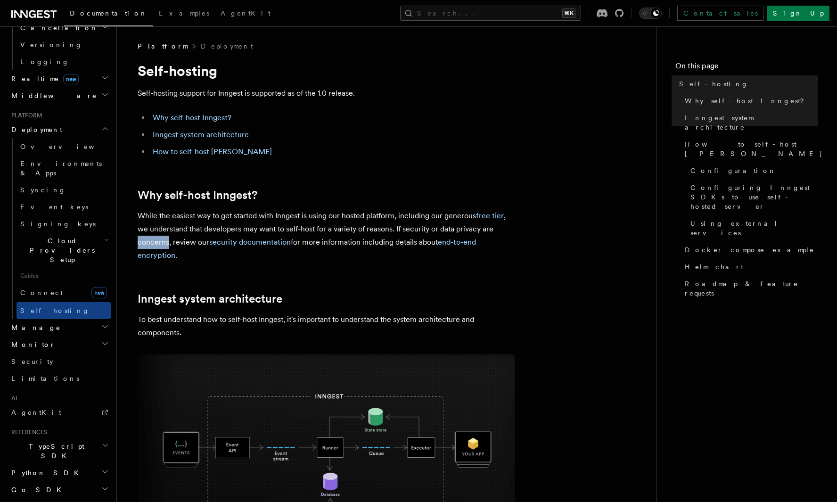
click at [162, 243] on p "While the easiest way to get started with Inngest is using our hosted platform,…" at bounding box center [326, 235] width 377 height 53
click at [329, 244] on p "While the easiest way to get started with Inngest is using our hosted platform,…" at bounding box center [326, 235] width 377 height 53
drag, startPoint x: 329, startPoint y: 244, endPoint x: 384, endPoint y: 244, distance: 55.6
click at [384, 244] on p "While the easiest way to get started with Inngest is using our hosted platform,…" at bounding box center [326, 235] width 377 height 53
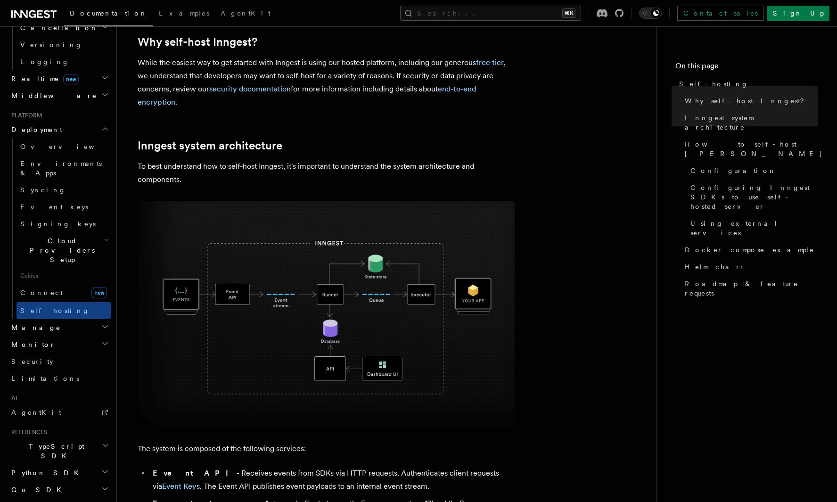
scroll to position [154, 0]
click at [147, 89] on p "While the easiest way to get started with Inngest is using our hosted platform,…" at bounding box center [326, 82] width 377 height 53
click at [150, 147] on link "Inngest system architecture" at bounding box center [210, 145] width 145 height 13
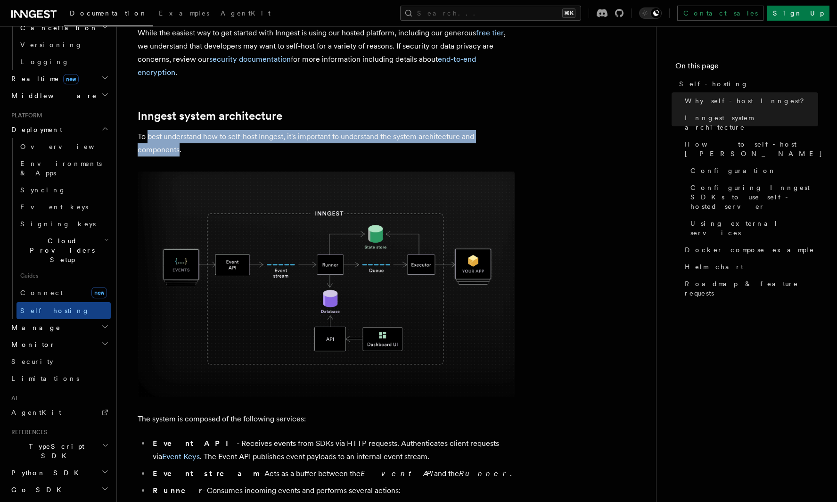
click at [151, 147] on p "To best understand how to self-host Inngest, it's important to understand the s…" at bounding box center [326, 143] width 377 height 26
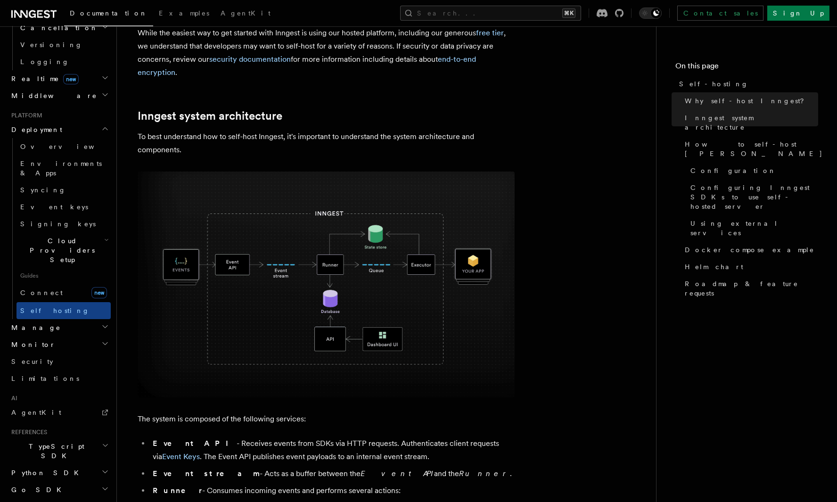
click at [144, 138] on p "To best understand how to self-host Inngest, it's important to understand the s…" at bounding box center [326, 143] width 377 height 26
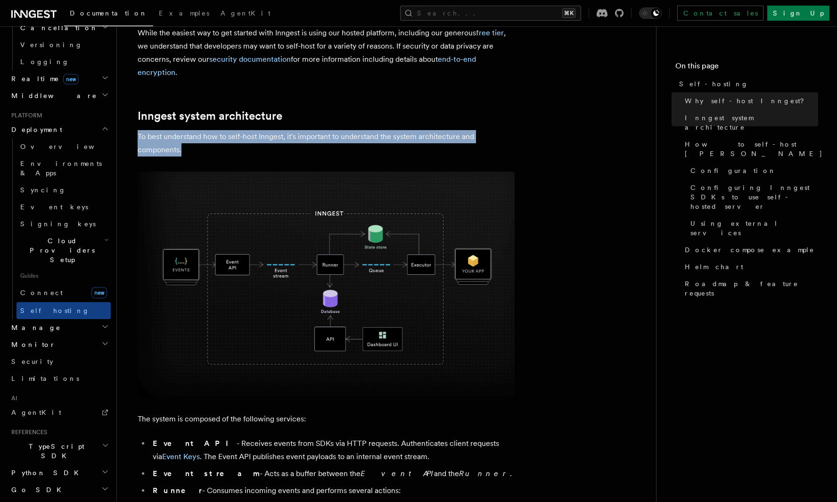
drag, startPoint x: 144, startPoint y: 138, endPoint x: 272, endPoint y: 148, distance: 129.1
click at [271, 148] on p "To best understand how to self-host Inngest, it's important to understand the s…" at bounding box center [326, 143] width 377 height 26
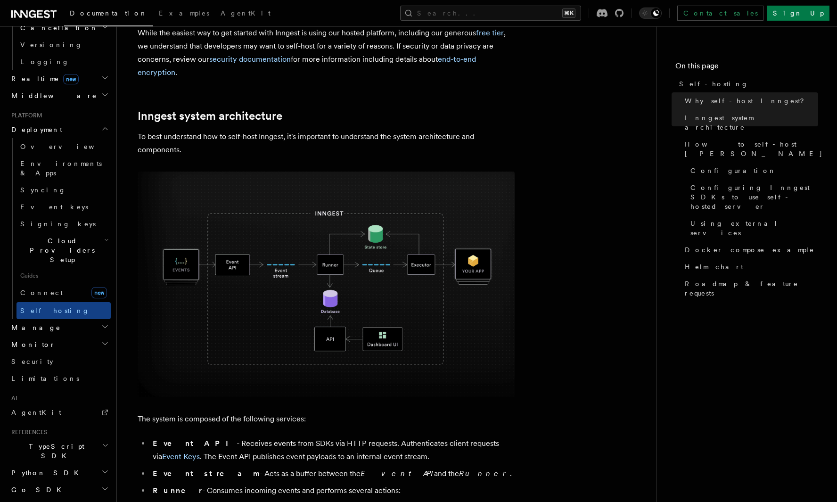
click at [272, 148] on p "To best understand how to self-host Inngest, it's important to understand the s…" at bounding box center [326, 143] width 377 height 26
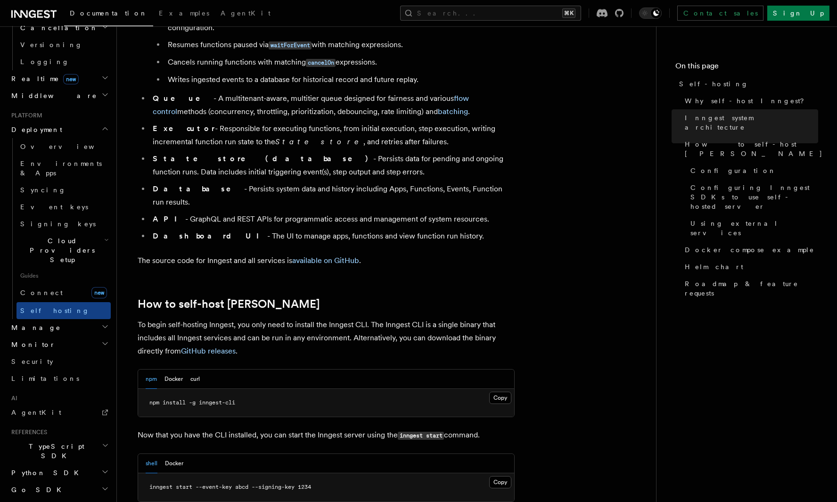
scroll to position [693, 0]
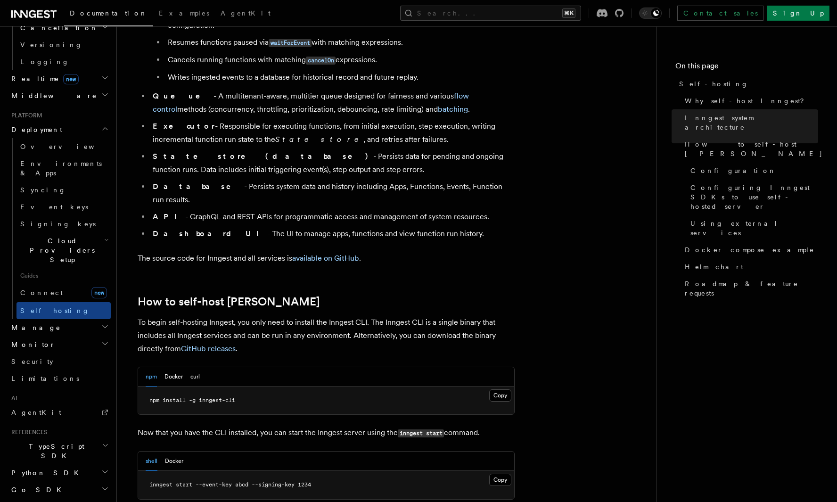
click at [141, 316] on p "To begin self-hosting Inngest, you only need to install the Inngest CLI. The In…" at bounding box center [326, 336] width 377 height 40
drag, startPoint x: 141, startPoint y: 297, endPoint x: 336, endPoint y: 298, distance: 194.2
click at [336, 316] on p "To begin self-hosting Inngest, you only need to install the Inngest CLI. The In…" at bounding box center [326, 336] width 377 height 40
click at [143, 316] on p "To begin self-hosting Inngest, you only need to install the Inngest CLI. The In…" at bounding box center [326, 336] width 377 height 40
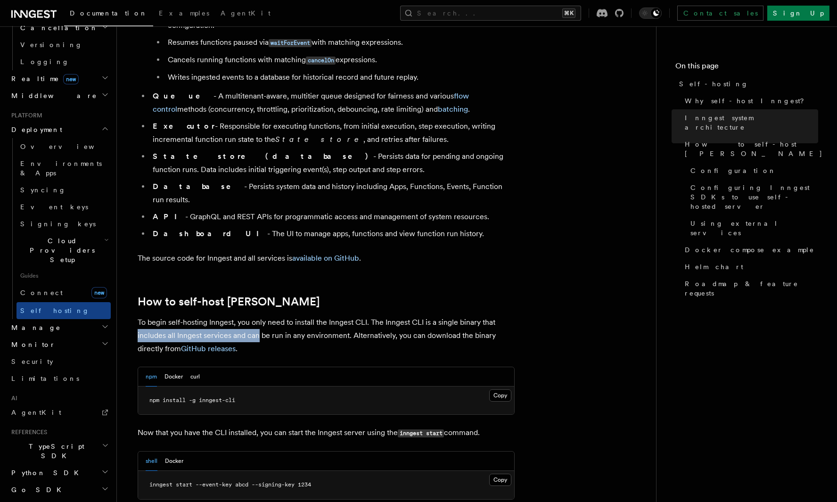
drag, startPoint x: 143, startPoint y: 312, endPoint x: 258, endPoint y: 312, distance: 115.0
click at [256, 316] on p "To begin self-hosting Inngest, you only need to install the Inngest CLI. The In…" at bounding box center [326, 336] width 377 height 40
click at [258, 316] on p "To begin self-hosting Inngest, you only need to install the Inngest CLI. The In…" at bounding box center [326, 336] width 377 height 40
click at [173, 367] on button "Docker" at bounding box center [174, 376] width 18 height 19
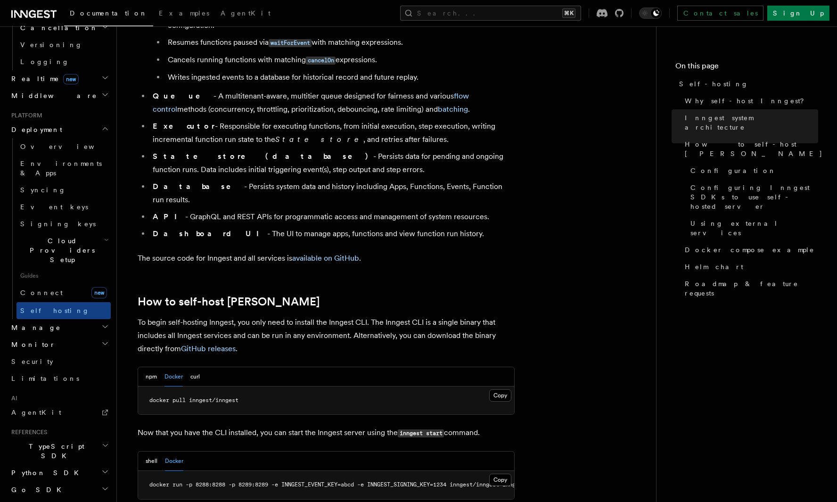
click at [201, 367] on div "npm Docker curl" at bounding box center [326, 376] width 376 height 19
click at [196, 367] on button "curl" at bounding box center [194, 376] width 9 height 19
click at [176, 367] on button "Docker" at bounding box center [174, 376] width 18 height 19
click at [160, 397] on span "docker pull inngest/inngest" at bounding box center [193, 400] width 89 height 7
drag, startPoint x: 160, startPoint y: 374, endPoint x: 255, endPoint y: 380, distance: 94.9
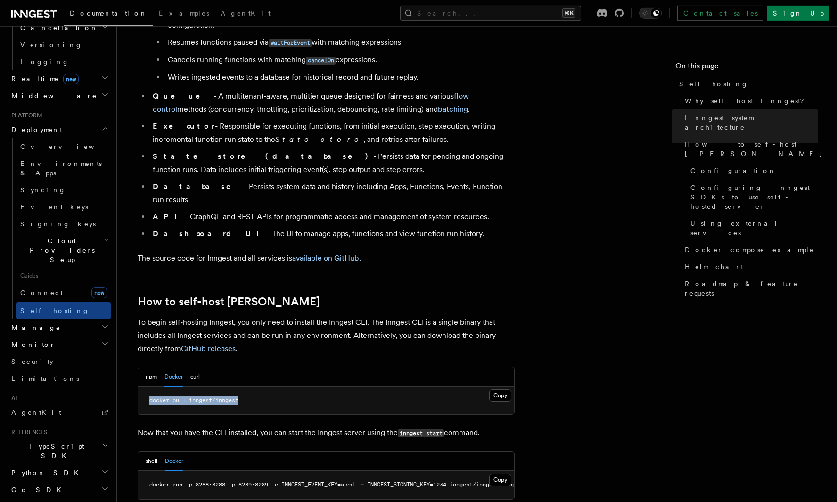
click at [255, 387] on pre "docker pull inngest/inngest" at bounding box center [326, 401] width 376 height 28
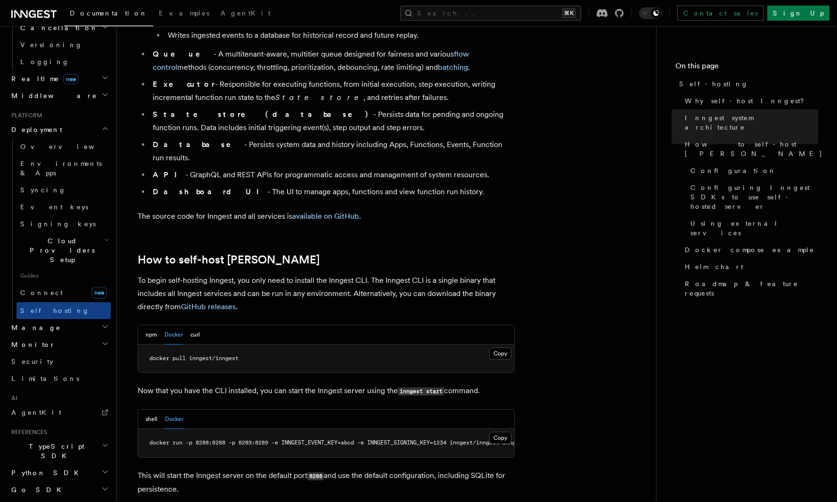
scroll to position [748, 0]
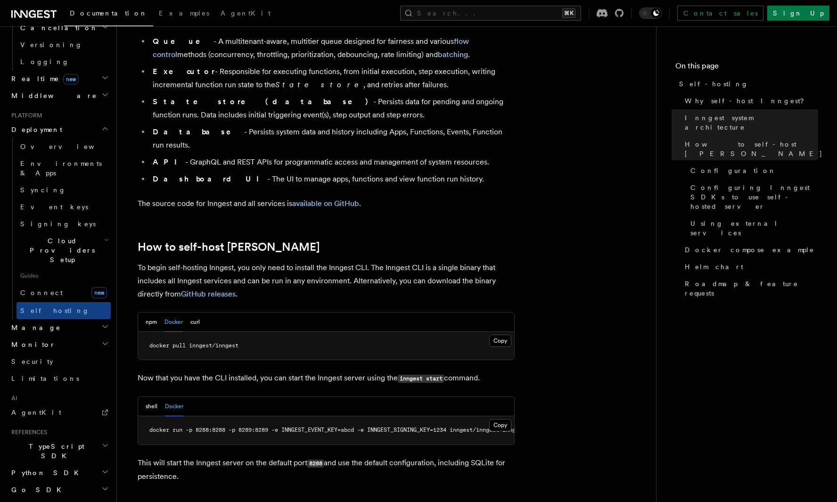
click at [144, 371] on p "Now that you have the CLI installed, you can start the Inngest server using the…" at bounding box center [326, 378] width 377 height 14
drag, startPoint x: 144, startPoint y: 356, endPoint x: 237, endPoint y: 356, distance: 93.3
click at [237, 371] on p "Now that you have the CLI installed, you can start the Inngest server using the…" at bounding box center [326, 378] width 377 height 14
click at [267, 371] on p "Now that you have the CLI installed, you can start the Inngest server using the…" at bounding box center [326, 378] width 377 height 14
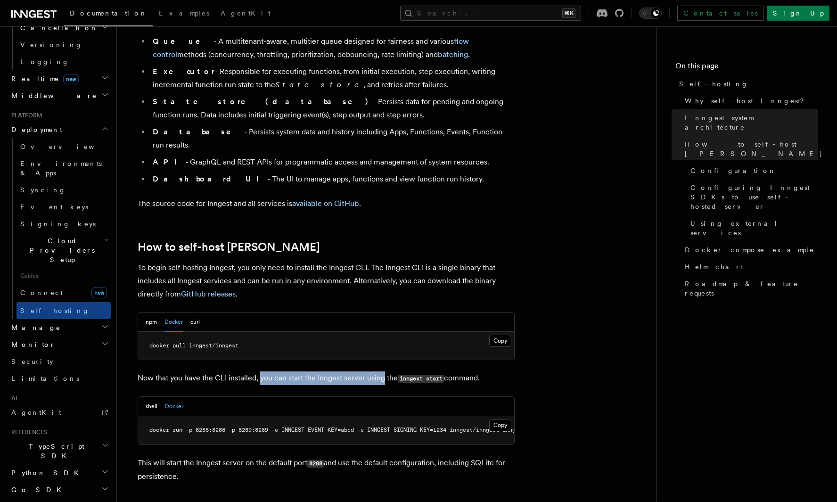
drag, startPoint x: 267, startPoint y: 356, endPoint x: 387, endPoint y: 359, distance: 119.7
click at [386, 371] on p "Now that you have the CLI installed, you can start the Inngest server using the…" at bounding box center [326, 378] width 377 height 14
click at [387, 371] on p "Now that you have the CLI installed, you can start the Inngest server using the…" at bounding box center [326, 378] width 377 height 14
click at [356, 371] on p "Now that you have the CLI installed, you can start the Inngest server using the…" at bounding box center [326, 378] width 377 height 14
drag, startPoint x: 356, startPoint y: 359, endPoint x: 463, endPoint y: 359, distance: 106.5
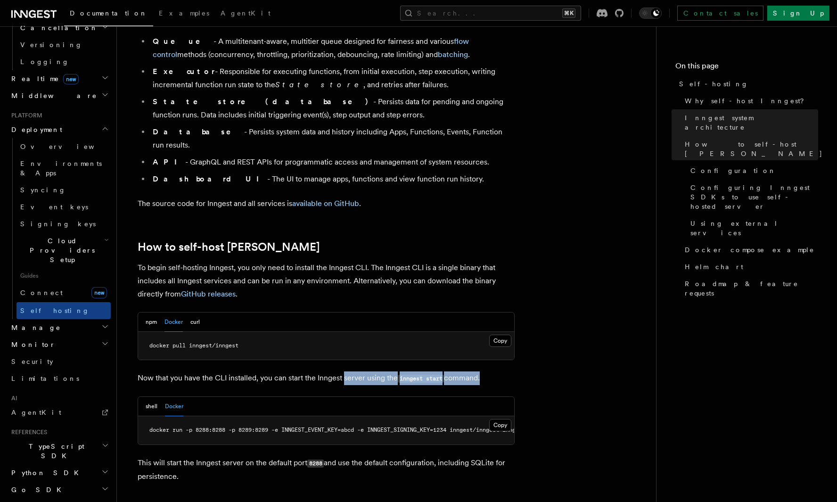
click at [462, 371] on p "Now that you have the CLI installed, you can start the Inngest server using the…" at bounding box center [326, 378] width 377 height 14
click at [463, 371] on p "Now that you have the CLI installed, you can start the Inngest server using the…" at bounding box center [326, 378] width 377 height 14
click at [147, 397] on button "shell" at bounding box center [152, 406] width 12 height 19
click at [180, 397] on button "Docker" at bounding box center [174, 406] width 18 height 19
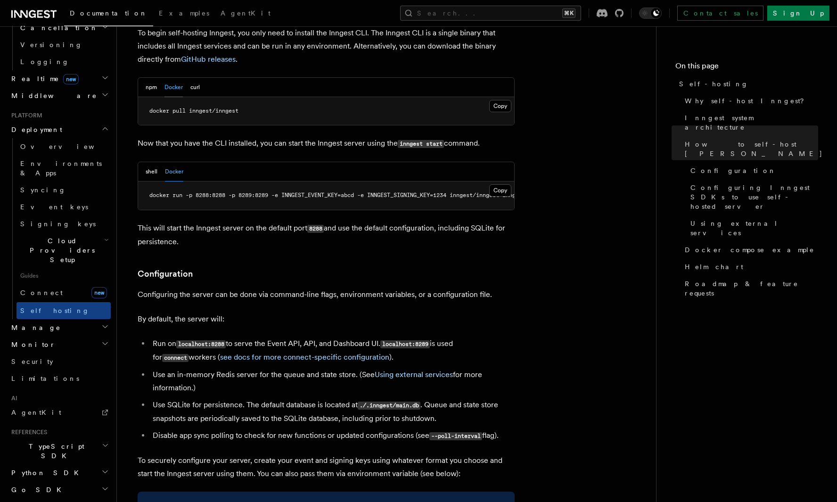
scroll to position [984, 0]
click at [157, 336] on li "Run on localhost:8288 to serve the Event API, API, and Dashboard UI. localhost:…" at bounding box center [332, 349] width 365 height 27
drag, startPoint x: 157, startPoint y: 317, endPoint x: 167, endPoint y: 317, distance: 9.9
click at [167, 336] on li "Run on localhost:8288 to serve the Event API, API, and Dashboard UI. localhost:…" at bounding box center [332, 349] width 365 height 27
click at [193, 339] on code "localhost:8288" at bounding box center [200, 343] width 49 height 8
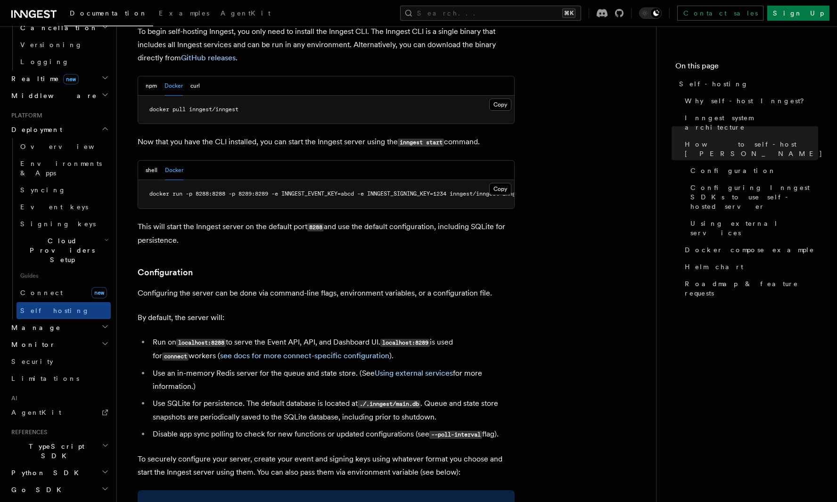
click at [194, 339] on code "localhost:8288" at bounding box center [200, 343] width 49 height 8
click at [223, 339] on code "localhost:8288" at bounding box center [200, 343] width 49 height 8
click at [156, 367] on li "Use an in-memory Redis server for the queue and state store. (See Using externa…" at bounding box center [332, 380] width 365 height 26
drag, startPoint x: 156, startPoint y: 351, endPoint x: 172, endPoint y: 351, distance: 16.0
click at [172, 367] on li "Use an in-memory Redis server for the queue and state store. (See Using externa…" at bounding box center [332, 380] width 365 height 26
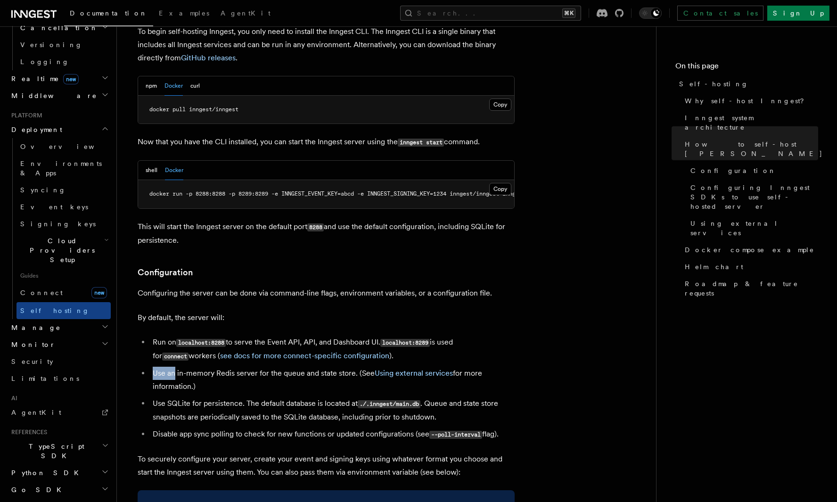
click at [172, 367] on li "Use an in-memory Redis server for the queue and state store. (See Using externa…" at bounding box center [332, 380] width 365 height 26
click at [160, 367] on li "Use an in-memory Redis server for the queue and state store. (See Using externa…" at bounding box center [332, 380] width 365 height 26
drag, startPoint x: 160, startPoint y: 351, endPoint x: 185, endPoint y: 351, distance: 25.0
click at [183, 367] on li "Use an in-memory Redis server for the queue and state store. (See Using externa…" at bounding box center [332, 380] width 365 height 26
click at [186, 367] on li "Use an in-memory Redis server for the queue and state store. (See Using externa…" at bounding box center [332, 380] width 365 height 26
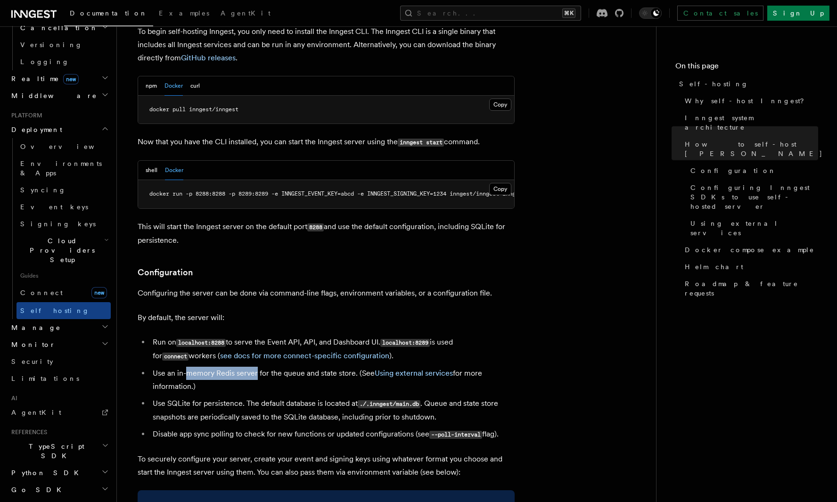
drag, startPoint x: 186, startPoint y: 351, endPoint x: 257, endPoint y: 351, distance: 71.2
click at [257, 367] on li "Use an in-memory Redis server for the queue and state store. (See Using externa…" at bounding box center [332, 380] width 365 height 26
drag, startPoint x: 257, startPoint y: 351, endPoint x: 304, endPoint y: 351, distance: 47.1
click at [303, 367] on li "Use an in-memory Redis server for the queue and state store. (See Using externa…" at bounding box center [332, 380] width 365 height 26
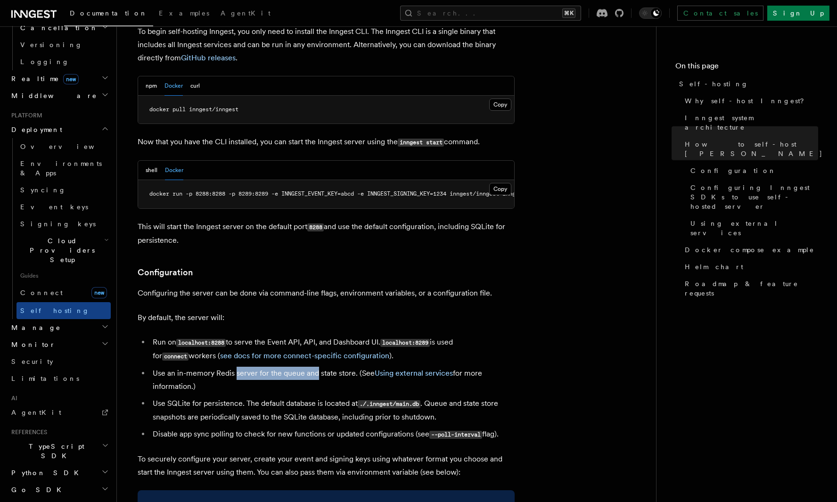
click at [304, 367] on li "Use an in-memory Redis server for the queue and state store. (See Using externa…" at bounding box center [332, 380] width 365 height 26
click at [407, 369] on link "Using external services" at bounding box center [414, 373] width 78 height 9
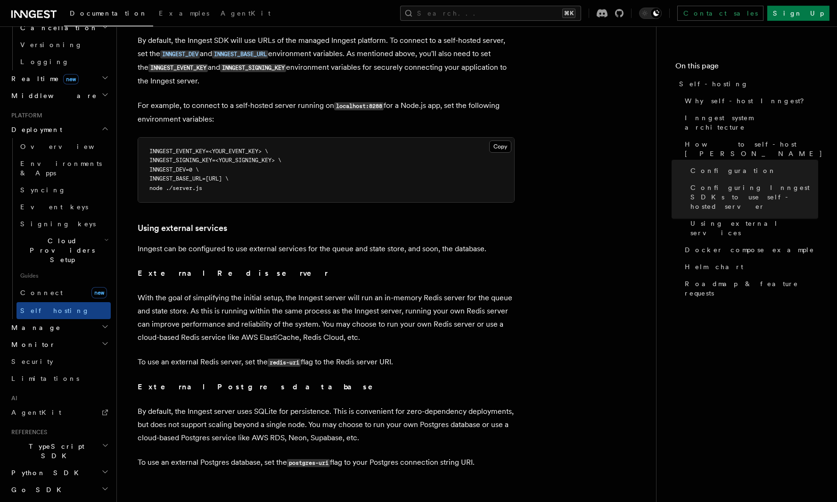
scroll to position [2074, 0]
click at [327, 241] on p "Inngest can be configured to use external services for the queue and state stor…" at bounding box center [326, 247] width 377 height 13
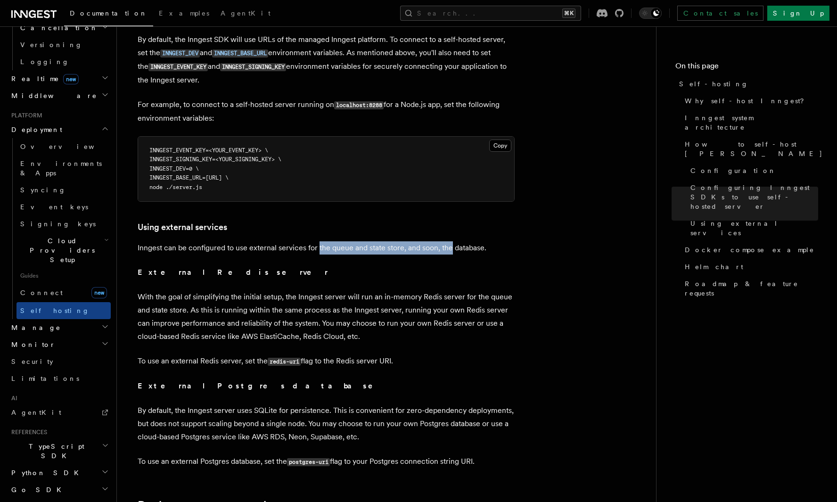
drag, startPoint x: 327, startPoint y: 75, endPoint x: 464, endPoint y: 78, distance: 137.2
click at [464, 241] on p "Inngest can be configured to use external services for the queue and state stor…" at bounding box center [326, 247] width 377 height 13
click at [486, 241] on p "Inngest can be configured to use external services for the queue and state stor…" at bounding box center [326, 247] width 377 height 13
drag, startPoint x: 486, startPoint y: 78, endPoint x: 412, endPoint y: 81, distance: 74.5
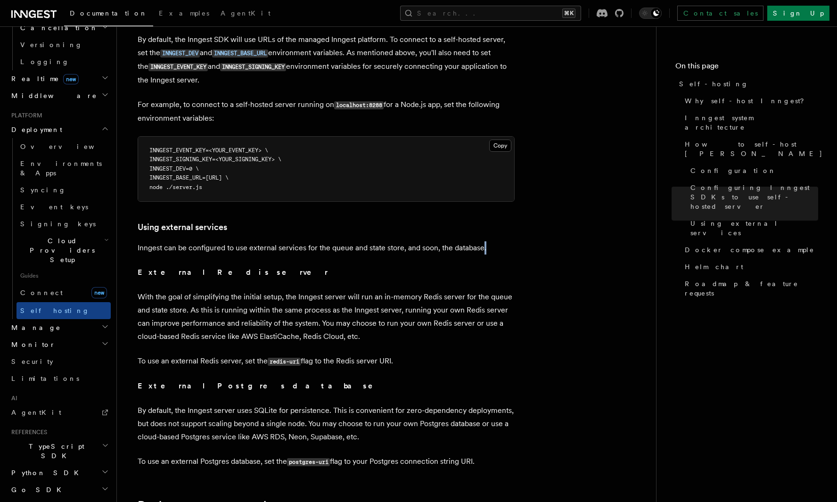
click at [144, 290] on p "With the goal of simplifying the initial setup, the Inngest server will run an …" at bounding box center [326, 316] width 377 height 53
drag, startPoint x: 144, startPoint y: 149, endPoint x: 261, endPoint y: 149, distance: 116.9
click at [261, 290] on p "With the goal of simplifying the initial setup, the Inngest server will run an …" at bounding box center [326, 316] width 377 height 53
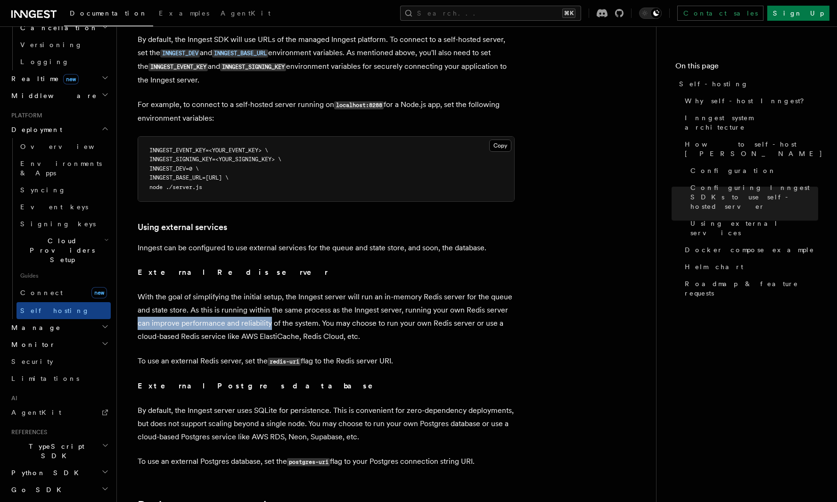
click at [261, 290] on p "With the goal of simplifying the initial setup, the Inngest server will run an …" at bounding box center [326, 316] width 377 height 53
click at [332, 290] on p "With the goal of simplifying the initial setup, the Inngest server will run an …" at bounding box center [326, 316] width 377 height 53
click at [140, 290] on p "With the goal of simplifying the initial setup, the Inngest server will run an …" at bounding box center [326, 316] width 377 height 53
drag, startPoint x: 140, startPoint y: 162, endPoint x: 222, endPoint y: 163, distance: 82.5
click at [222, 290] on p "With the goal of simplifying the initial setup, the Inngest server will run an …" at bounding box center [326, 316] width 377 height 53
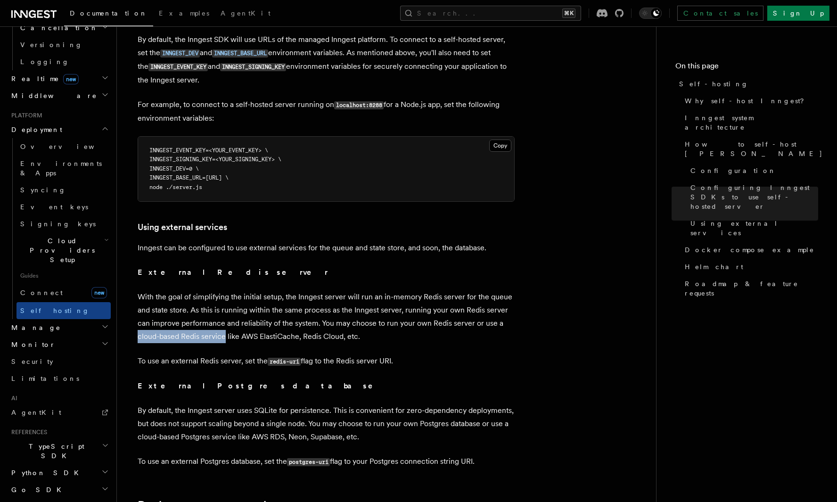
click at [222, 290] on p "With the goal of simplifying the initial setup, the Inngest server will run an …" at bounding box center [326, 316] width 377 height 53
click at [246, 290] on p "With the goal of simplifying the initial setup, the Inngest server will run an …" at bounding box center [326, 316] width 377 height 53
drag, startPoint x: 246, startPoint y: 163, endPoint x: 315, endPoint y: 163, distance: 69.3
click at [315, 290] on p "With the goal of simplifying the initial setup, the Inngest server will run an …" at bounding box center [326, 316] width 377 height 53
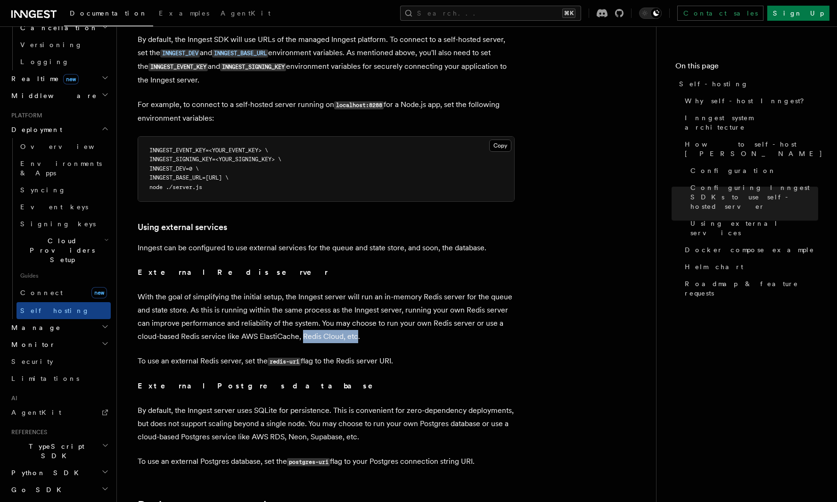
drag, startPoint x: 315, startPoint y: 163, endPoint x: 355, endPoint y: 163, distance: 40.1
click at [355, 290] on p "With the goal of simplifying the initial setup, the Inngest server will run an …" at bounding box center [326, 316] width 377 height 53
click at [151, 354] on p "To use an external Redis server, set the redis-uri flag to the Redis server URI." at bounding box center [326, 361] width 377 height 14
drag, startPoint x: 151, startPoint y: 186, endPoint x: 232, endPoint y: 186, distance: 81.5
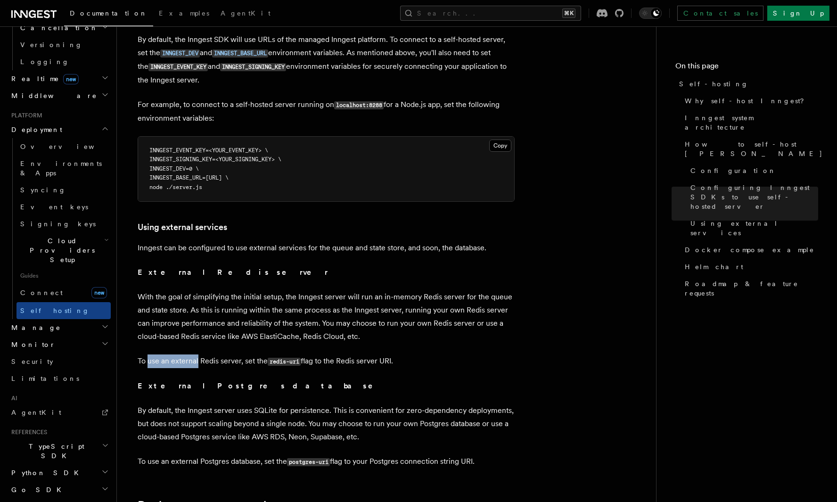
click at [232, 354] on p "To use an external Redis server, set the redis-uri flag to the Redis server URI." at bounding box center [326, 361] width 377 height 14
click at [141, 404] on p "By default, the Inngest server uses SQLite for persistence. This is convenient …" at bounding box center [326, 424] width 377 height 40
drag, startPoint x: 141, startPoint y: 236, endPoint x: 217, endPoint y: 236, distance: 75.9
click at [217, 404] on p "By default, the Inngest server uses SQLite for persistence. This is convenient …" at bounding box center [326, 424] width 377 height 40
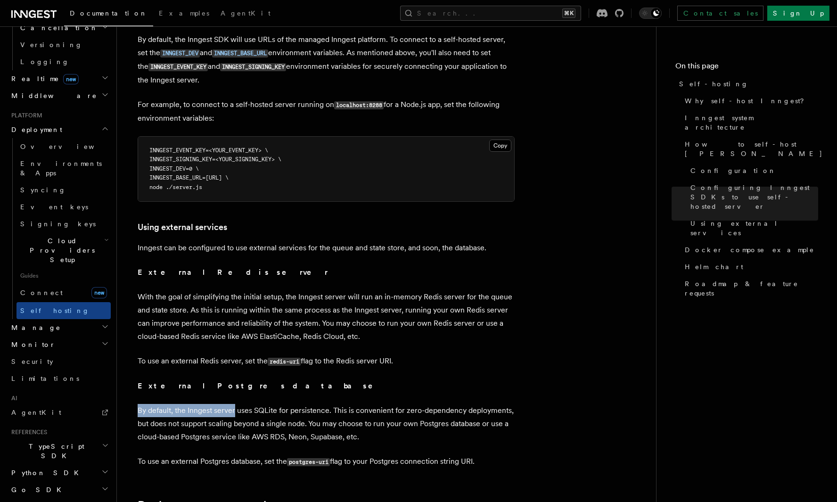
click at [217, 404] on p "By default, the Inngest server uses SQLite for persistence. This is convenient …" at bounding box center [326, 424] width 377 height 40
drag, startPoint x: 217, startPoint y: 236, endPoint x: 286, endPoint y: 237, distance: 68.8
click at [286, 404] on p "By default, the Inngest server uses SQLite for persistence. This is convenient …" at bounding box center [326, 424] width 377 height 40
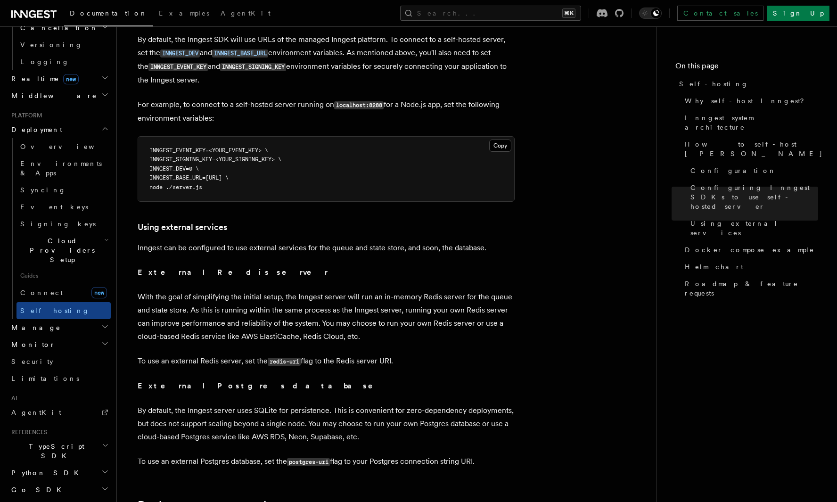
click at [343, 404] on p "By default, the Inngest server uses SQLite for persistence. This is convenient …" at bounding box center [326, 424] width 377 height 40
drag, startPoint x: 343, startPoint y: 232, endPoint x: 443, endPoint y: 233, distance: 99.9
click at [443, 404] on p "By default, the Inngest server uses SQLite for persistence. This is convenient …" at bounding box center [326, 424] width 377 height 40
click at [473, 404] on p "By default, the Inngest server uses SQLite for persistence. This is convenient …" at bounding box center [326, 424] width 377 height 40
click at [140, 404] on p "By default, the Inngest server uses SQLite for persistence. This is convenient …" at bounding box center [326, 424] width 377 height 40
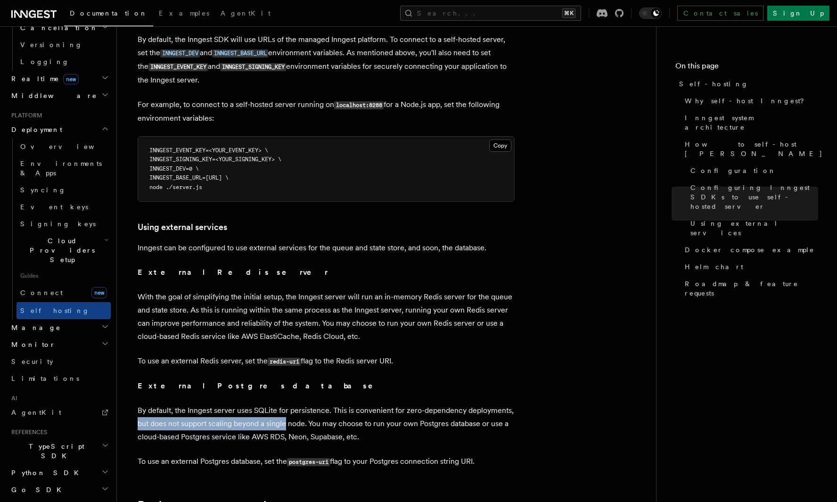
drag, startPoint x: 140, startPoint y: 249, endPoint x: 273, endPoint y: 250, distance: 133.4
click at [272, 404] on p "By default, the Inngest server uses SQLite for persistence. This is convenient …" at bounding box center [326, 424] width 377 height 40
click at [273, 404] on p "By default, the Inngest server uses SQLite for persistence. This is convenient …" at bounding box center [326, 424] width 377 height 40
click at [320, 404] on p "By default, the Inngest server uses SQLite for persistence. This is convenient …" at bounding box center [326, 424] width 377 height 40
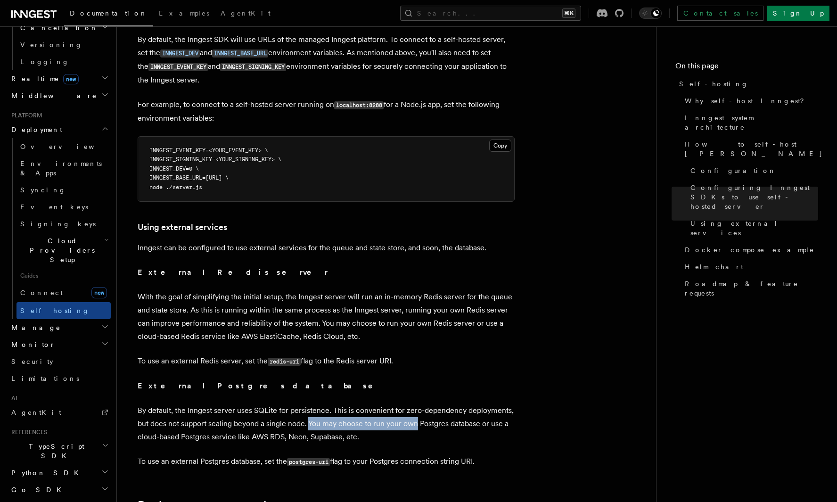
drag, startPoint x: 320, startPoint y: 248, endPoint x: 438, endPoint y: 248, distance: 118.3
click at [438, 404] on p "By default, the Inngest server uses SQLite for persistence. This is convenient …" at bounding box center [326, 424] width 377 height 40
click at [439, 404] on p "By default, the Inngest server uses SQLite for persistence. This is convenient …" at bounding box center [326, 424] width 377 height 40
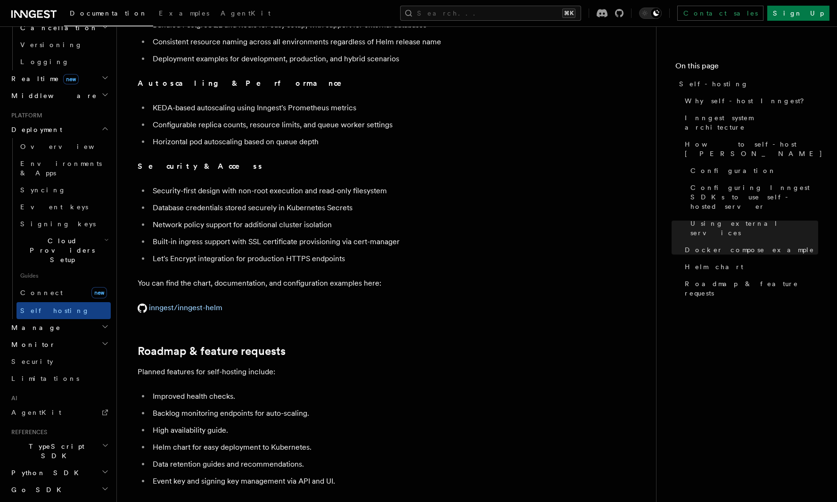
scroll to position [3352, 0]
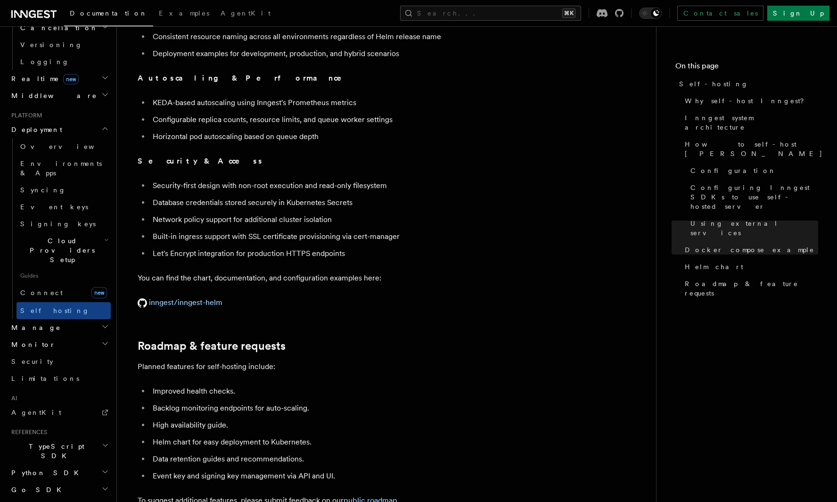
click at [162, 402] on li "Backlog monitoring endpoints for auto-scaling." at bounding box center [332, 408] width 365 height 13
click at [161, 385] on li "Improved health checks." at bounding box center [332, 391] width 365 height 13
drag, startPoint x: 161, startPoint y: 222, endPoint x: 215, endPoint y: 222, distance: 54.2
click at [173, 385] on li "Improved health checks." at bounding box center [332, 391] width 365 height 13
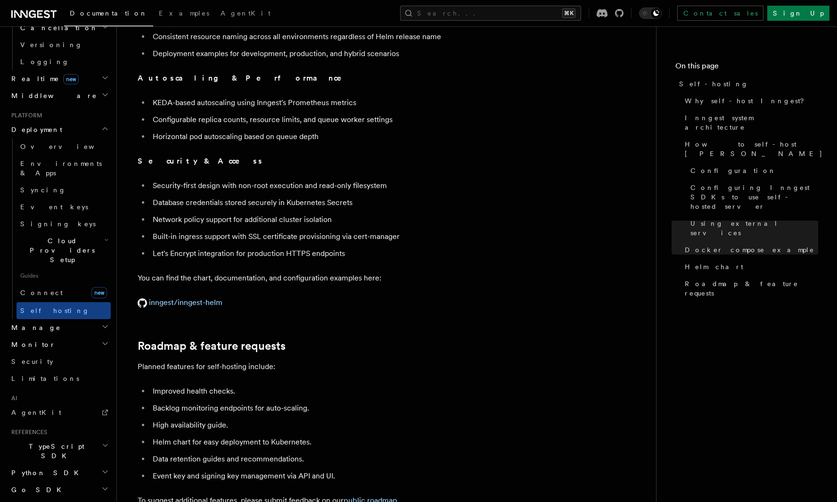
click at [170, 402] on li "Backlog monitoring endpoints for auto-scaling." at bounding box center [332, 408] width 365 height 13
drag, startPoint x: 170, startPoint y: 235, endPoint x: 420, endPoint y: 250, distance: 250.8
click at [420, 385] on ul "Improved health checks. Backlog monitoring endpoints for auto-scaling. High ava…" at bounding box center [326, 434] width 377 height 98
click at [420, 419] on li "High availability guide." at bounding box center [332, 425] width 365 height 13
click at [160, 419] on li "High availability guide." at bounding box center [332, 425] width 365 height 13
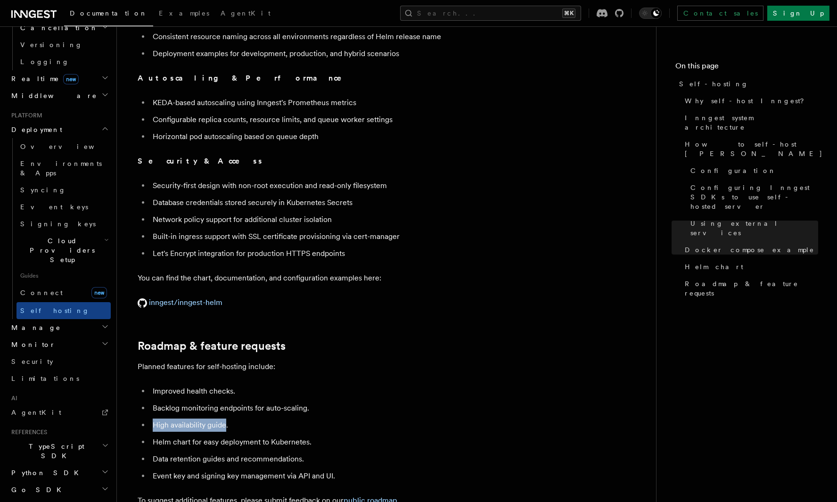
drag, startPoint x: 160, startPoint y: 250, endPoint x: 232, endPoint y: 250, distance: 72.1
click at [231, 419] on li "High availability guide." at bounding box center [332, 425] width 365 height 13
click at [232, 419] on li "High availability guide." at bounding box center [332, 425] width 365 height 13
click at [159, 436] on li "Helm chart for easy deployment to Kubernetes." at bounding box center [332, 442] width 365 height 13
drag, startPoint x: 159, startPoint y: 268, endPoint x: 345, endPoint y: 268, distance: 185.2
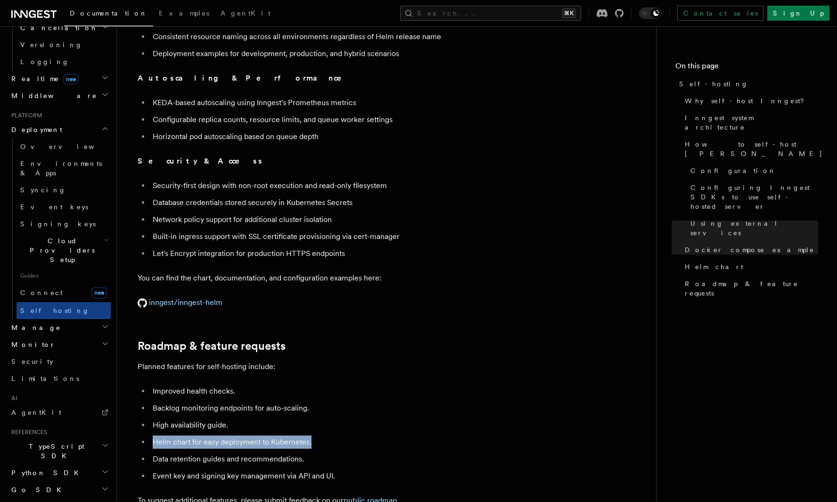
click at [345, 436] on li "Helm chart for easy deployment to Kubernetes." at bounding box center [332, 442] width 365 height 13
click at [159, 453] on li "Data retention guides and recommendations." at bounding box center [332, 459] width 365 height 13
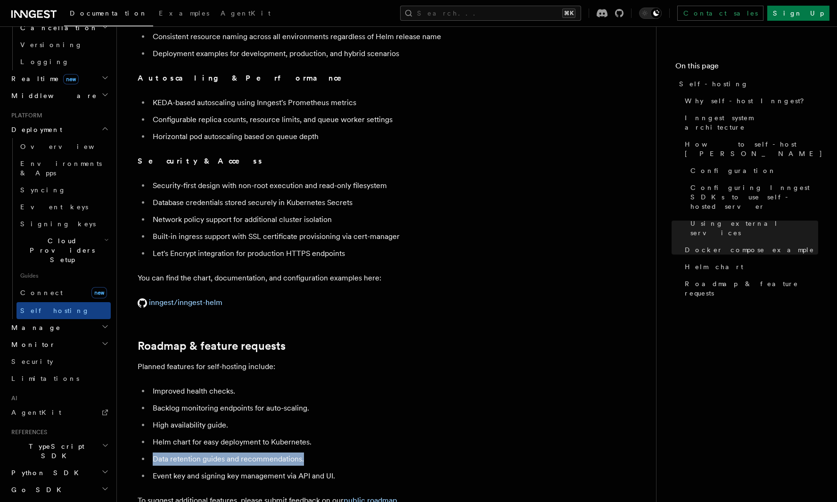
drag, startPoint x: 159, startPoint y: 287, endPoint x: 320, endPoint y: 292, distance: 160.8
click at [319, 453] on li "Data retention guides and recommendations." at bounding box center [332, 459] width 365 height 13
click at [320, 453] on li "Data retention guides and recommendations." at bounding box center [332, 459] width 365 height 13
click at [157, 469] on li "Event key and signing key management via API and UI." at bounding box center [332, 475] width 365 height 13
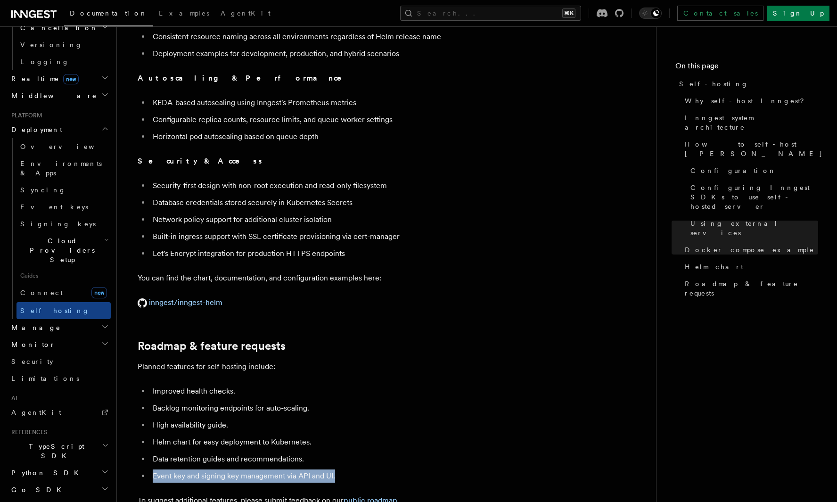
drag, startPoint x: 157, startPoint y: 302, endPoint x: 267, endPoint y: 312, distance: 110.3
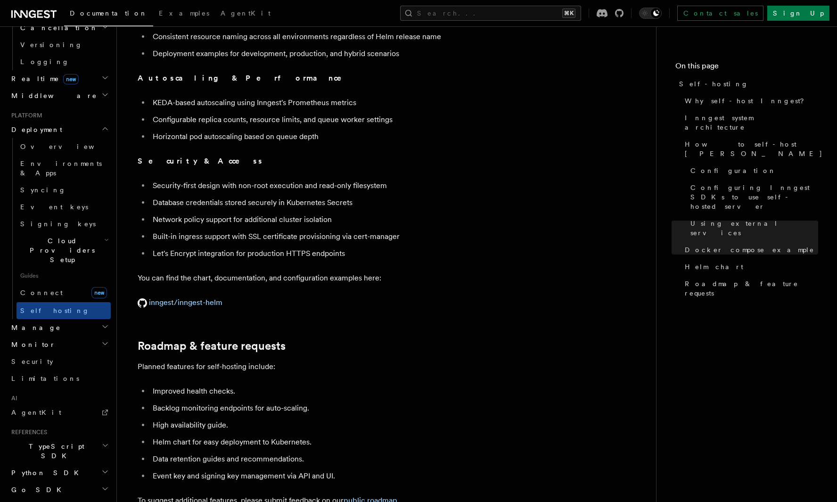
click at [220, 469] on li "Event key and signing key management via API and UI." at bounding box center [332, 475] width 365 height 13
drag, startPoint x: 220, startPoint y: 307, endPoint x: 372, endPoint y: 311, distance: 151.8
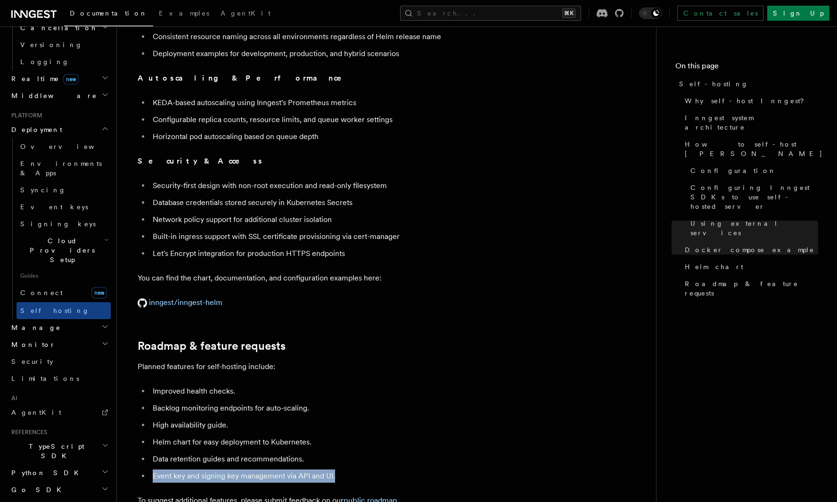
drag, startPoint x: 359, startPoint y: 311, endPoint x: 157, endPoint y: 305, distance: 201.8
click at [157, 469] on li "Event key and signing key management via API and UI." at bounding box center [332, 475] width 365 height 13
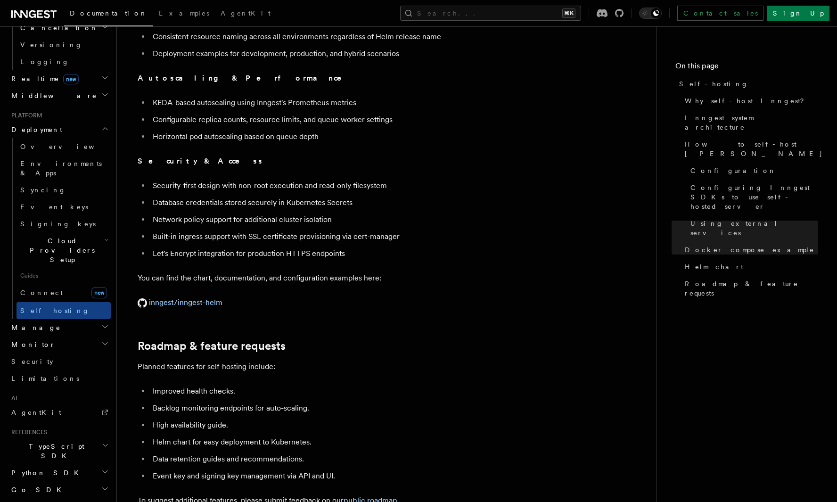
drag, startPoint x: 136, startPoint y: 328, endPoint x: 209, endPoint y: 328, distance: 73.1
click at [209, 494] on p "To suggest additional features, please submit feedback on our public roadmap ." at bounding box center [326, 500] width 377 height 13
click at [253, 494] on p "To suggest additional features, please submit feedback on our public roadmap ." at bounding box center [326, 500] width 377 height 13
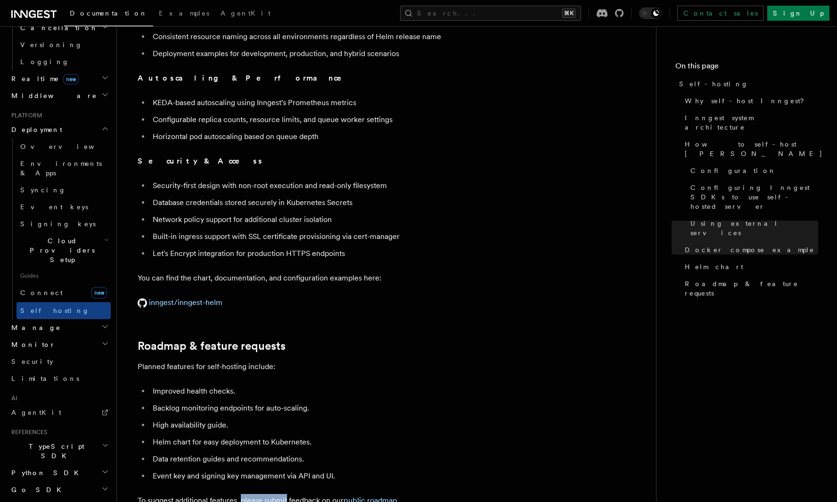
drag, startPoint x: 253, startPoint y: 329, endPoint x: 291, endPoint y: 329, distance: 37.7
click at [291, 494] on p "To suggest additional features, please submit feedback on our public roadmap ." at bounding box center [326, 500] width 377 height 13
click at [296, 494] on p "To suggest additional features, please submit feedback on our public roadmap ." at bounding box center [326, 500] width 377 height 13
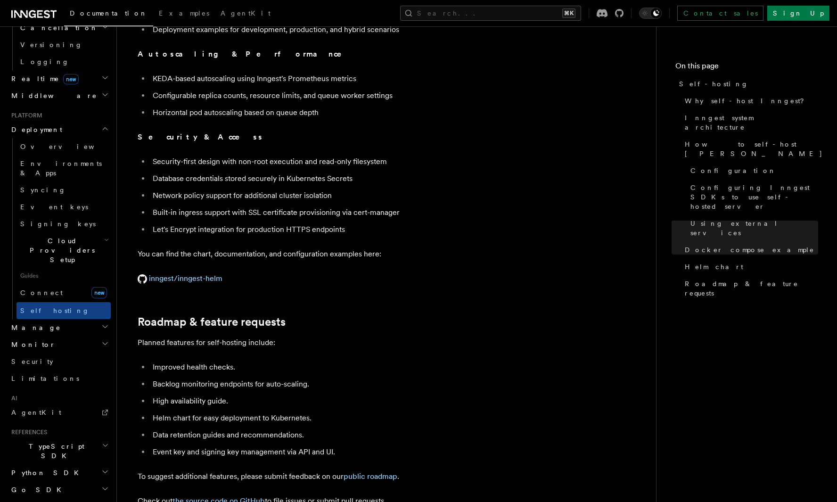
scroll to position [3396, 0]
